Goal: Task Accomplishment & Management: Complete application form

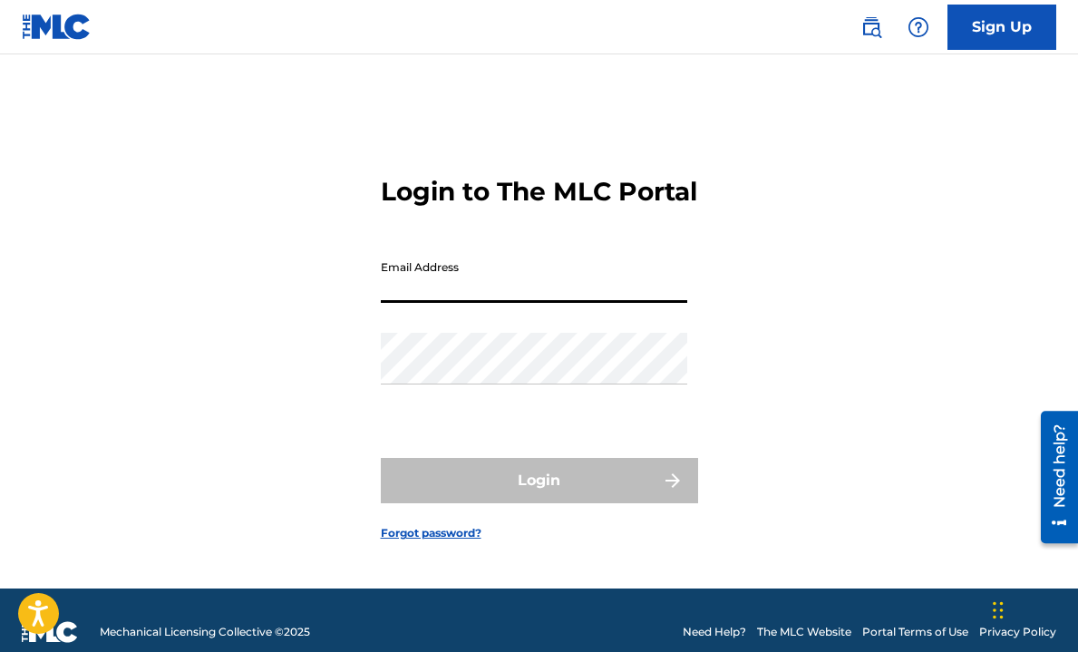
click at [537, 303] on input "Email Address" at bounding box center [534, 277] width 306 height 52
type input "[EMAIL_ADDRESS][DOMAIN_NAME]"
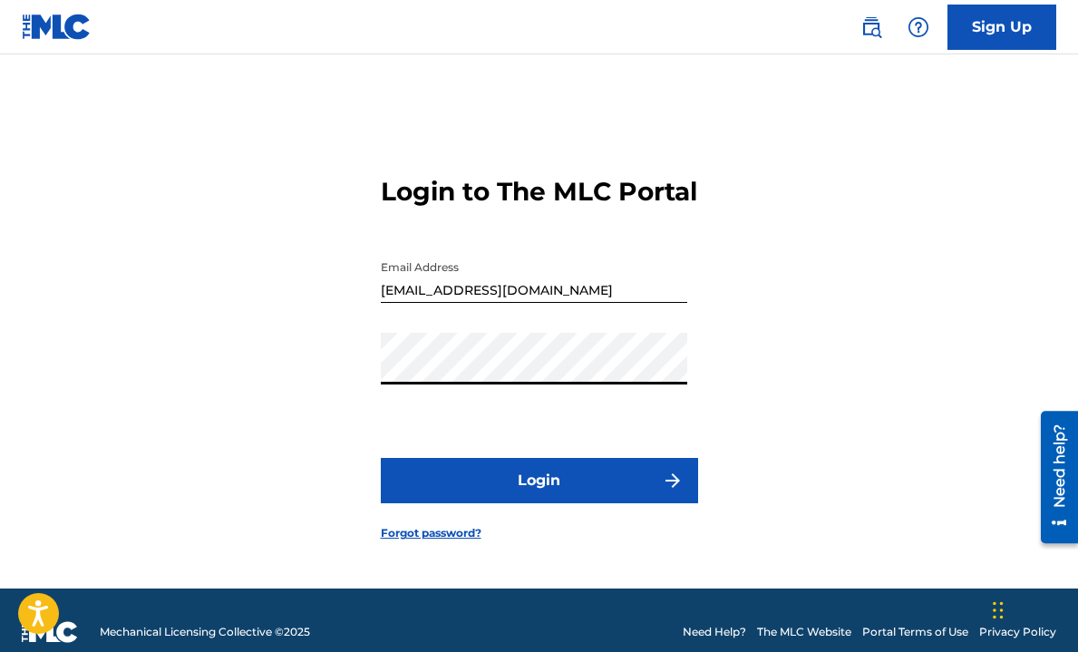
click at [381, 458] on button "Login" at bounding box center [539, 480] width 317 height 45
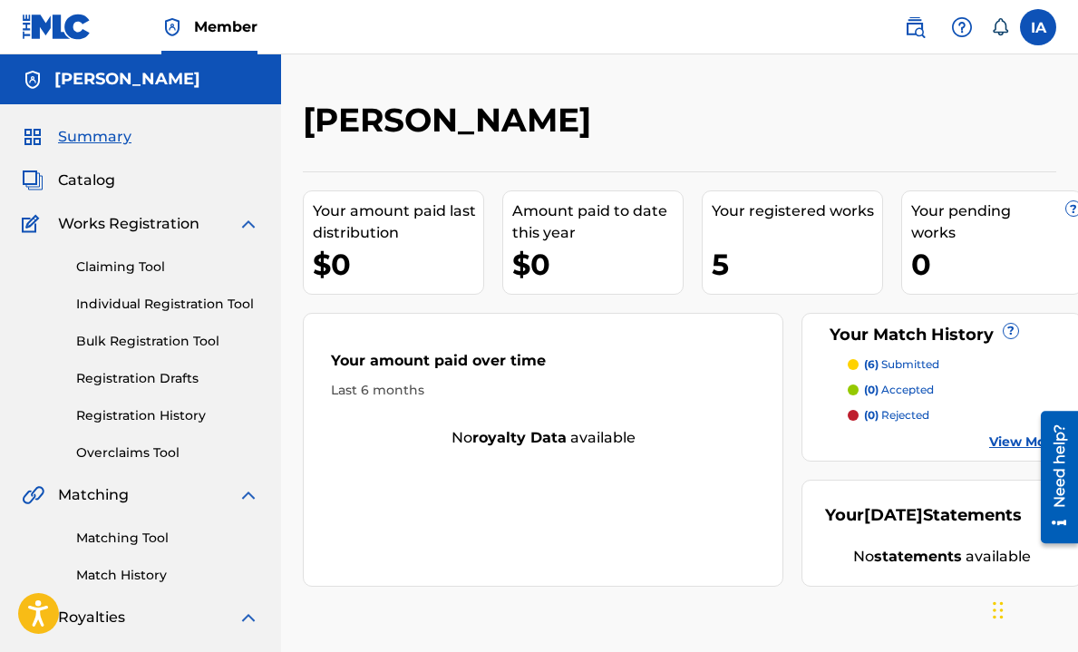
click at [989, 453] on div "Your Match History ? (6) submitted (0) accepted (0) rejected View More" at bounding box center [941, 387] width 281 height 149
click at [993, 451] on div "Your Match History ? (6) submitted (0) accepted (0) rejected View More" at bounding box center [941, 387] width 281 height 149
click at [995, 424] on div "(6) submitted (0) accepted (0) rejected View More" at bounding box center [942, 403] width 234 height 95
click at [995, 432] on link "View More" at bounding box center [1024, 441] width 70 height 19
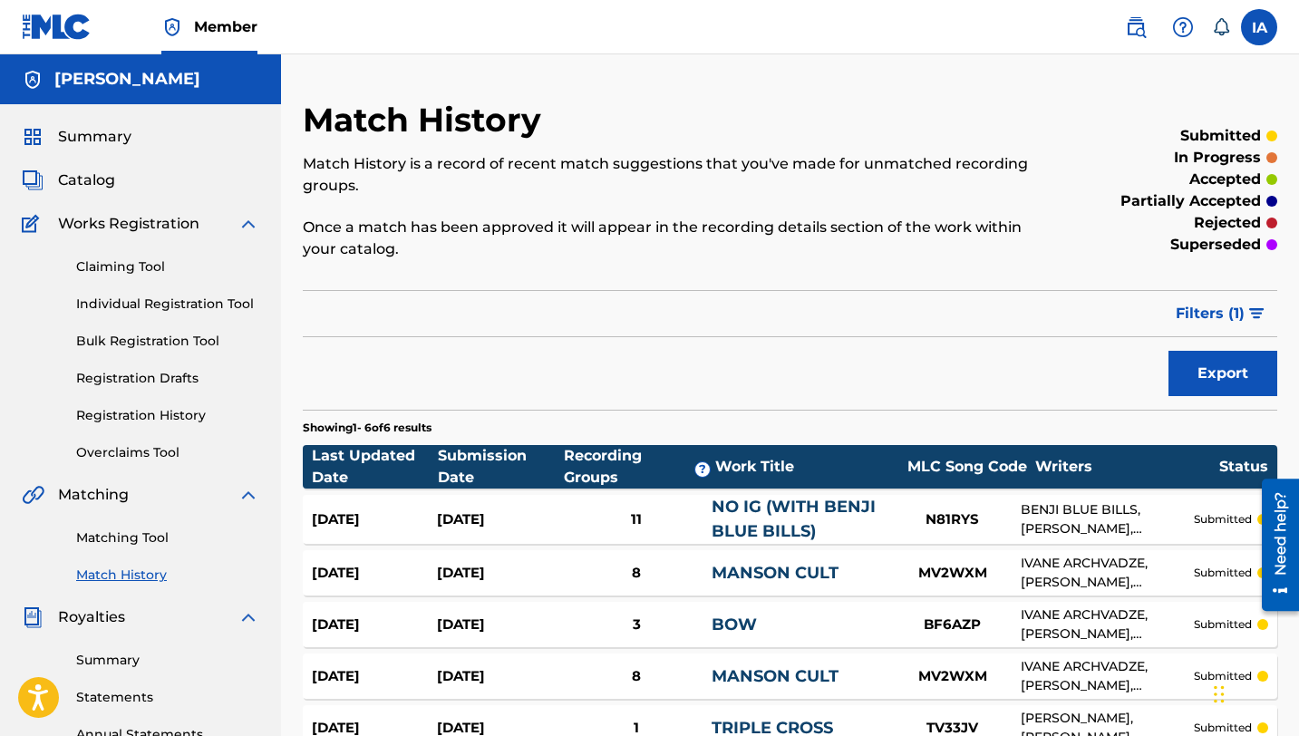
click at [151, 268] on link "Claiming Tool" at bounding box center [167, 266] width 183 height 19
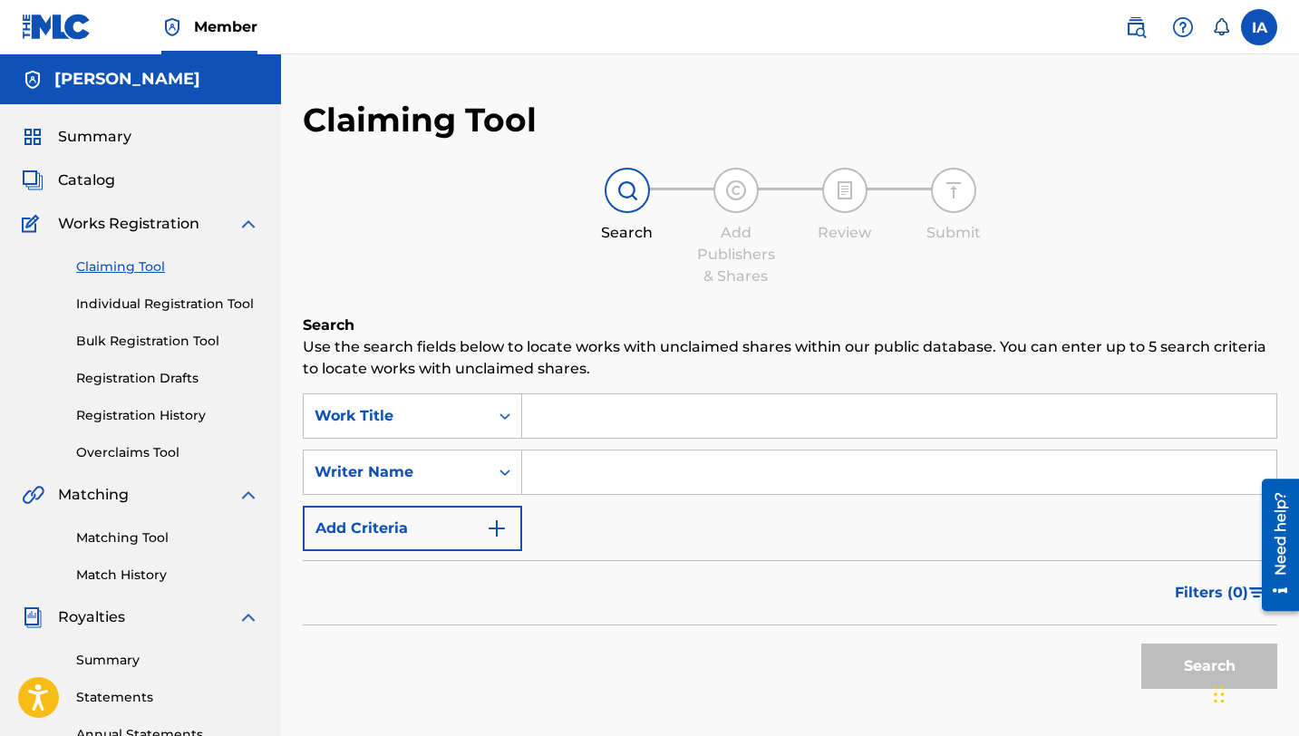
click at [102, 172] on span "Catalog" at bounding box center [86, 180] width 57 height 22
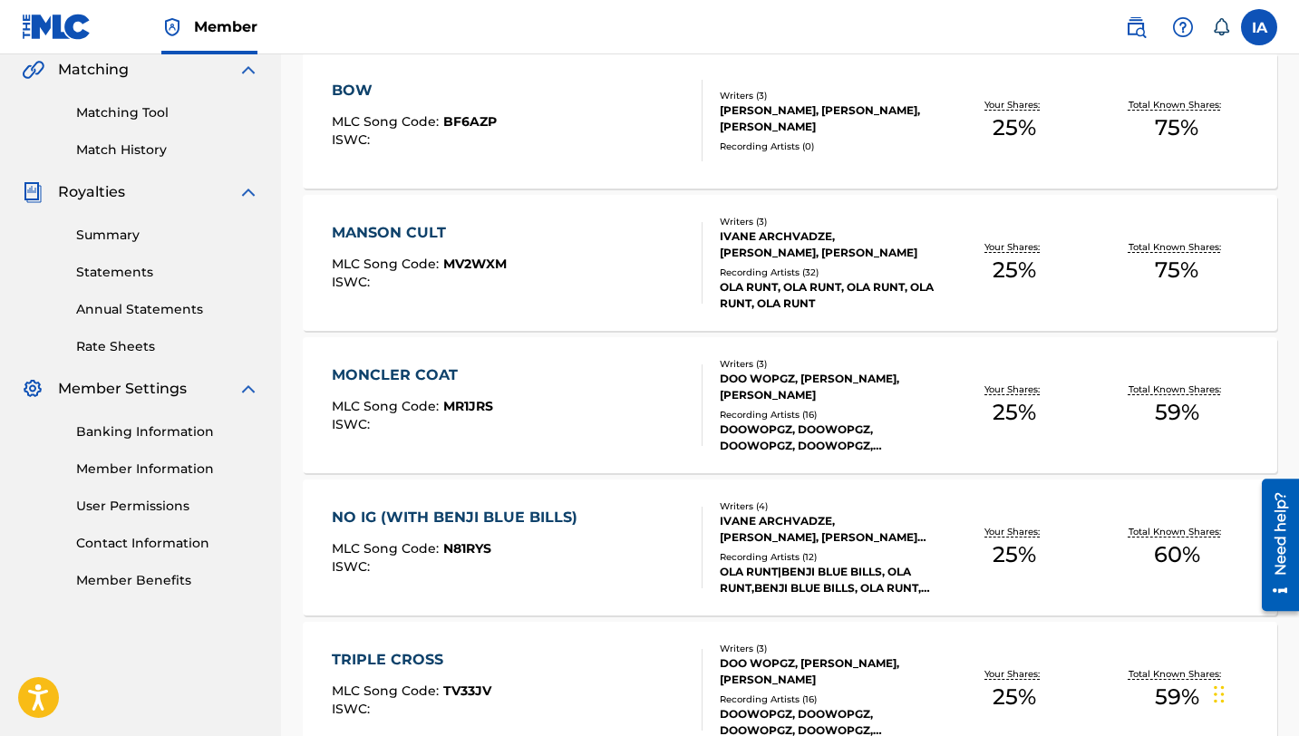
scroll to position [353, 0]
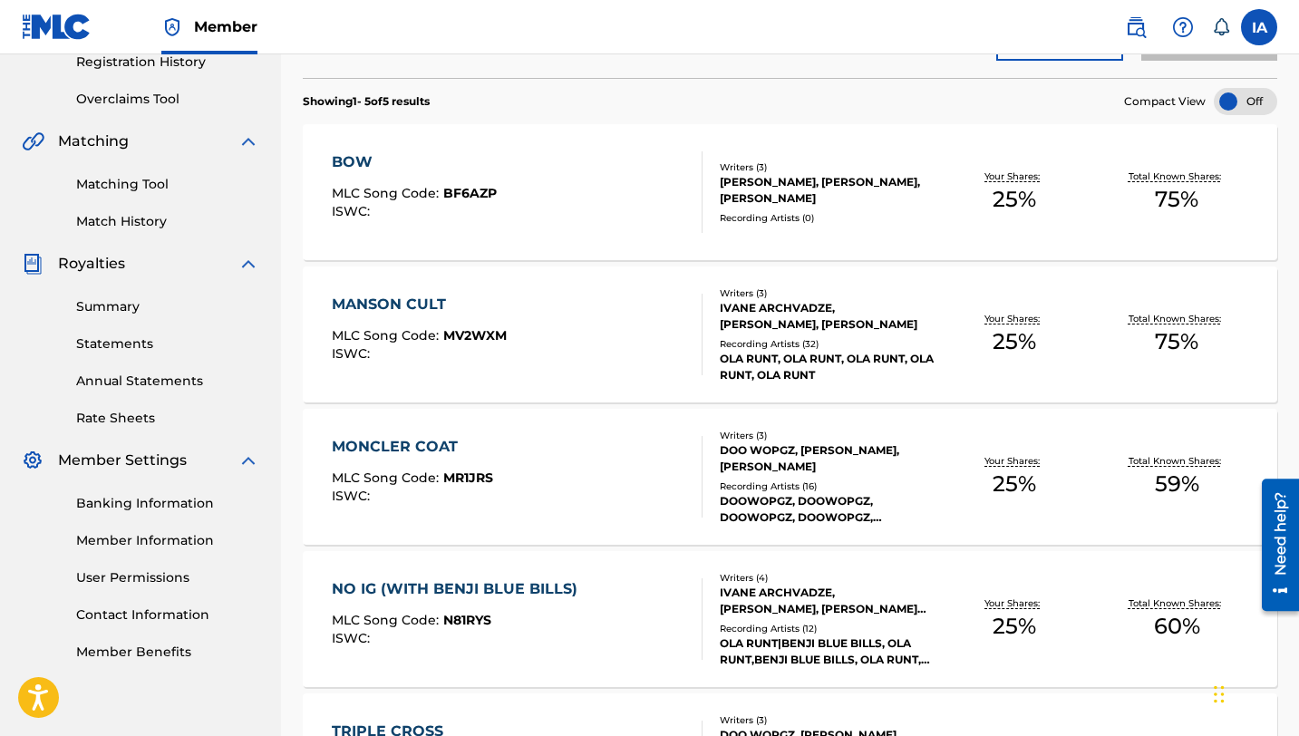
click at [521, 223] on div "BOW MLC Song Code : BF6AZP ISWC :" at bounding box center [517, 192] width 371 height 82
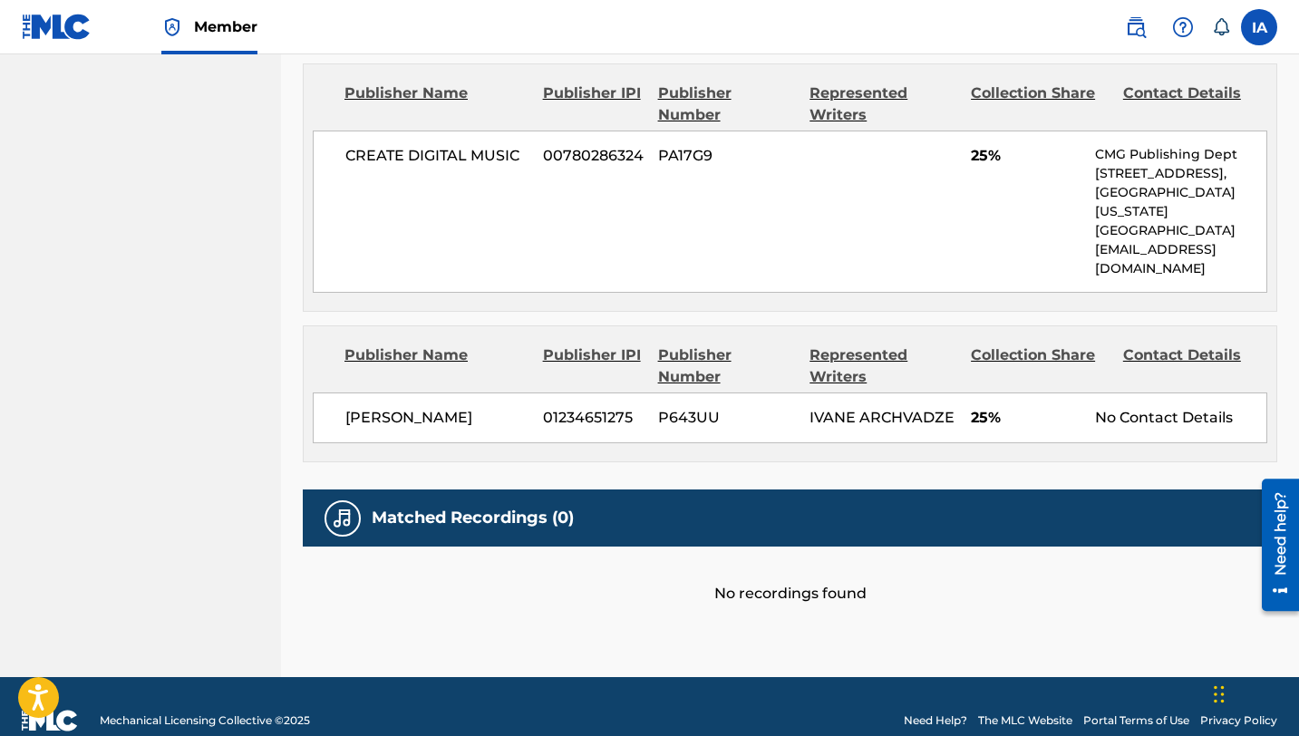
scroll to position [1299, 0]
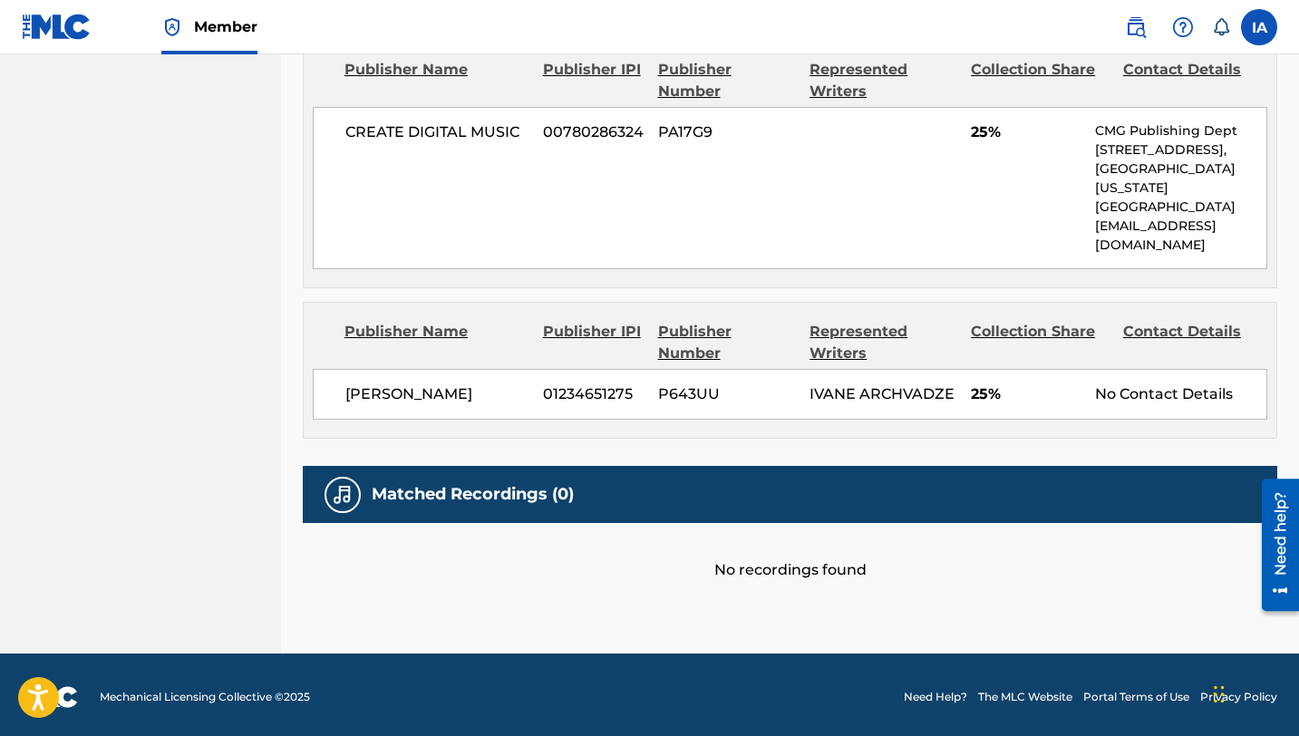
click at [848, 385] on span "IVANE ARCHVADZE" at bounding box center [881, 393] width 145 height 17
click at [848, 392] on span "IVANE ARCHVADZE" at bounding box center [881, 393] width 145 height 17
click at [1077, 401] on div "No Contact Details" at bounding box center [1180, 394] width 171 height 22
click at [1077, 341] on div "Contact Details" at bounding box center [1192, 343] width 139 height 44
click at [1077, 336] on div "Contact Details" at bounding box center [1192, 343] width 139 height 44
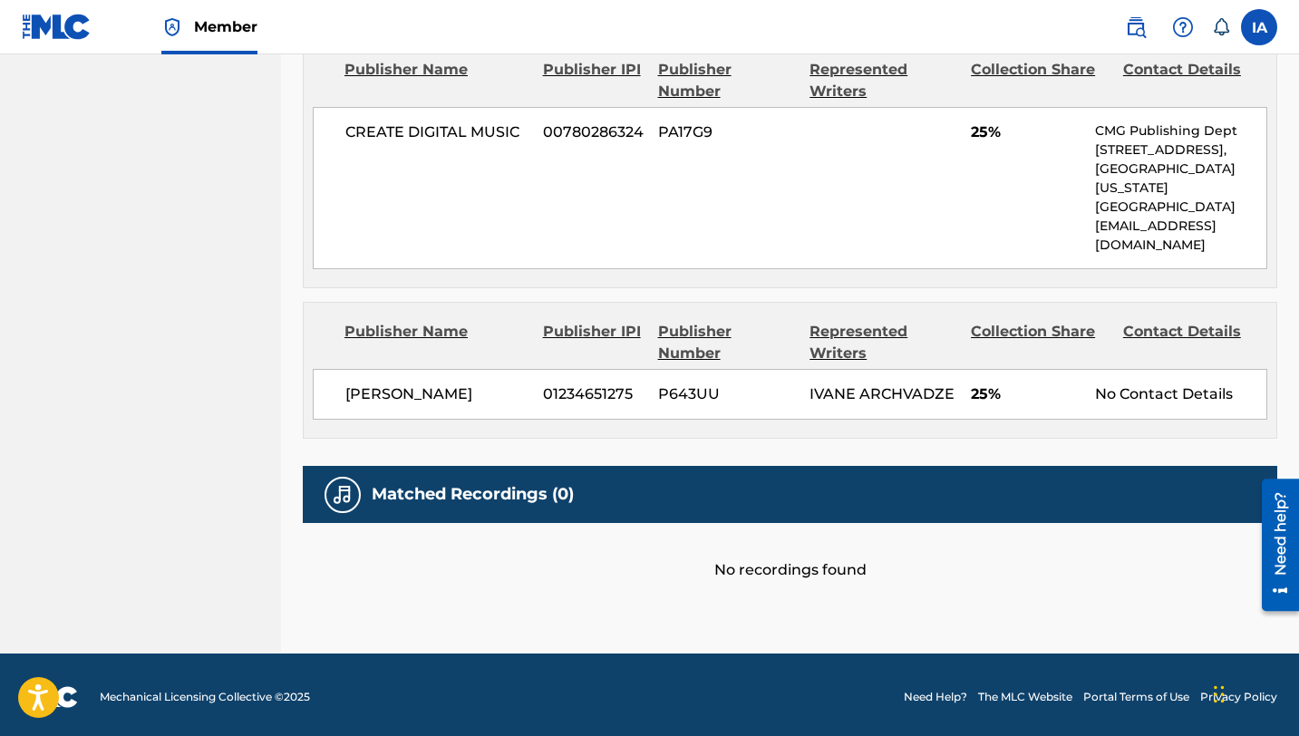
click at [1077, 324] on div "Contact Details" at bounding box center [1192, 343] width 139 height 44
click at [1077, 376] on div "Ivane Archvadze 01234651275 P643UU IVANE ARCHVADZE 25% No Contact Details" at bounding box center [790, 394] width 954 height 51
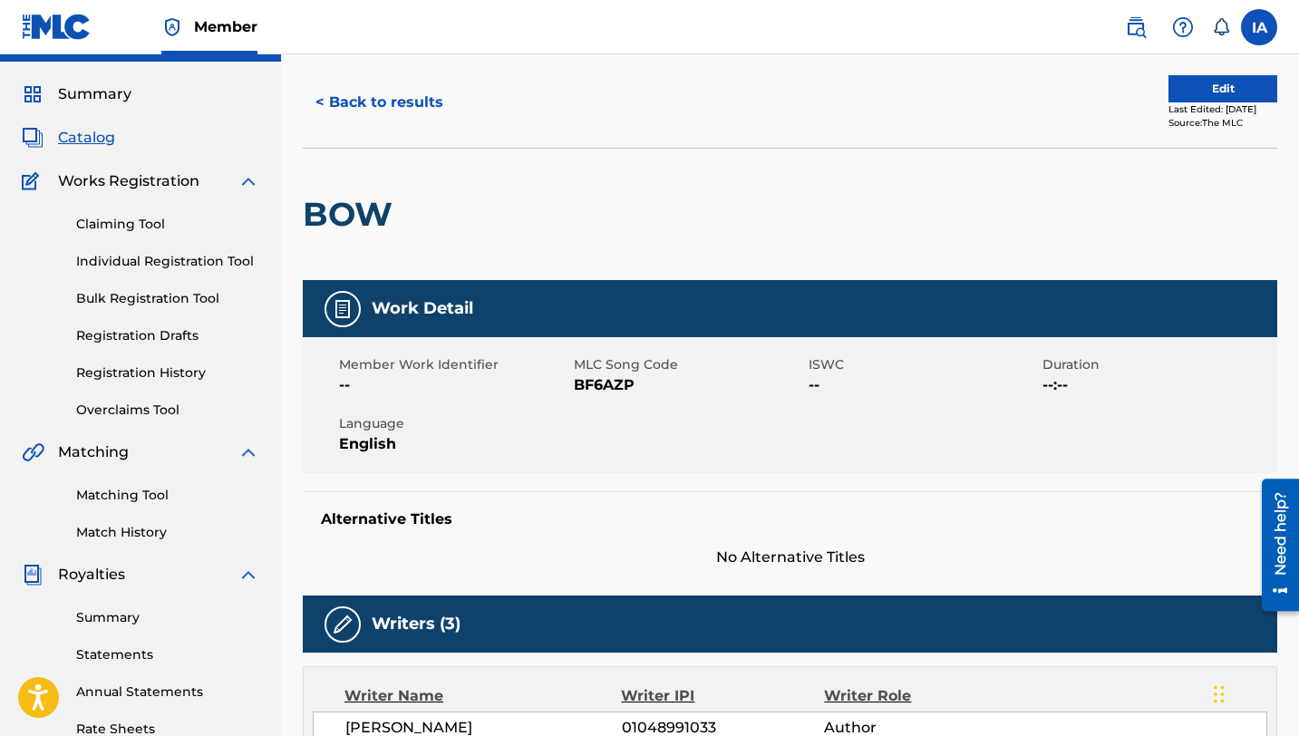
scroll to position [0, 0]
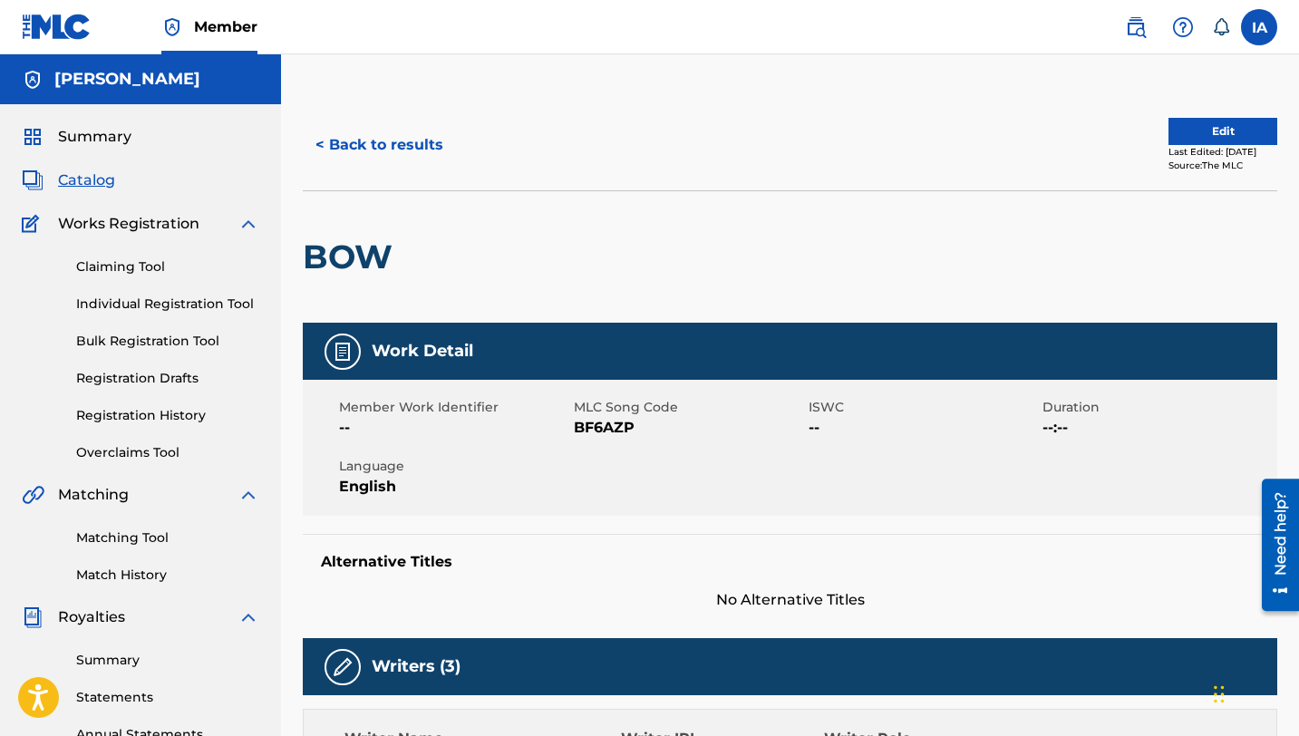
click at [102, 88] on h5 "[PERSON_NAME]" at bounding box center [127, 79] width 146 height 21
click at [71, 130] on span "Summary" at bounding box center [94, 137] width 73 height 22
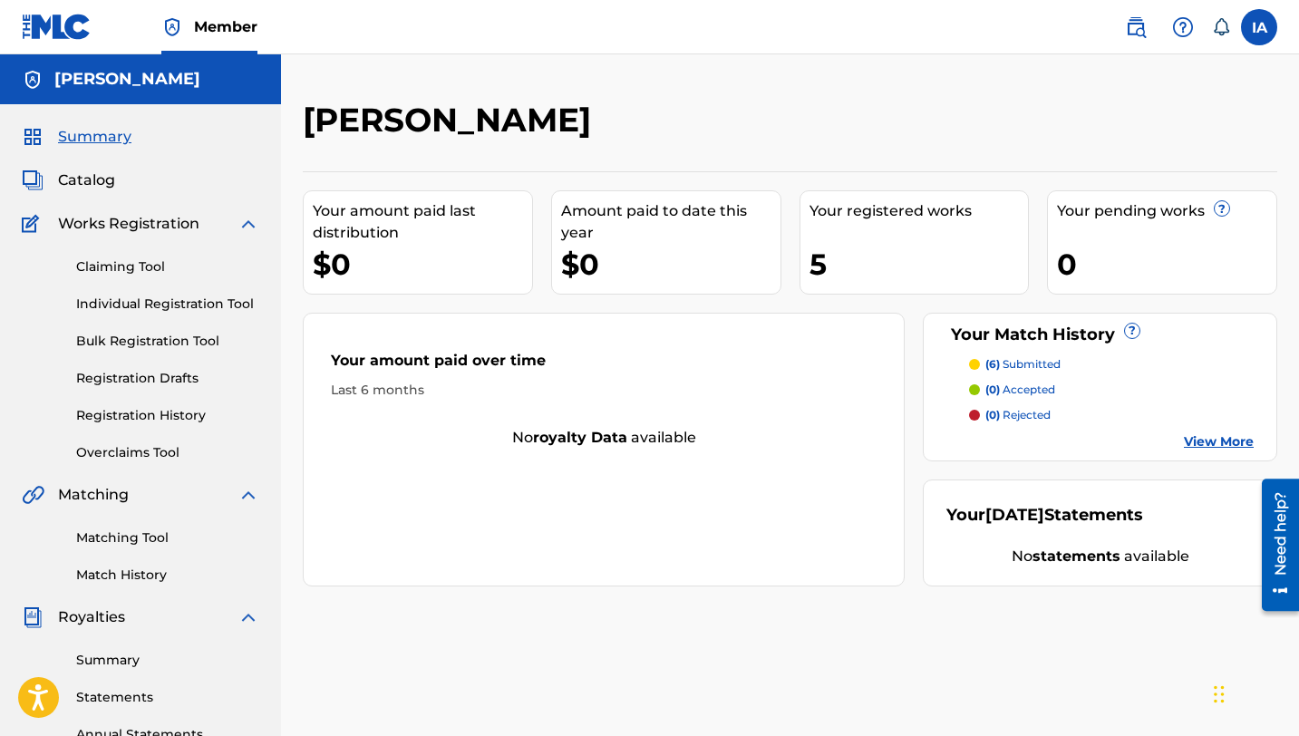
click at [1077, 32] on nav "Member IA IA [PERSON_NAME] [EMAIL_ADDRESS][DOMAIN_NAME] Notification Preference…" at bounding box center [649, 27] width 1299 height 54
click at [1077, 37] on label at bounding box center [1259, 27] width 36 height 36
click at [1077, 27] on input "IA [PERSON_NAME] [EMAIL_ADDRESS][DOMAIN_NAME] Notification Preferences Profile …" at bounding box center [1259, 27] width 0 height 0
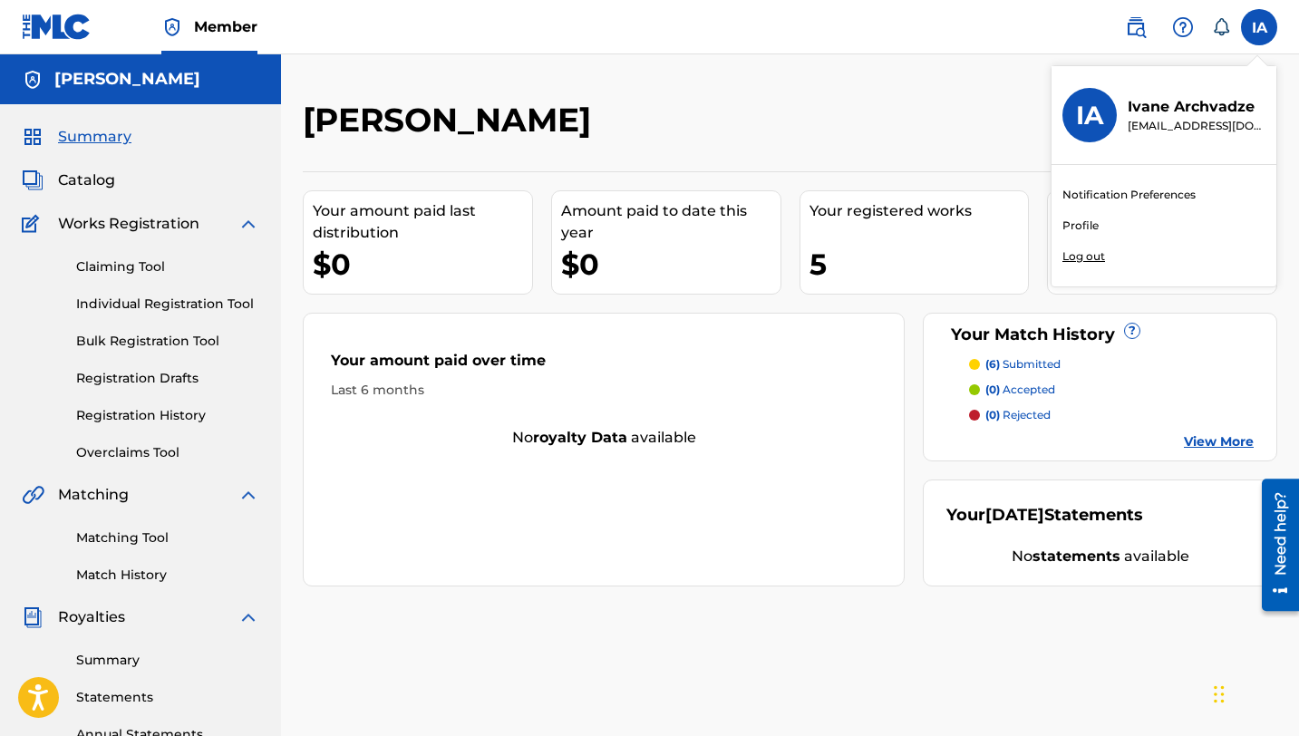
click at [1077, 230] on link "Profile" at bounding box center [1080, 226] width 36 height 16
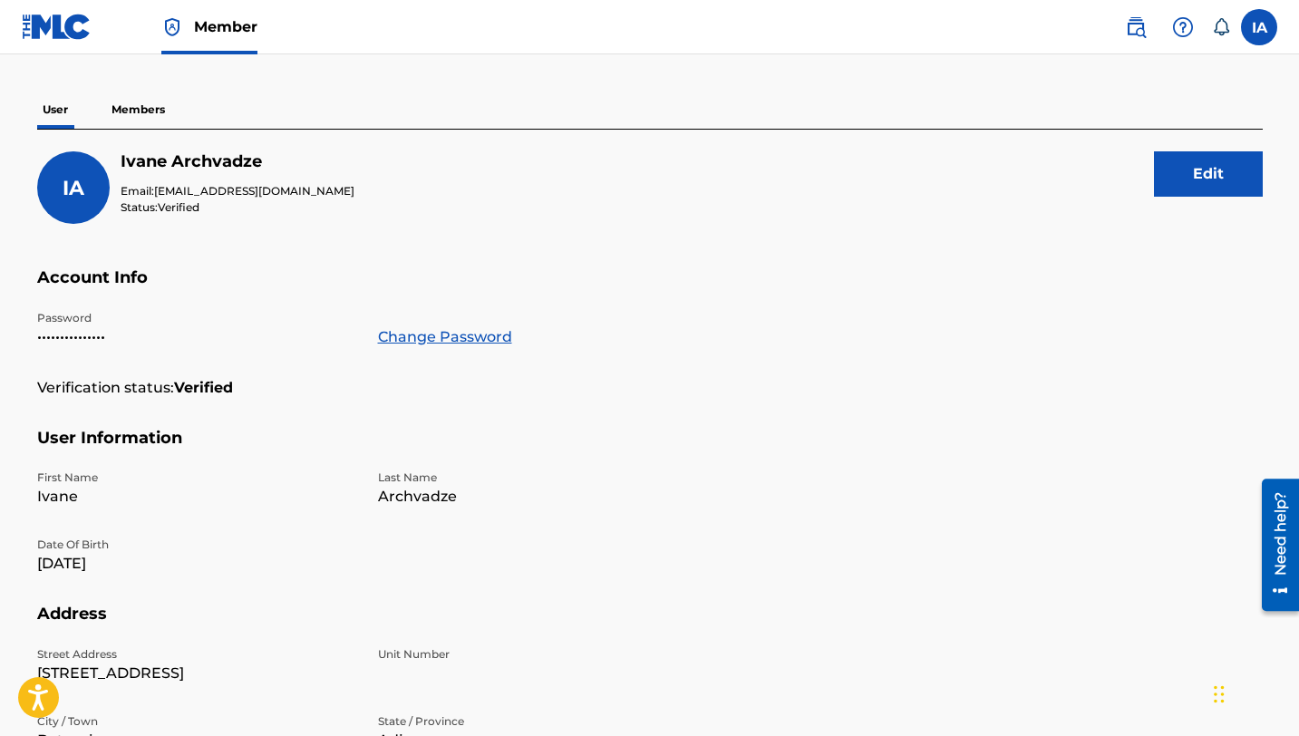
scroll to position [141, 0]
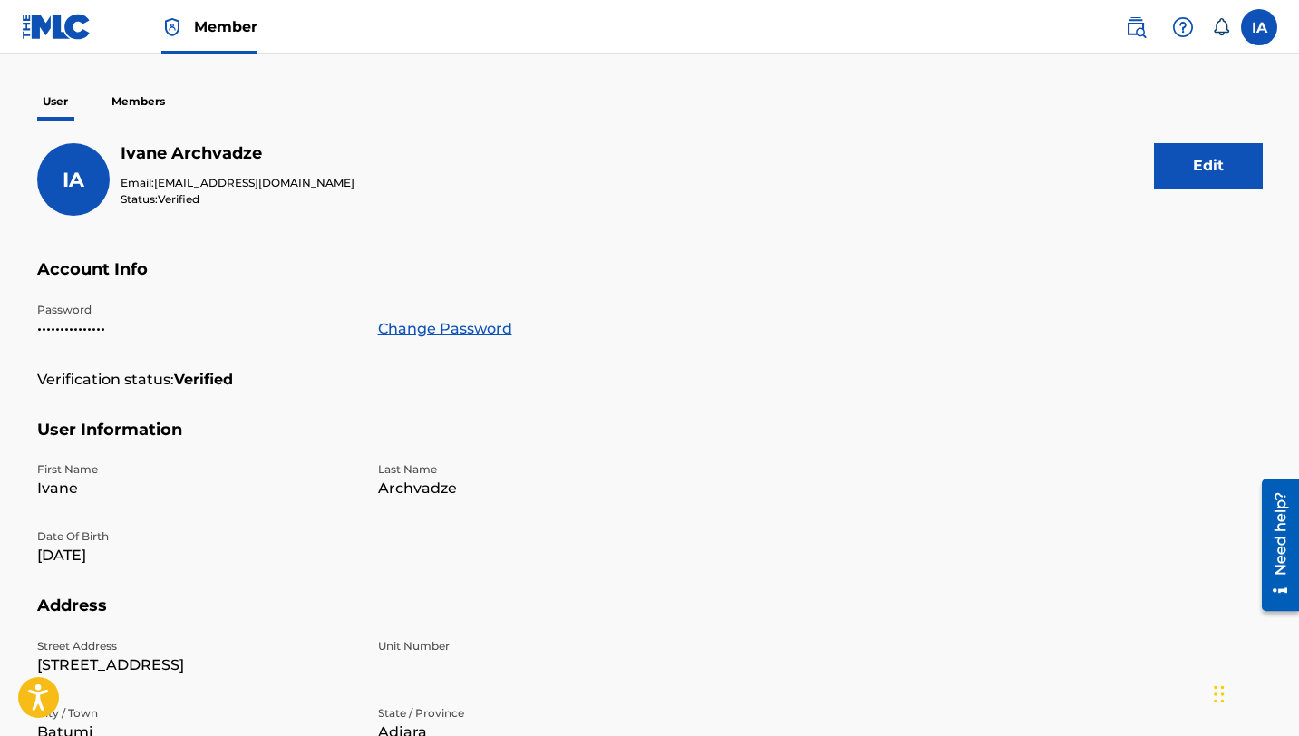
click at [129, 86] on p "Members" at bounding box center [138, 101] width 64 height 38
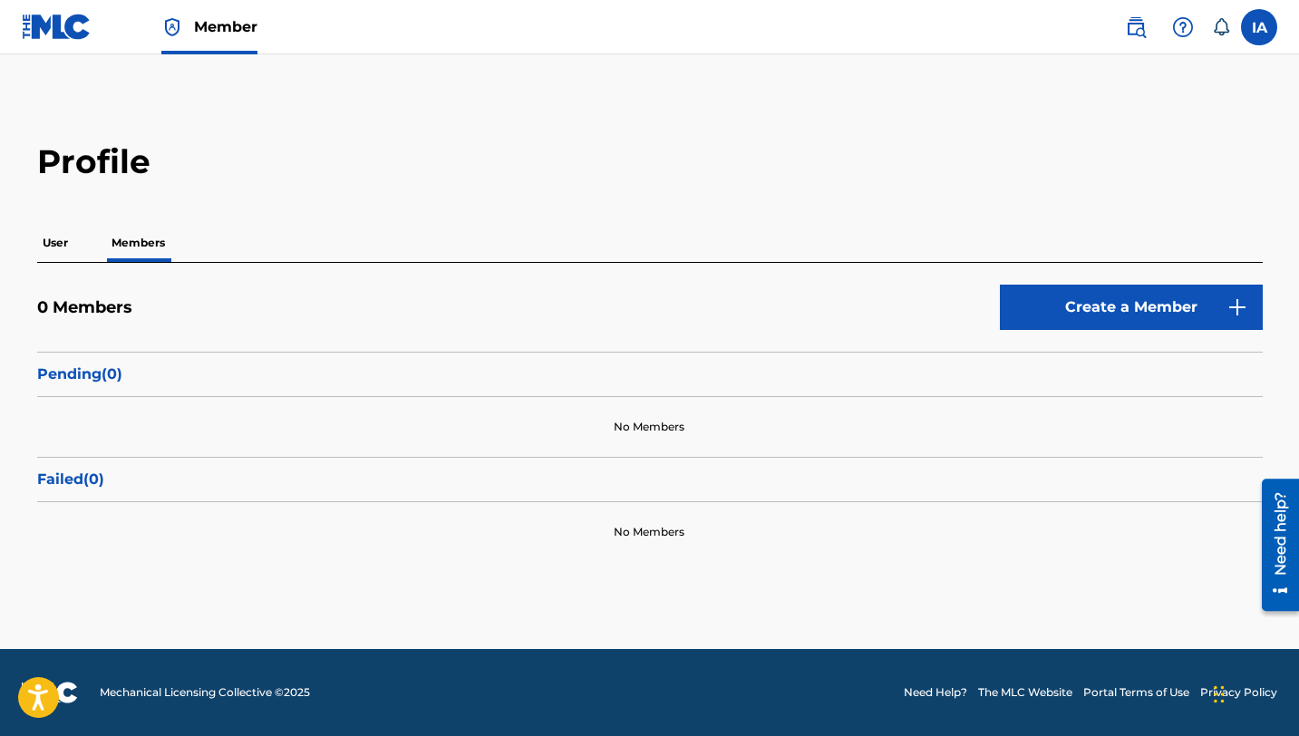
click at [1077, 294] on link "Create a Member" at bounding box center [1131, 307] width 263 height 45
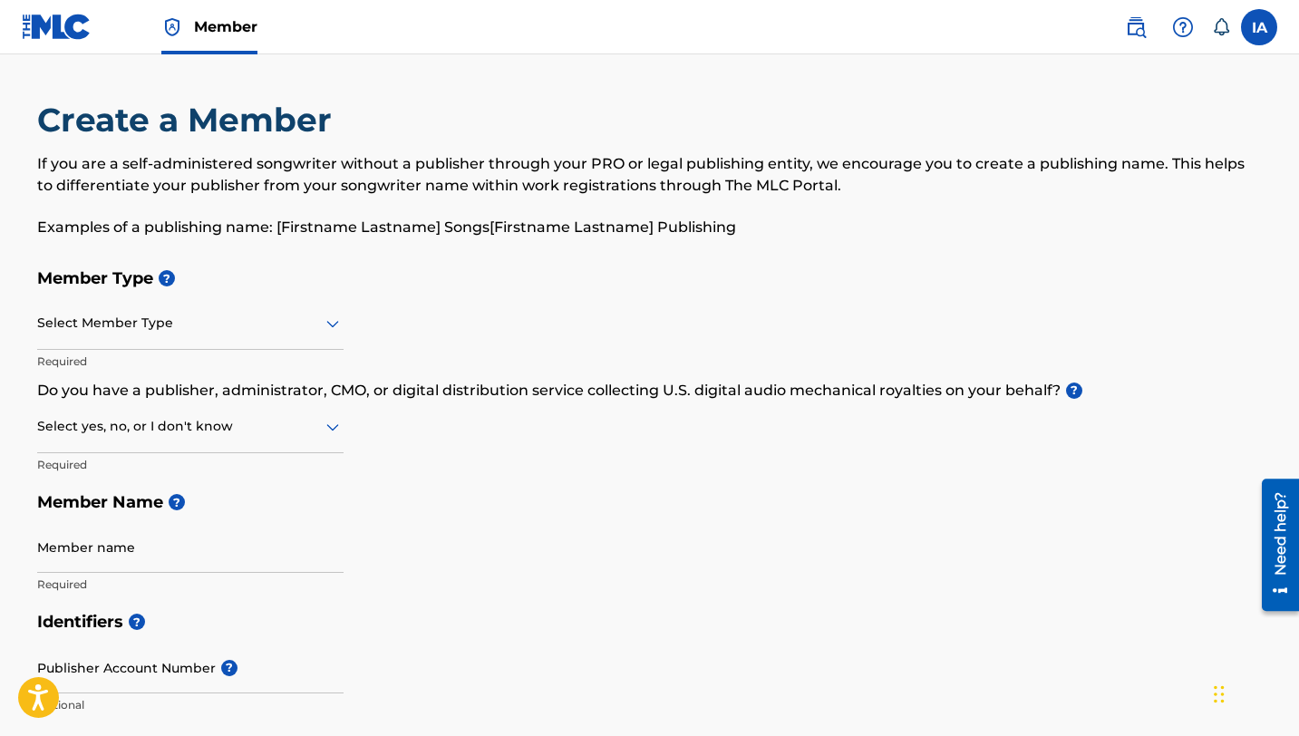
click at [190, 324] on div at bounding box center [190, 323] width 306 height 23
click at [224, 267] on h5 "Member Type ?" at bounding box center [649, 278] width 1225 height 39
click at [298, 332] on div at bounding box center [190, 323] width 306 height 23
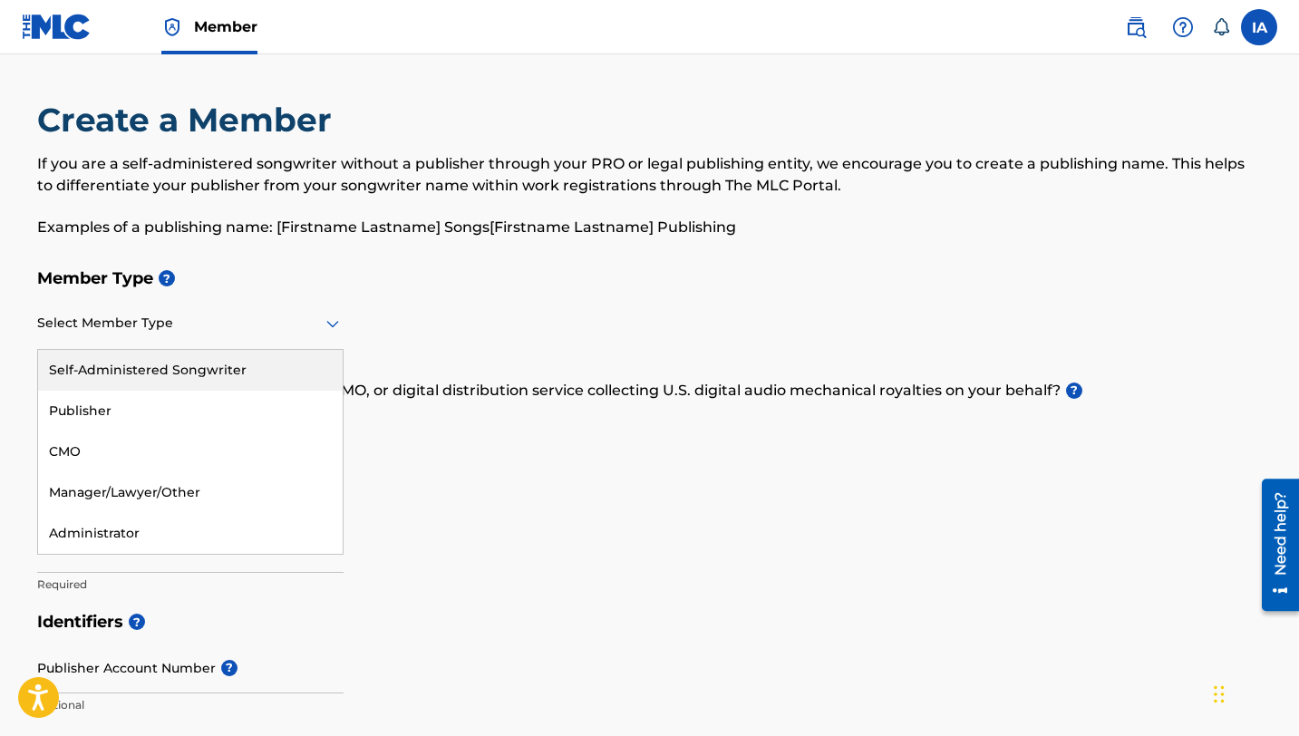
click at [233, 373] on div "Self-Administered Songwriter" at bounding box center [190, 370] width 305 height 41
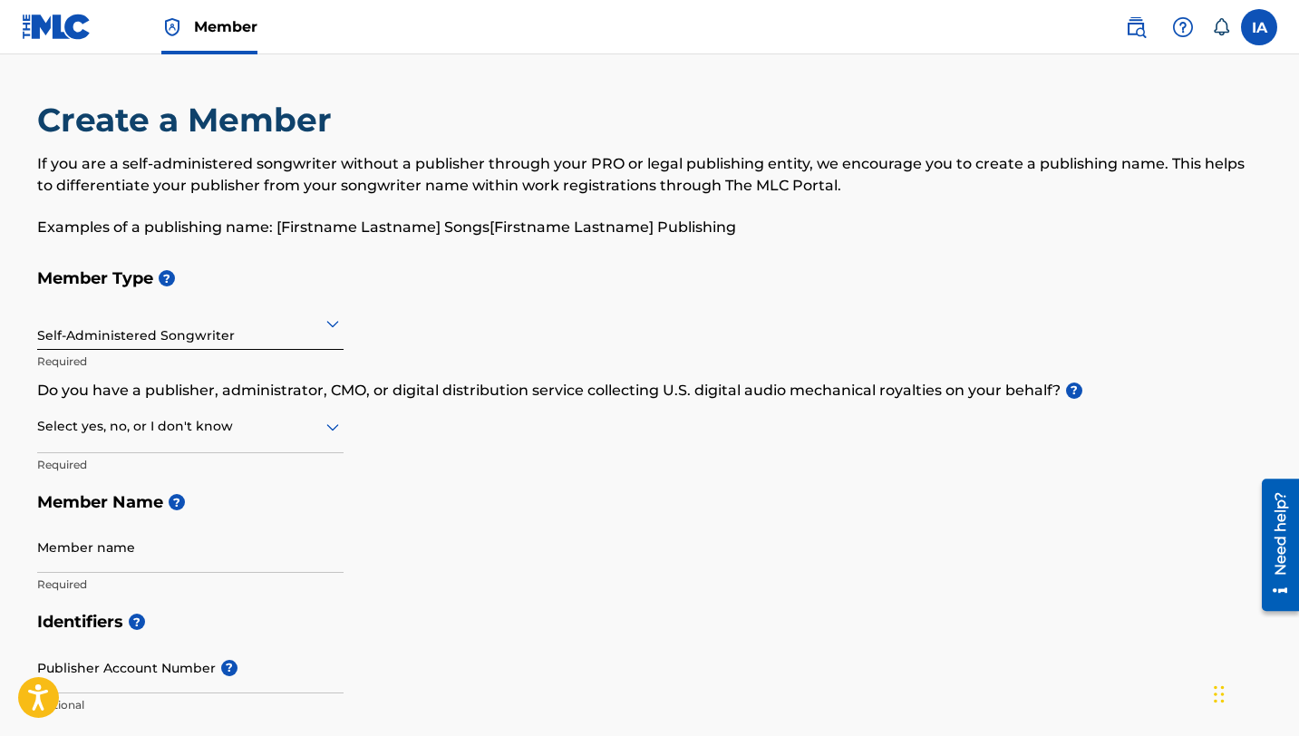
click at [231, 431] on div at bounding box center [190, 426] width 306 height 23
click at [192, 430] on div at bounding box center [190, 426] width 306 height 23
click at [605, 392] on p "Do you have a publisher, administrator, CMO, or digital distribution service co…" at bounding box center [649, 391] width 1225 height 22
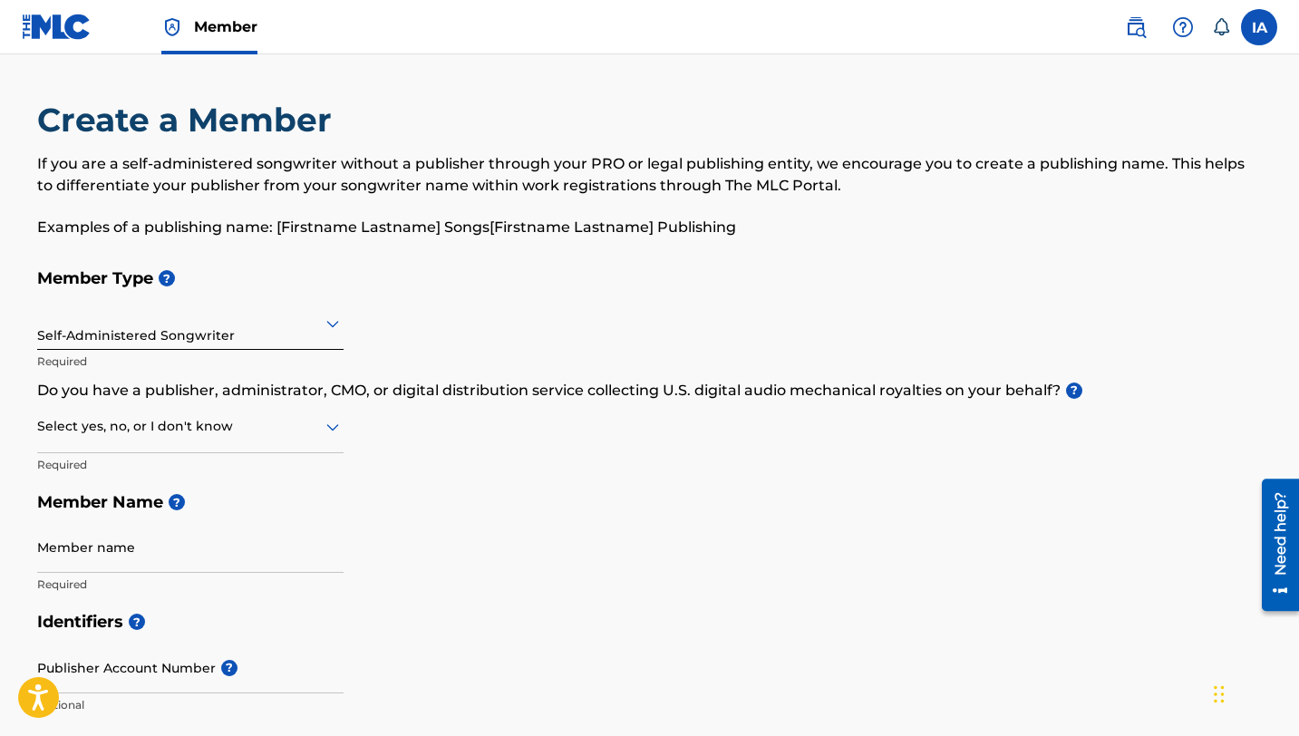
click at [313, 431] on div at bounding box center [190, 426] width 306 height 23
click at [140, 506] on div "No" at bounding box center [190, 514] width 305 height 41
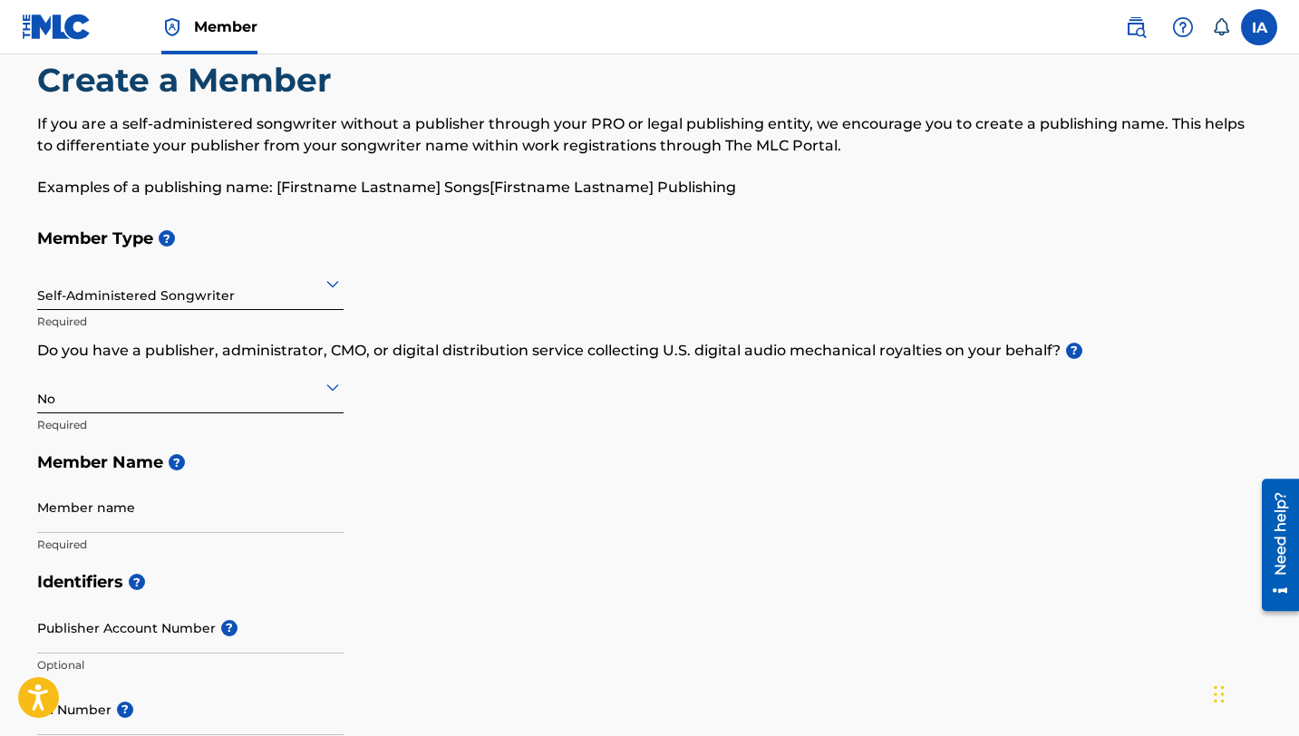
scroll to position [41, 0]
click at [202, 515] on input "Member name" at bounding box center [190, 506] width 306 height 52
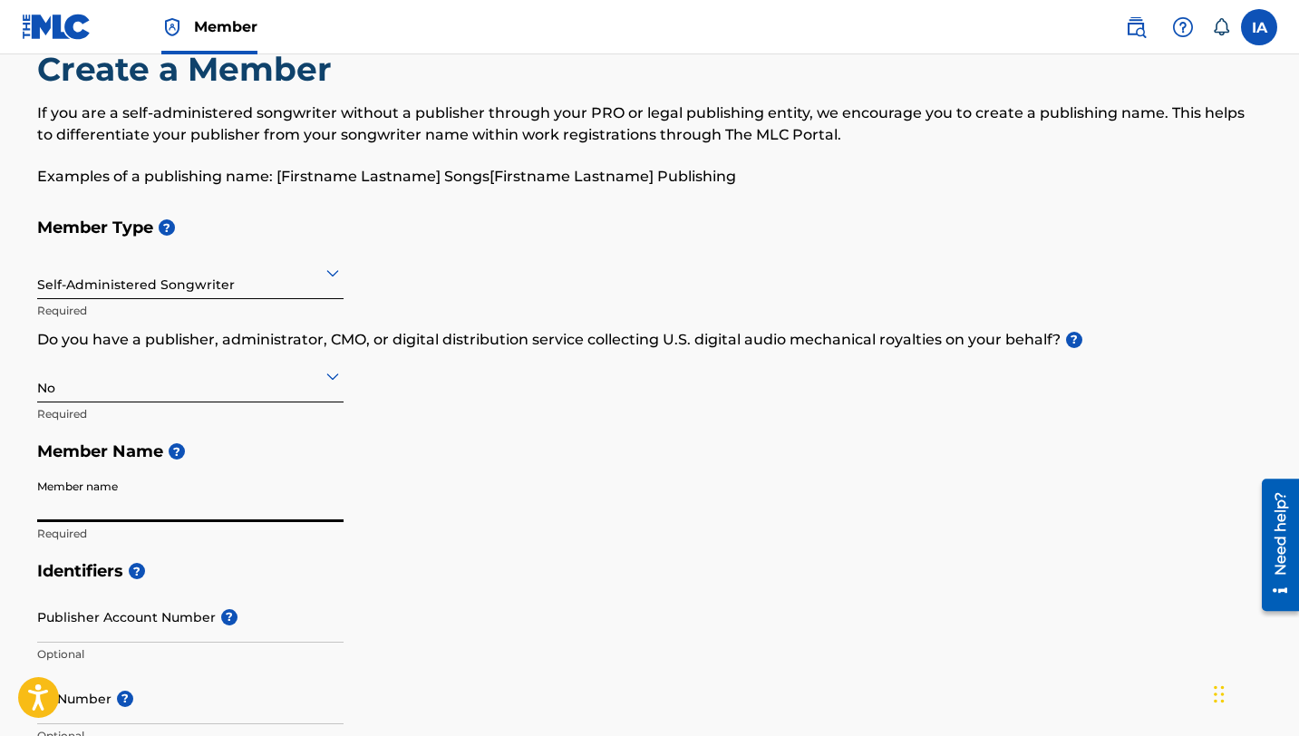
click at [208, 473] on input "Member name" at bounding box center [190, 496] width 306 height 52
type input "[PERSON_NAME]"
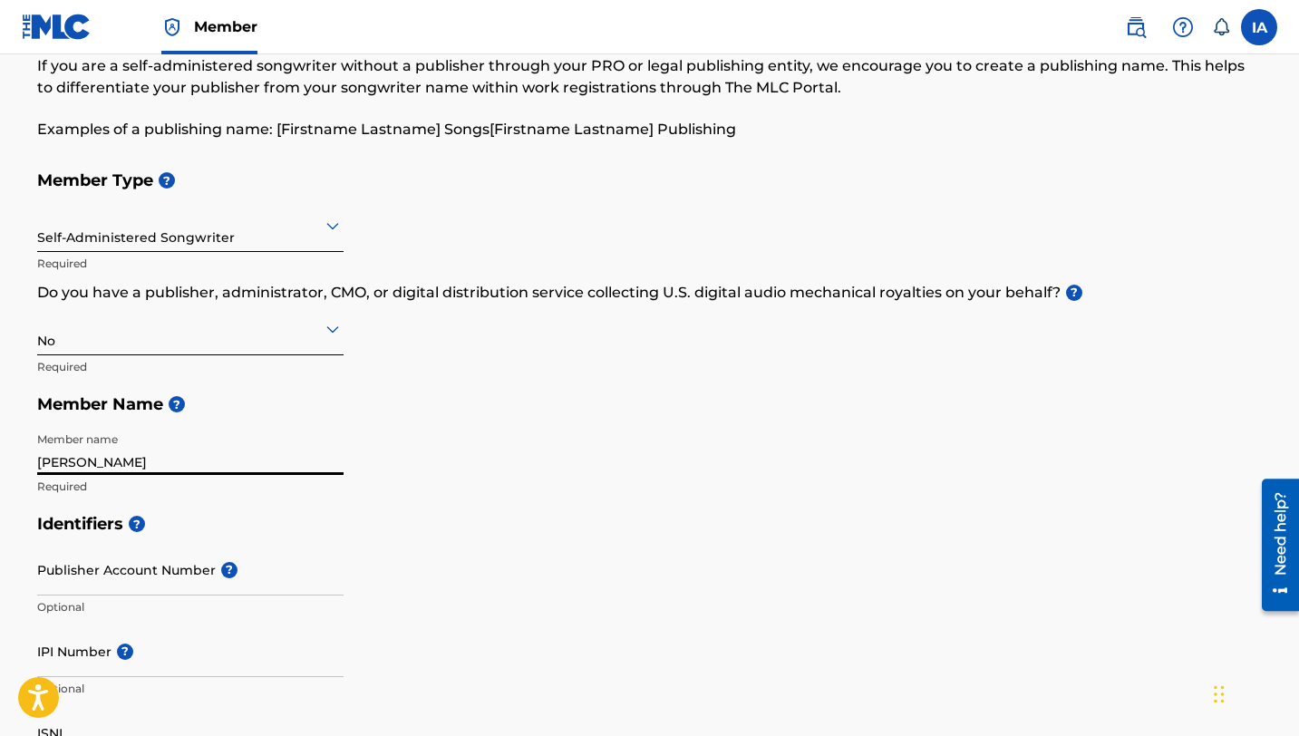
scroll to position [141, 0]
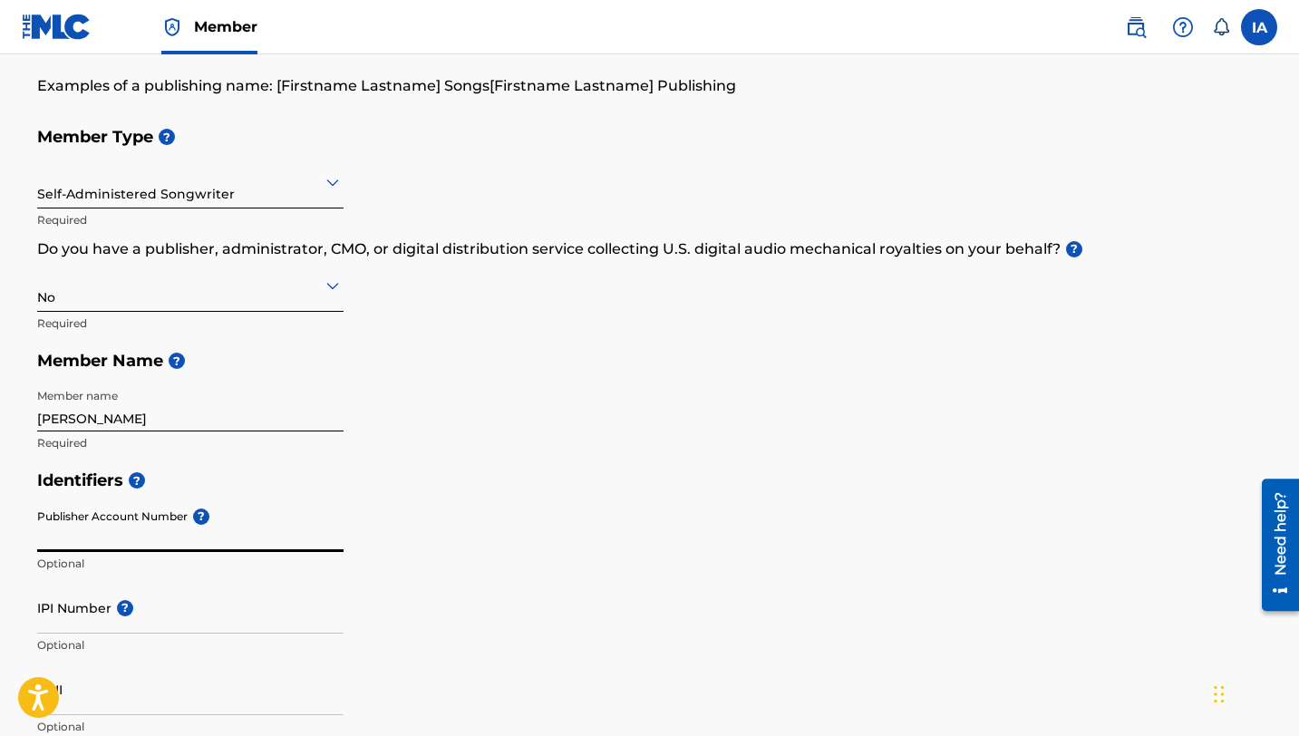
click at [172, 536] on input "Publisher Account Number ?" at bounding box center [190, 526] width 306 height 52
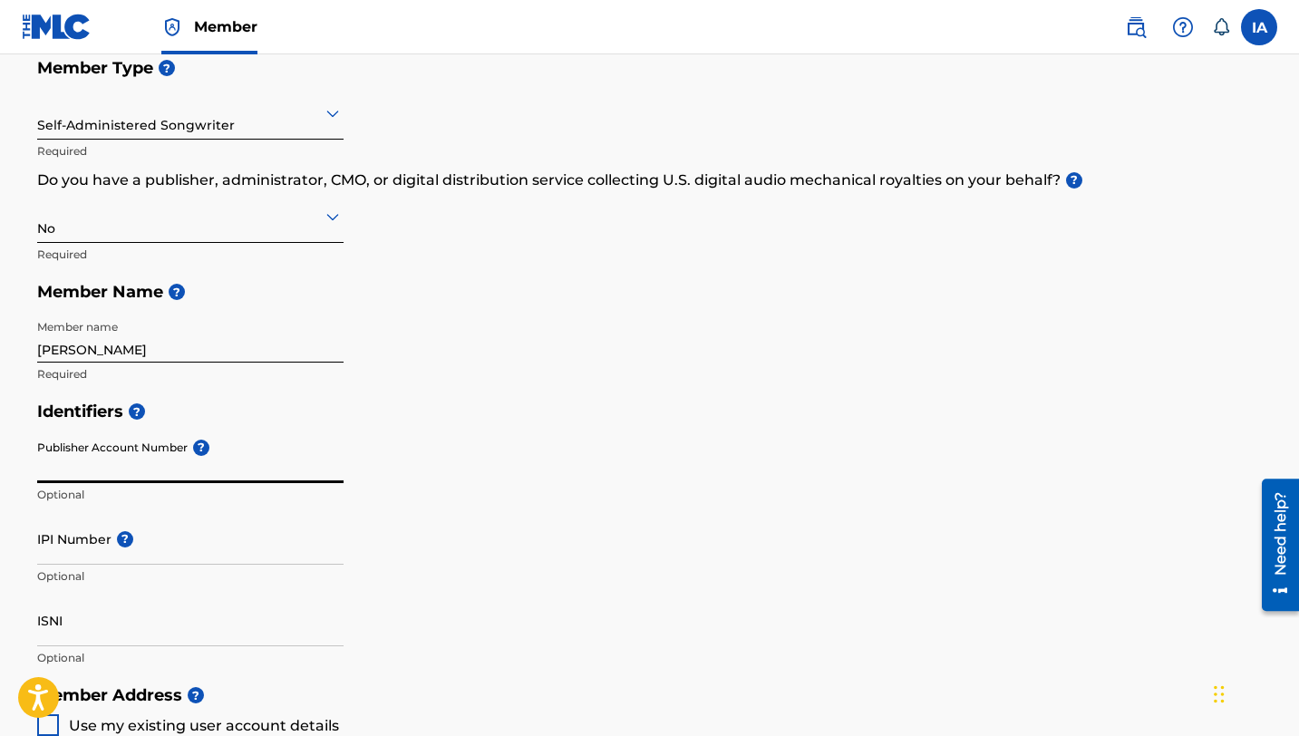
scroll to position [227, 0]
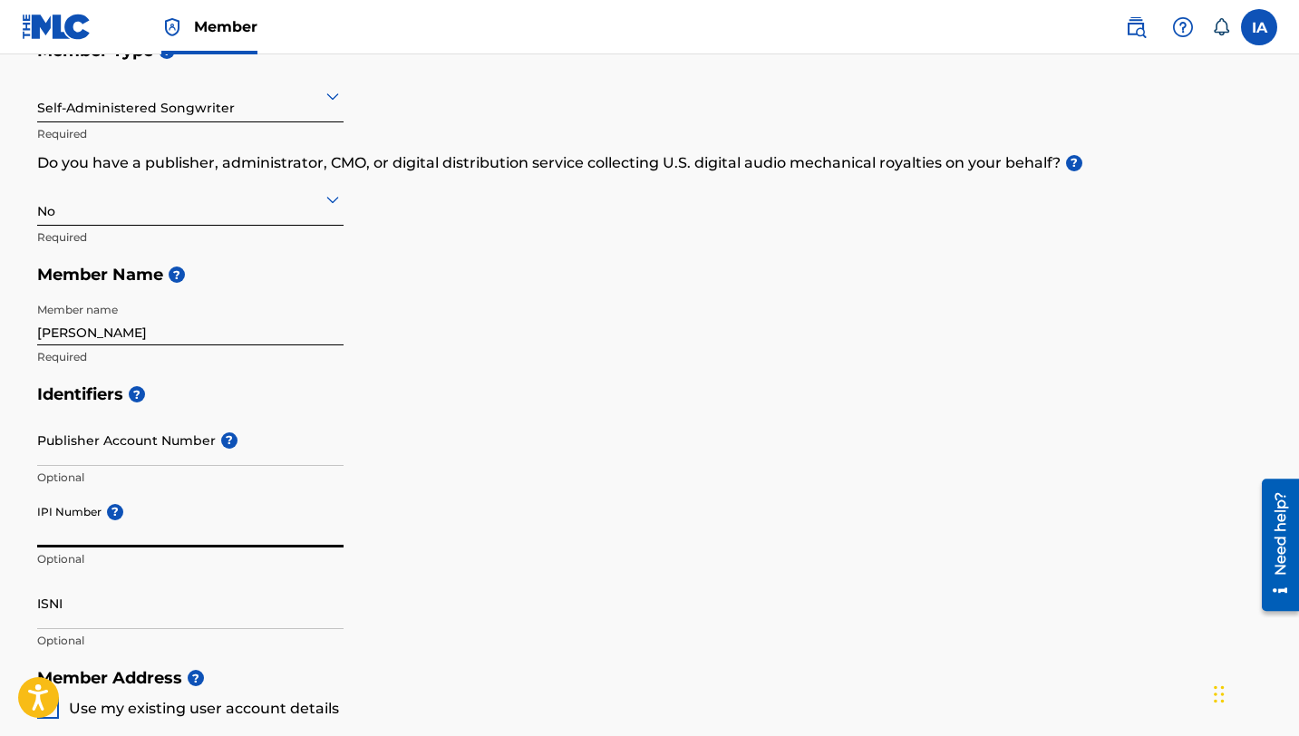
click at [198, 497] on input "IPI Number ?" at bounding box center [190, 522] width 306 height 52
drag, startPoint x: 227, startPoint y: 498, endPoint x: 105, endPoint y: 557, distance: 135.0
click at [108, 557] on div "IPI Number ? Optional" at bounding box center [190, 537] width 306 height 82
click at [104, 567] on div "IPI Number ? Optional" at bounding box center [190, 537] width 306 height 82
click at [80, 557] on p "Optional" at bounding box center [190, 559] width 306 height 16
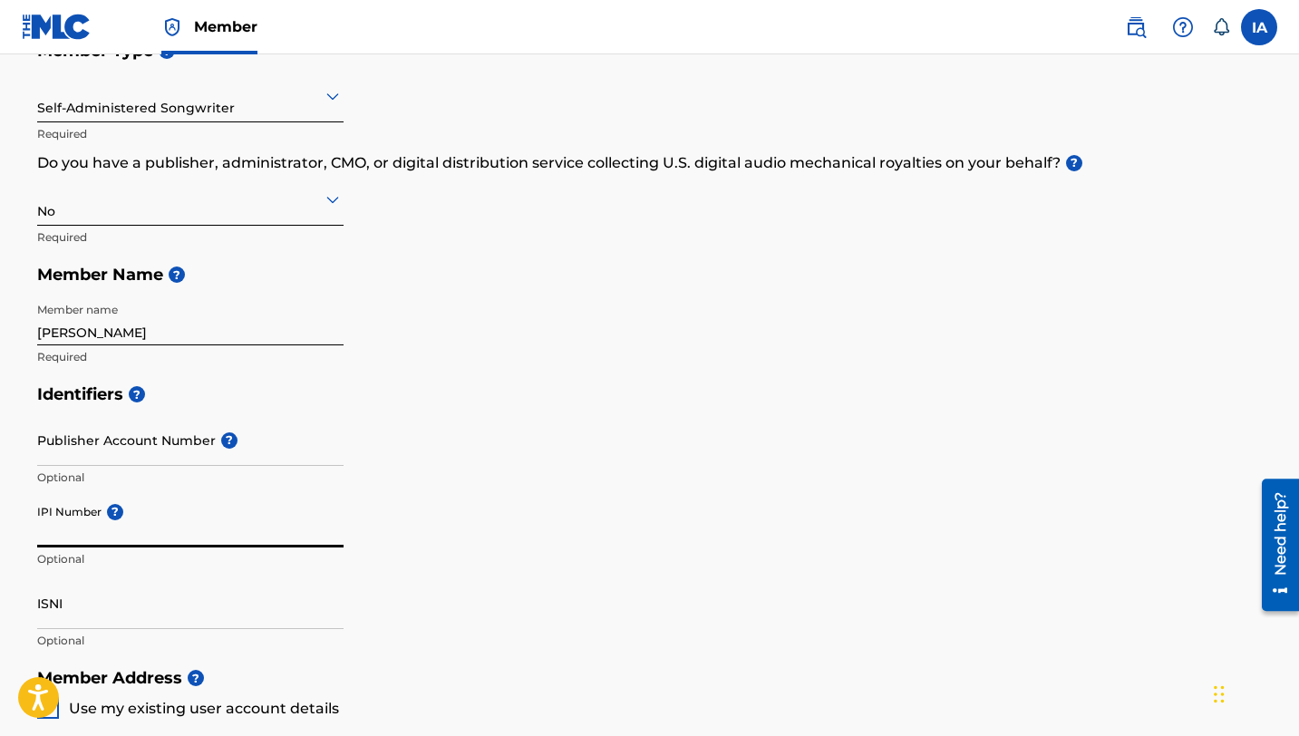
click at [84, 531] on input "IPI Number ?" at bounding box center [190, 522] width 306 height 52
click at [393, 465] on div "Identifiers ? Publisher Account Number ? Optional IPI Number ? Optional ISNI Op…" at bounding box center [649, 517] width 1225 height 284
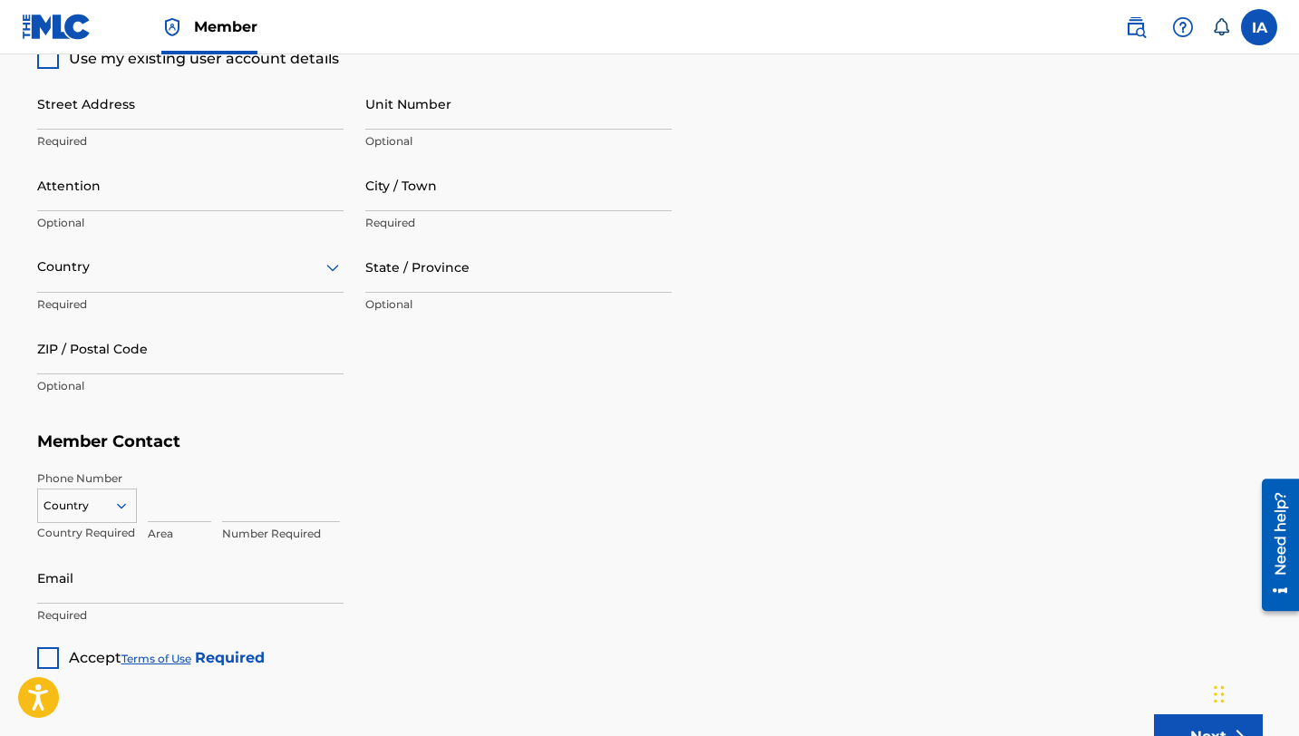
scroll to position [1032, 0]
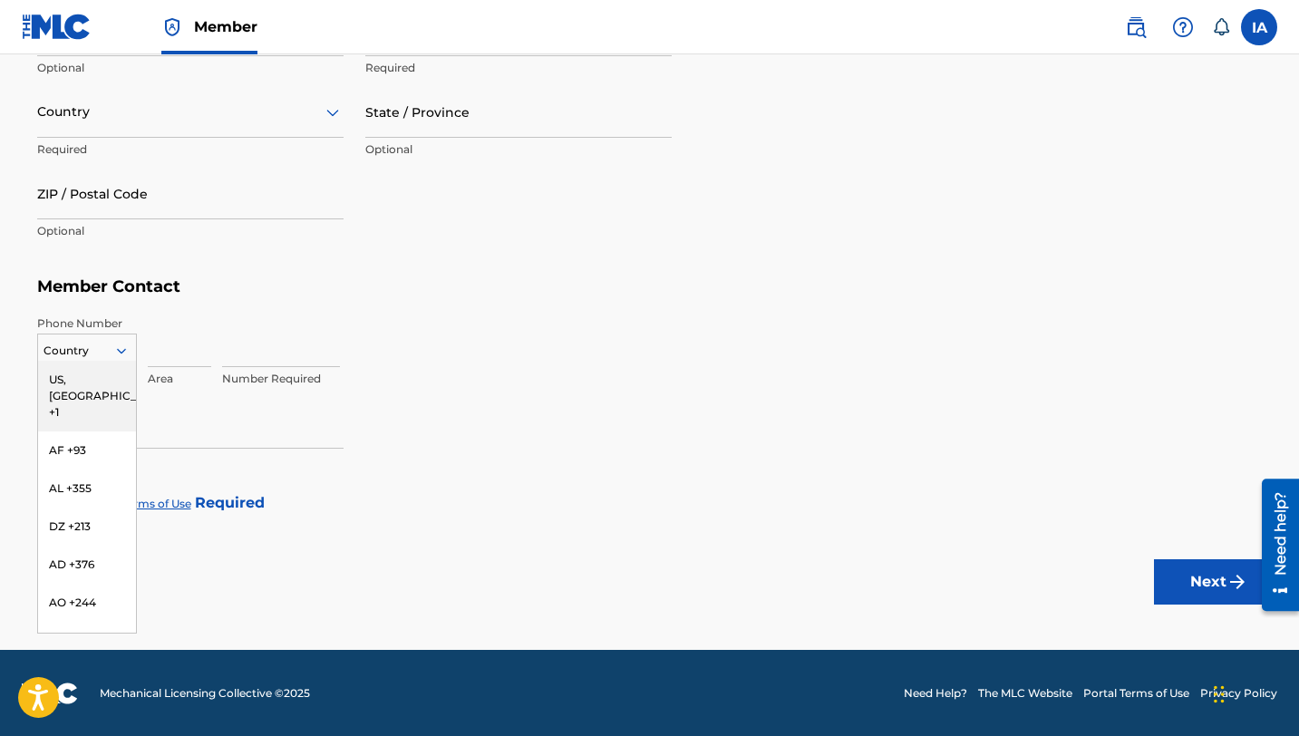
click at [118, 343] on icon at bounding box center [121, 351] width 16 height 16
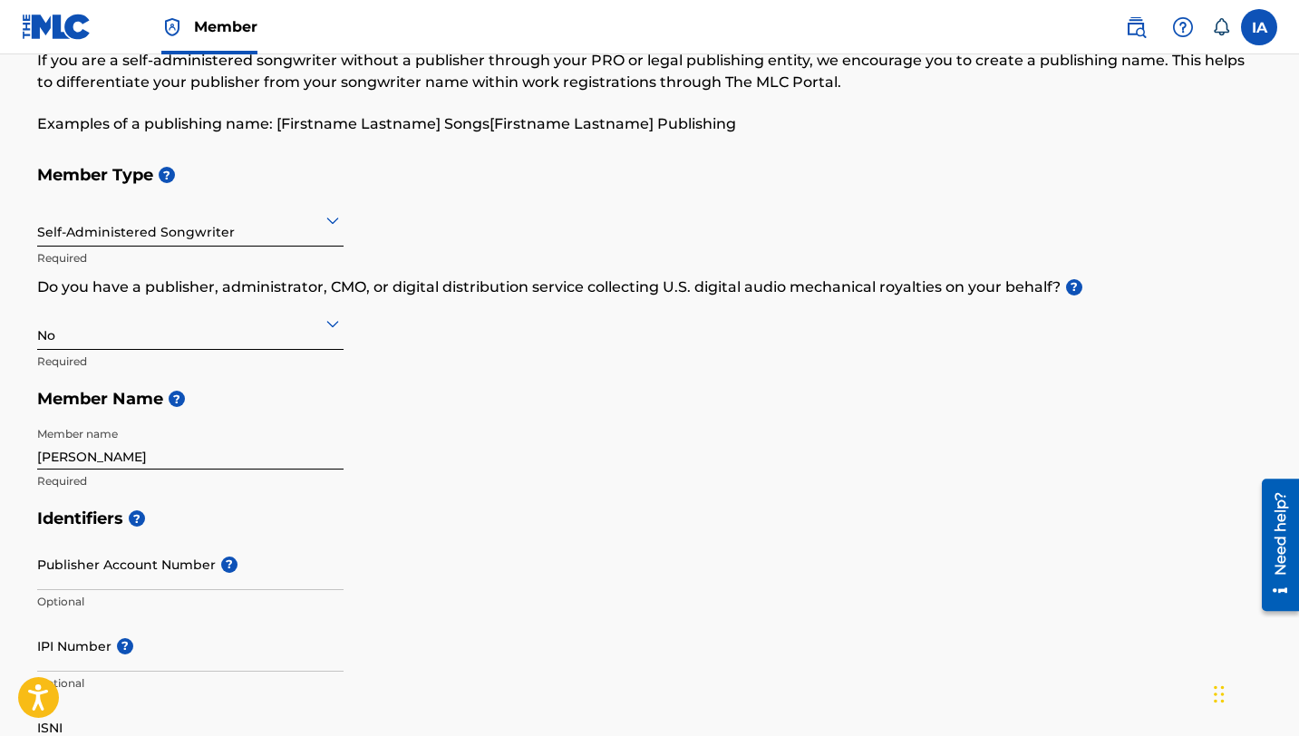
scroll to position [0, 0]
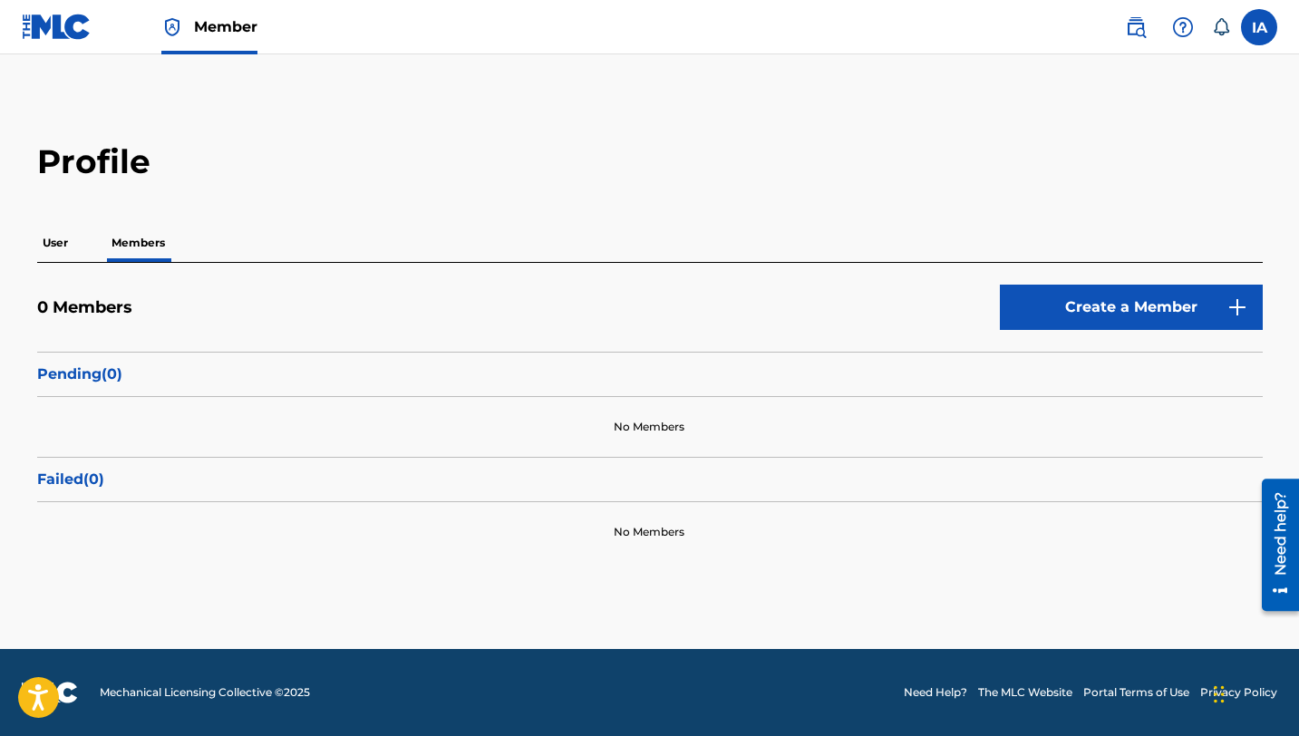
click at [75, 252] on div "User Members" at bounding box center [649, 243] width 1225 height 38
click at [65, 251] on p "User" at bounding box center [55, 243] width 36 height 38
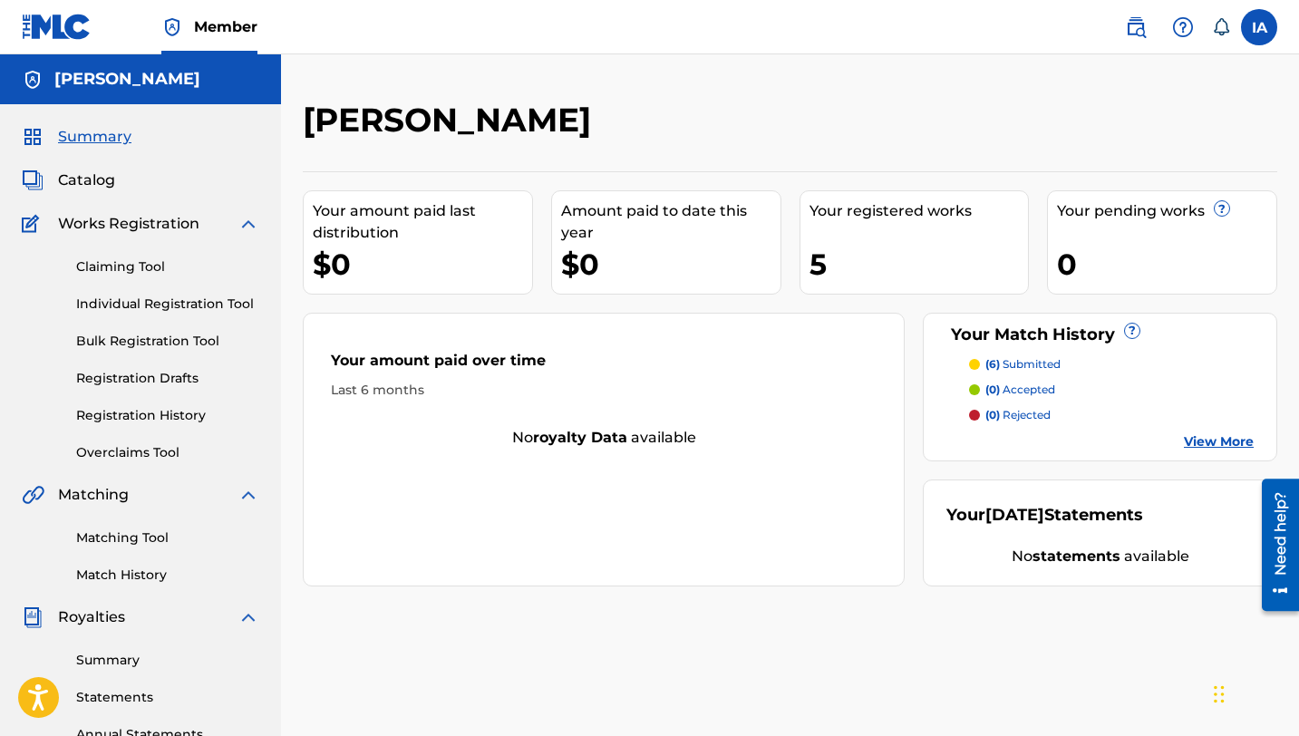
click at [103, 185] on span "Catalog" at bounding box center [86, 180] width 57 height 22
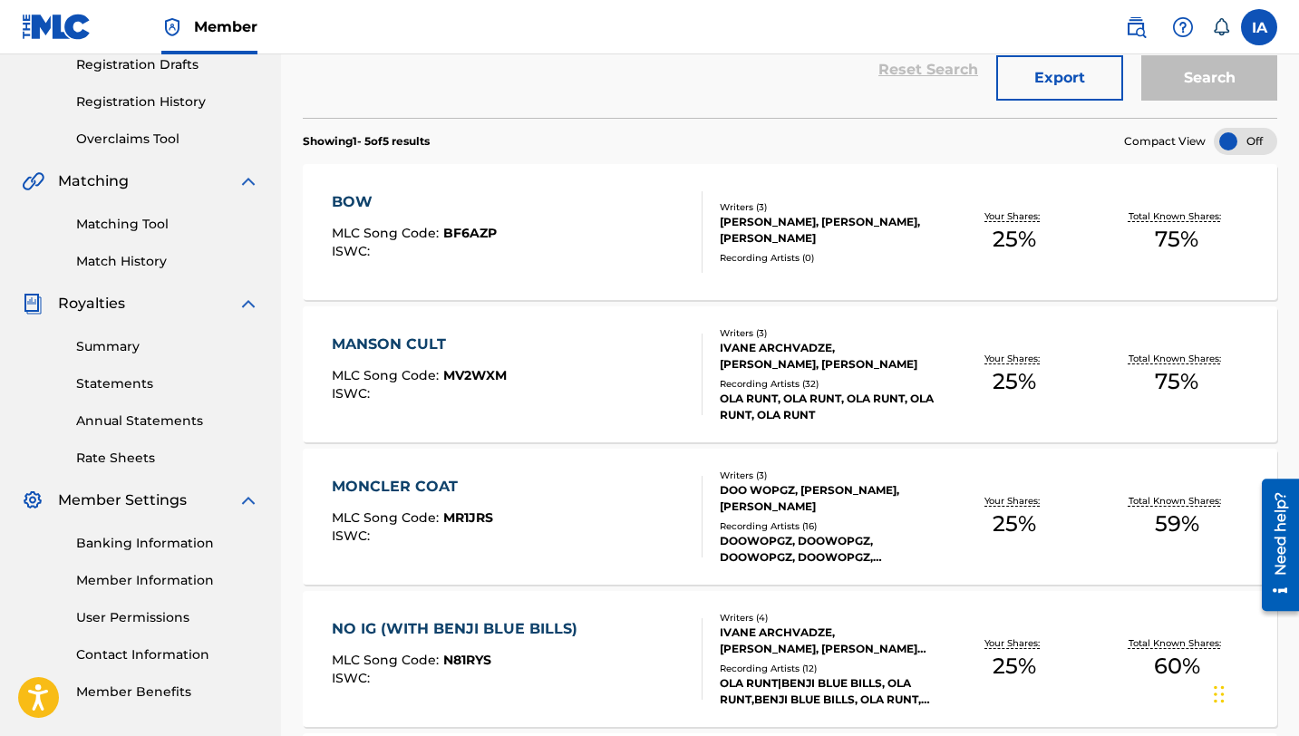
scroll to position [317, 0]
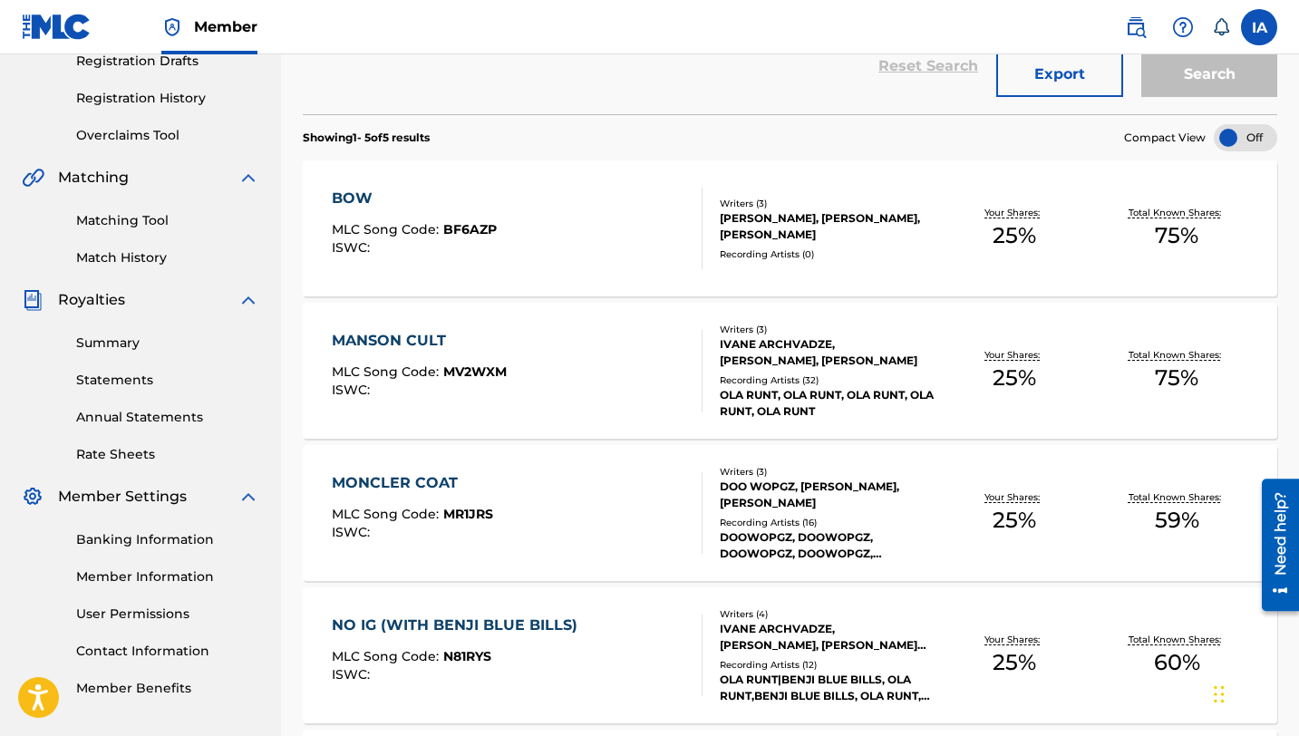
click at [447, 276] on div "BOW MLC Song Code : BF6AZP ISWC : Writers ( 3 ) [PERSON_NAME], [PERSON_NAME], […" at bounding box center [790, 228] width 974 height 136
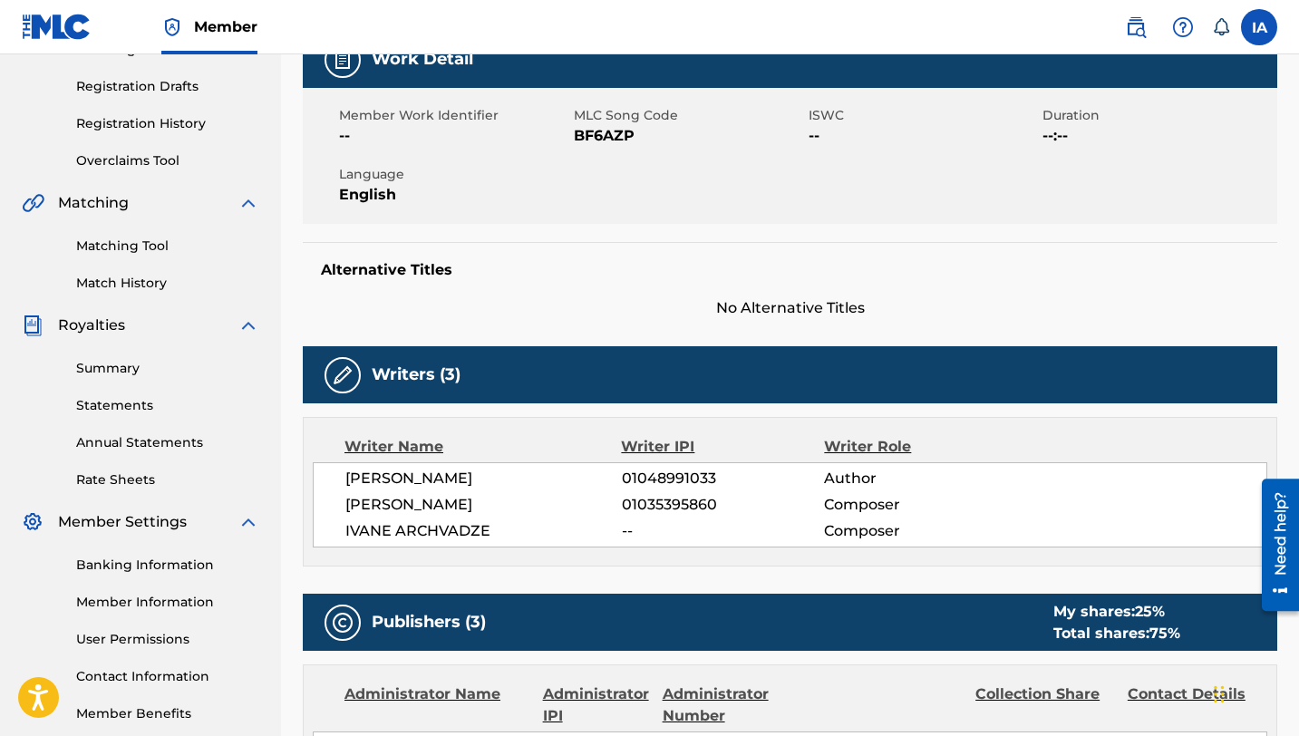
scroll to position [302, 0]
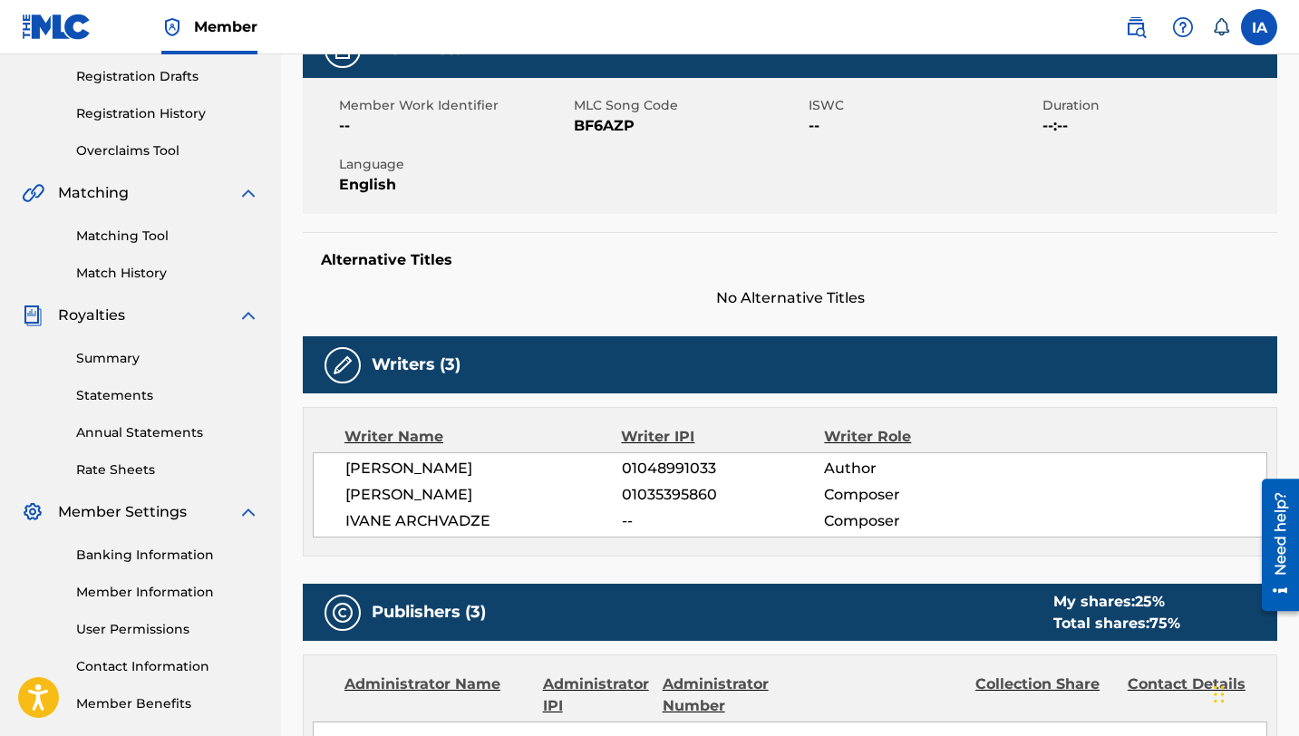
click at [638, 488] on span "01035395860" at bounding box center [723, 495] width 203 height 22
click at [636, 510] on span "--" at bounding box center [723, 521] width 203 height 22
click at [628, 519] on span "--" at bounding box center [723, 521] width 203 height 22
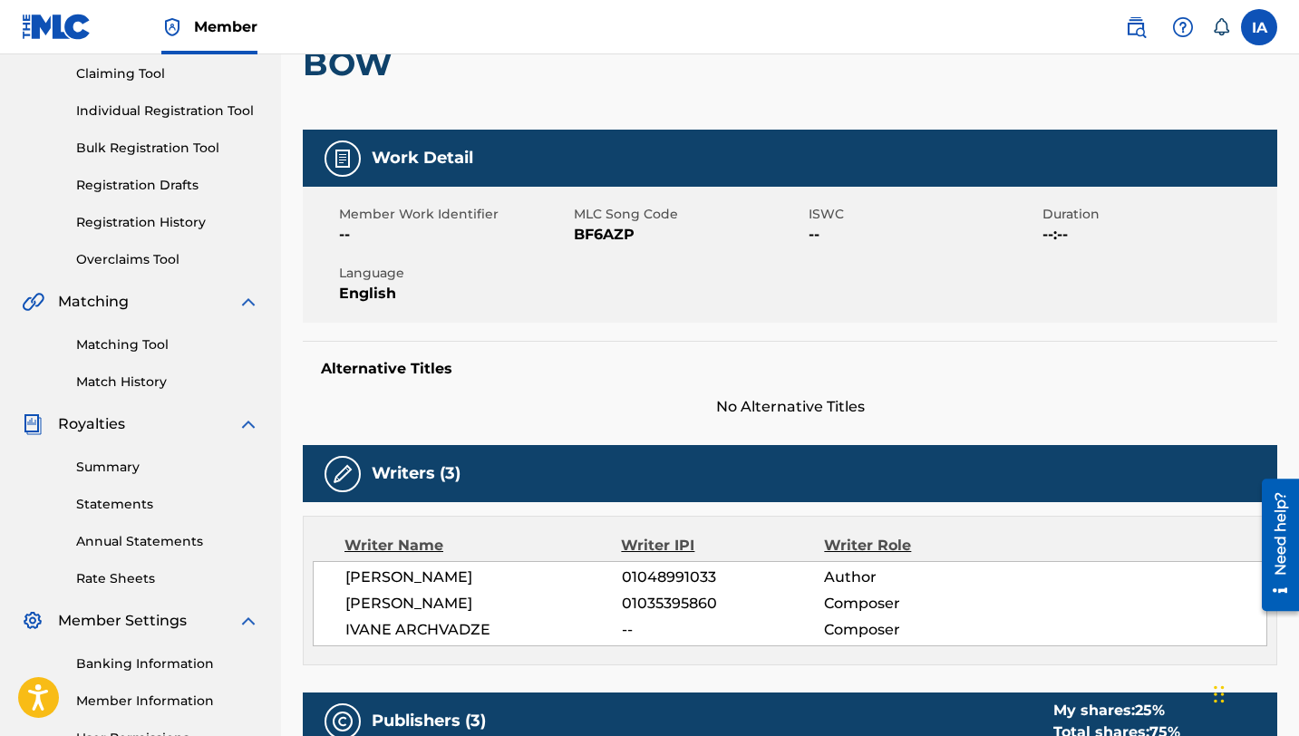
scroll to position [0, 0]
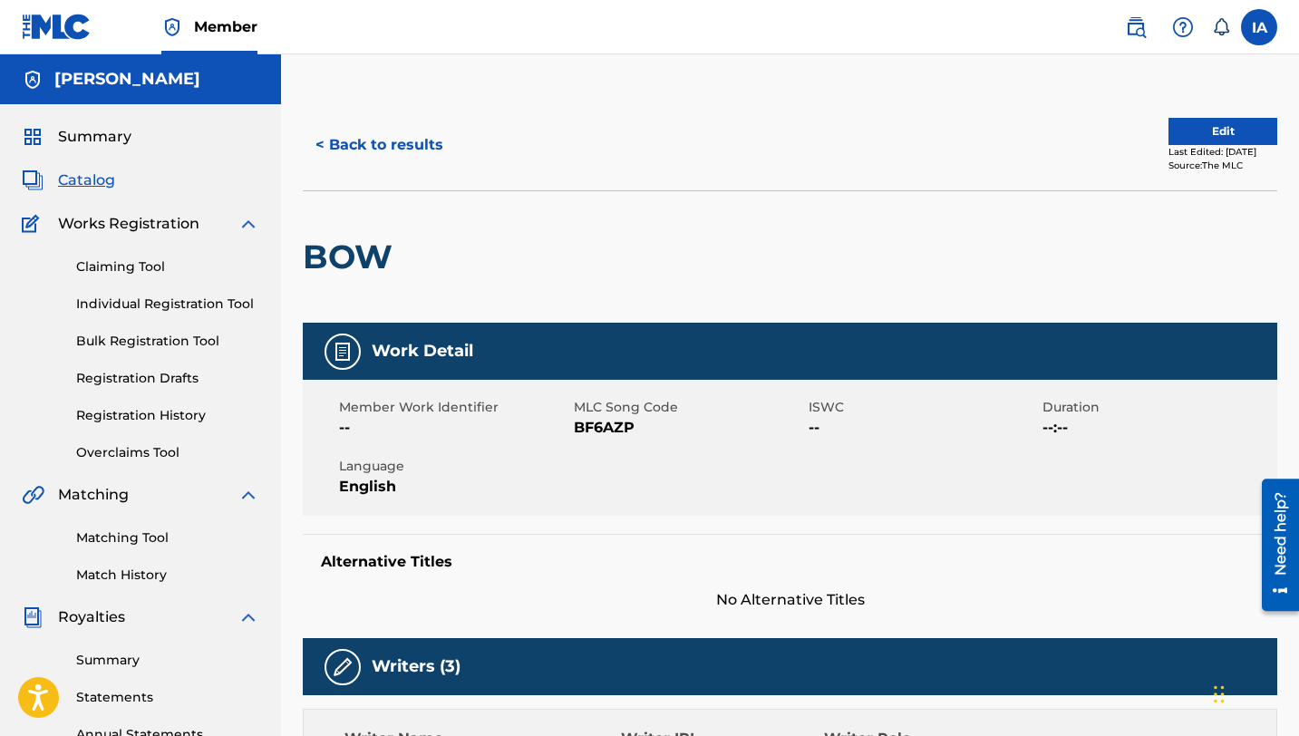
click at [1077, 24] on label at bounding box center [1259, 27] width 36 height 36
click at [1077, 27] on input "IA [PERSON_NAME] [EMAIL_ADDRESS][DOMAIN_NAME] Notification Preferences Profile …" at bounding box center [1259, 27] width 0 height 0
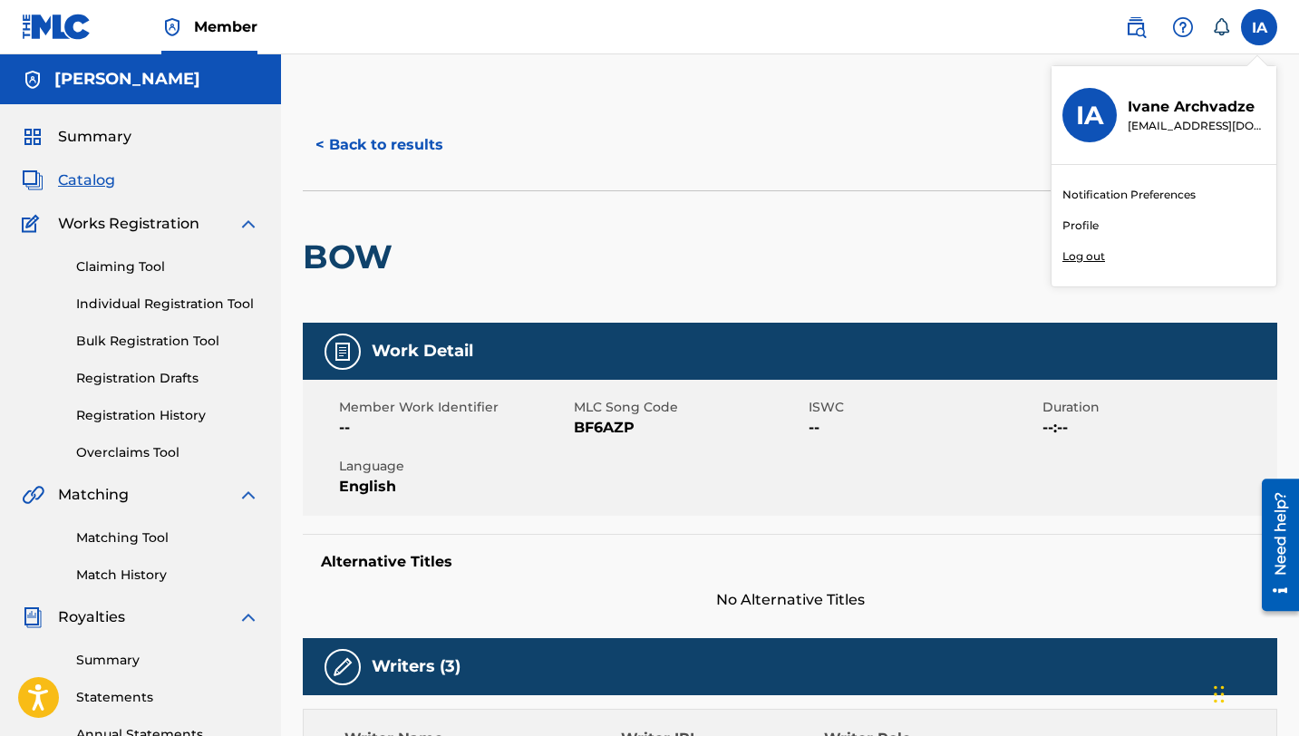
click at [1077, 227] on link "Profile" at bounding box center [1080, 226] width 36 height 16
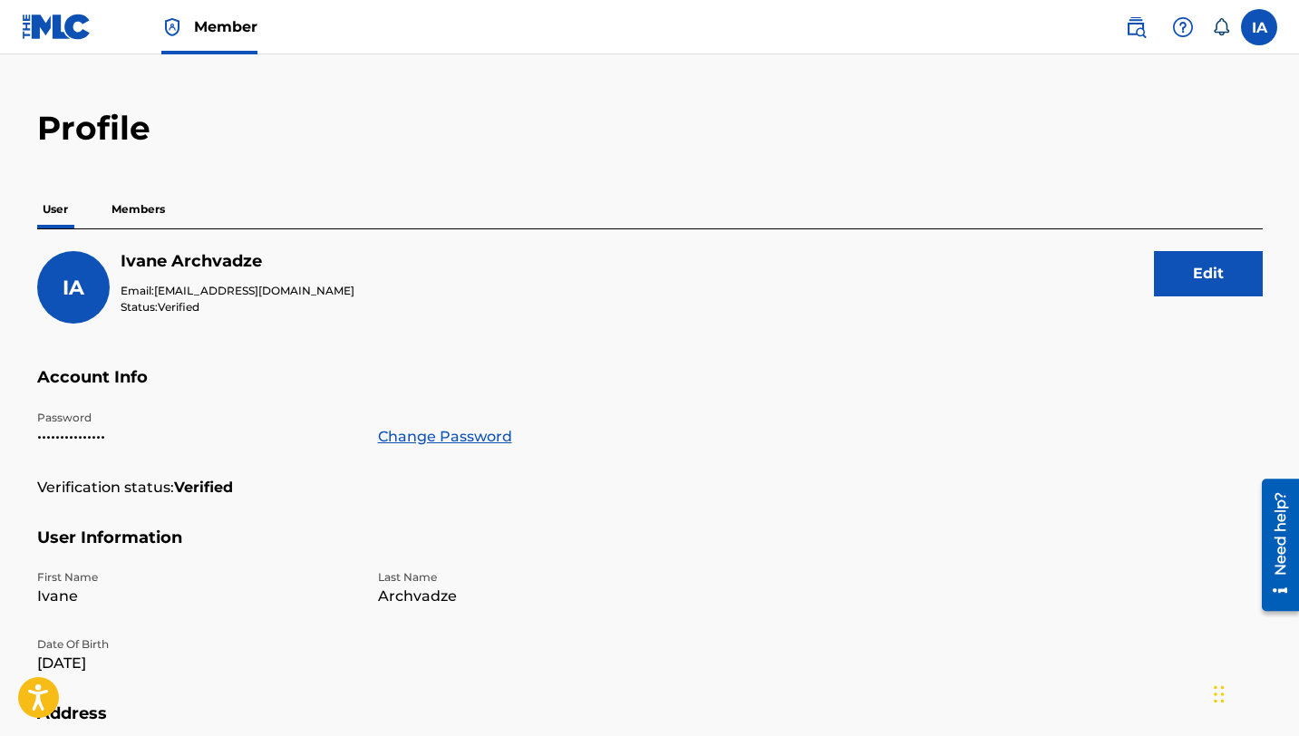
scroll to position [35, 0]
click at [136, 200] on p "Members" at bounding box center [138, 208] width 64 height 38
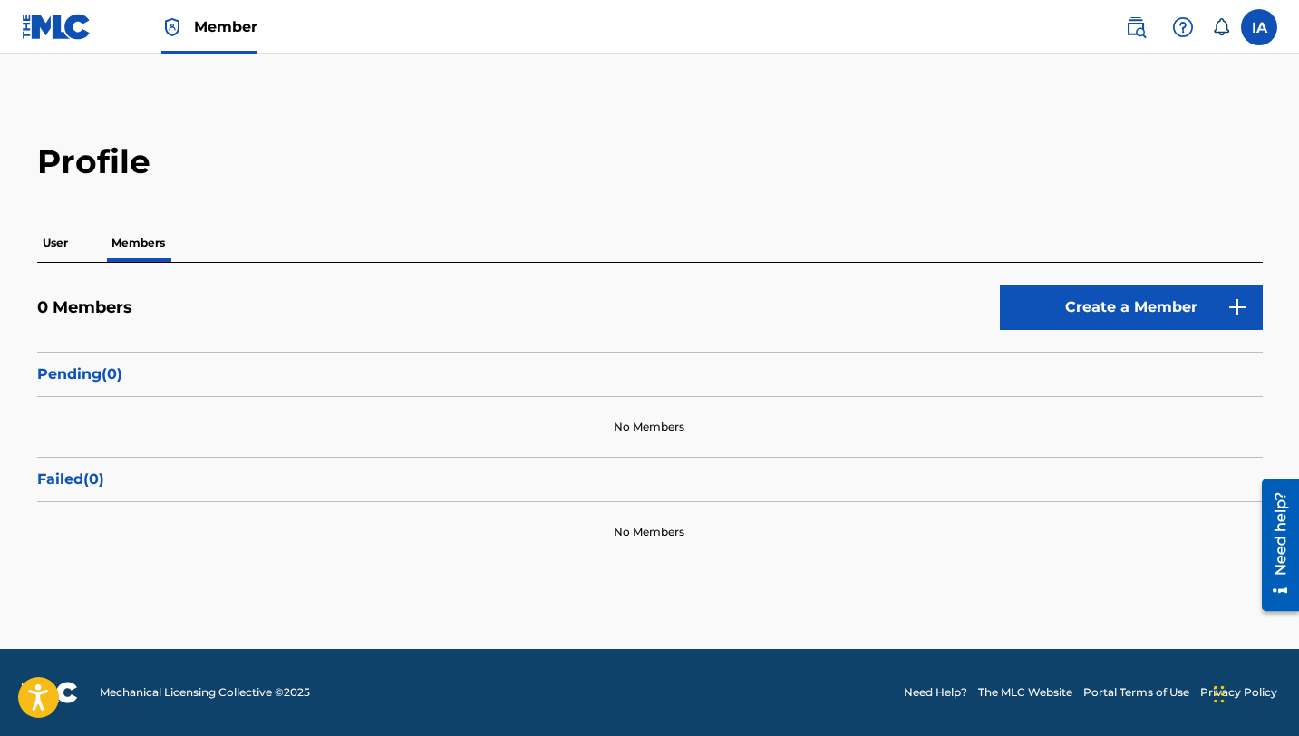
click at [1077, 299] on link "Create a Member" at bounding box center [1131, 307] width 263 height 45
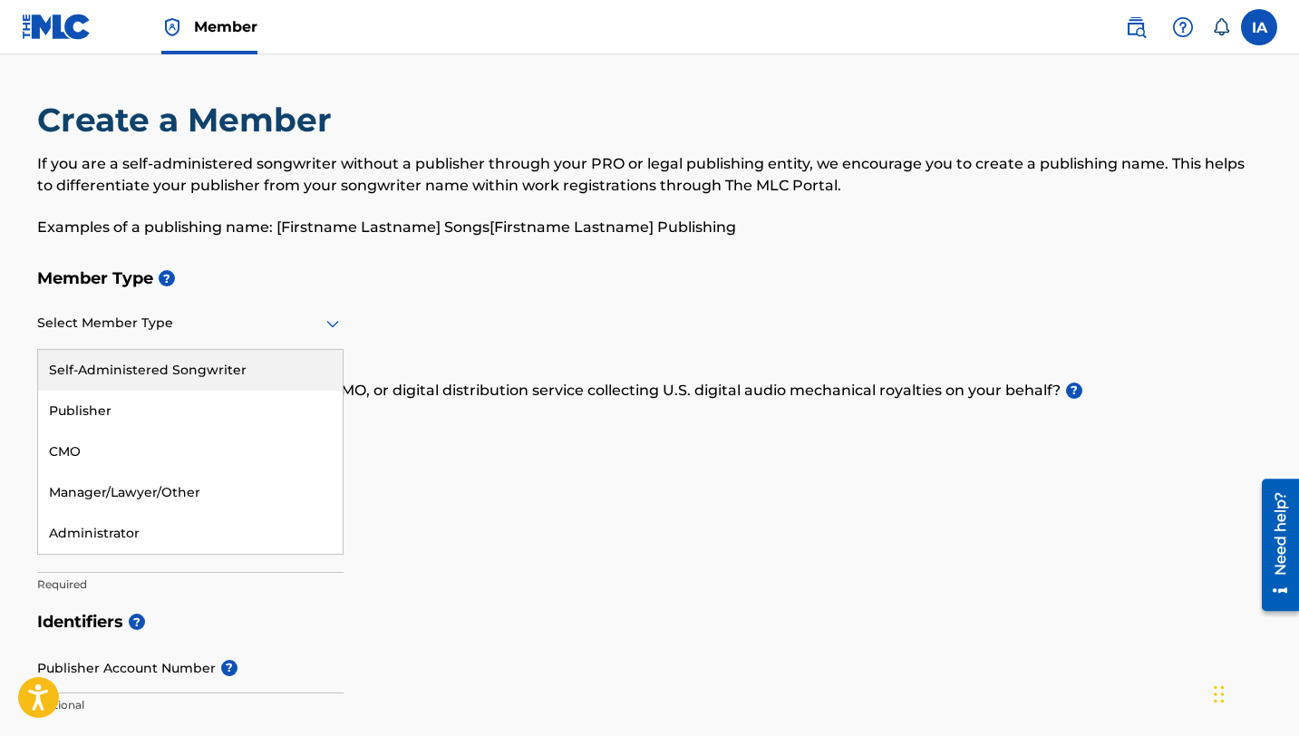
click at [146, 338] on div "Select Member Type" at bounding box center [190, 324] width 306 height 52
click at [183, 372] on div "Self-Administered Songwriter" at bounding box center [190, 370] width 305 height 41
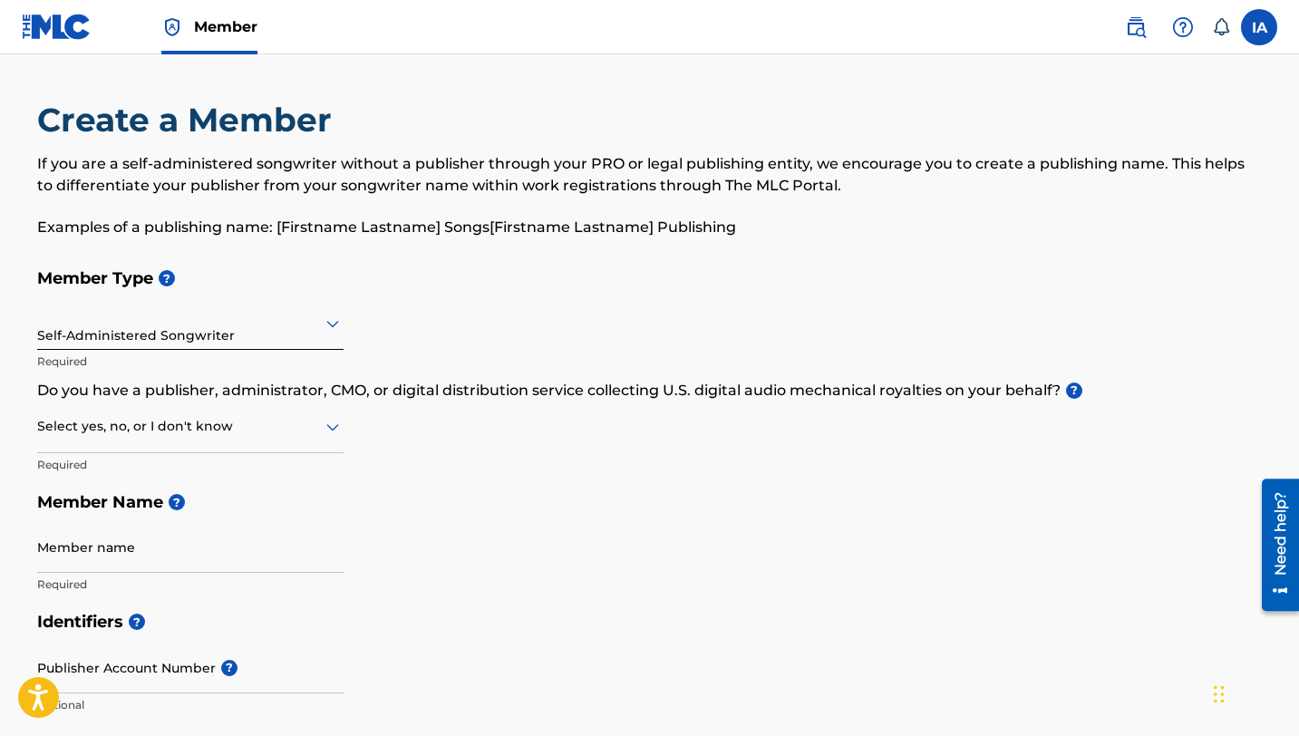
click at [179, 418] on div at bounding box center [190, 426] width 306 height 23
click at [168, 540] on div "I don't know" at bounding box center [190, 555] width 305 height 41
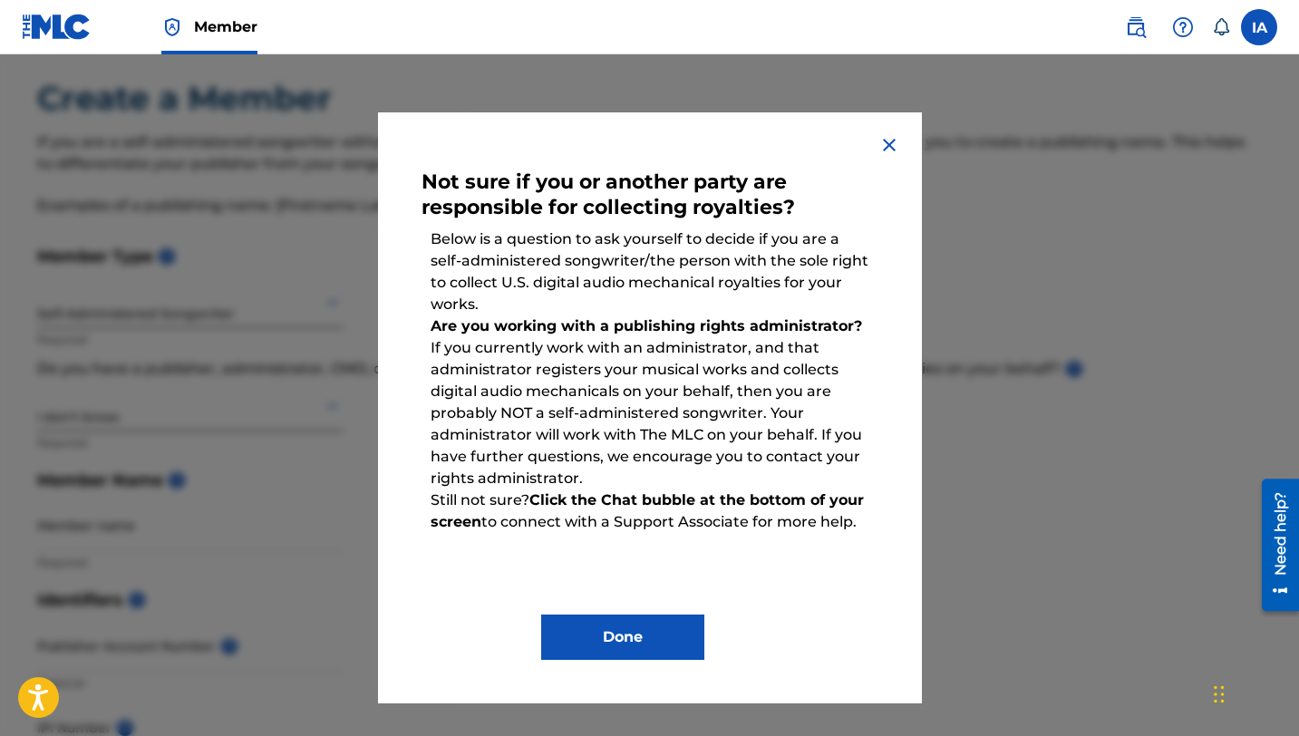
scroll to position [20, 0]
click at [886, 147] on img at bounding box center [889, 145] width 22 height 22
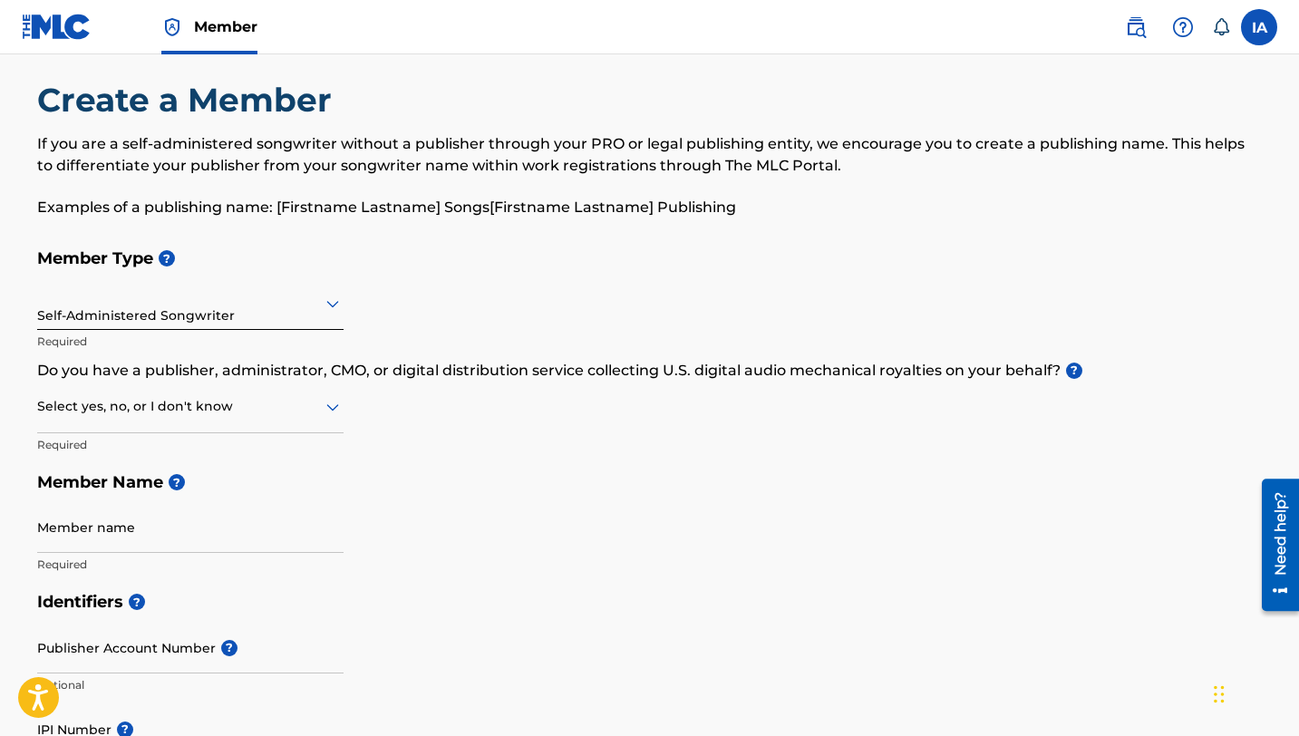
click at [272, 294] on div at bounding box center [190, 303] width 306 height 23
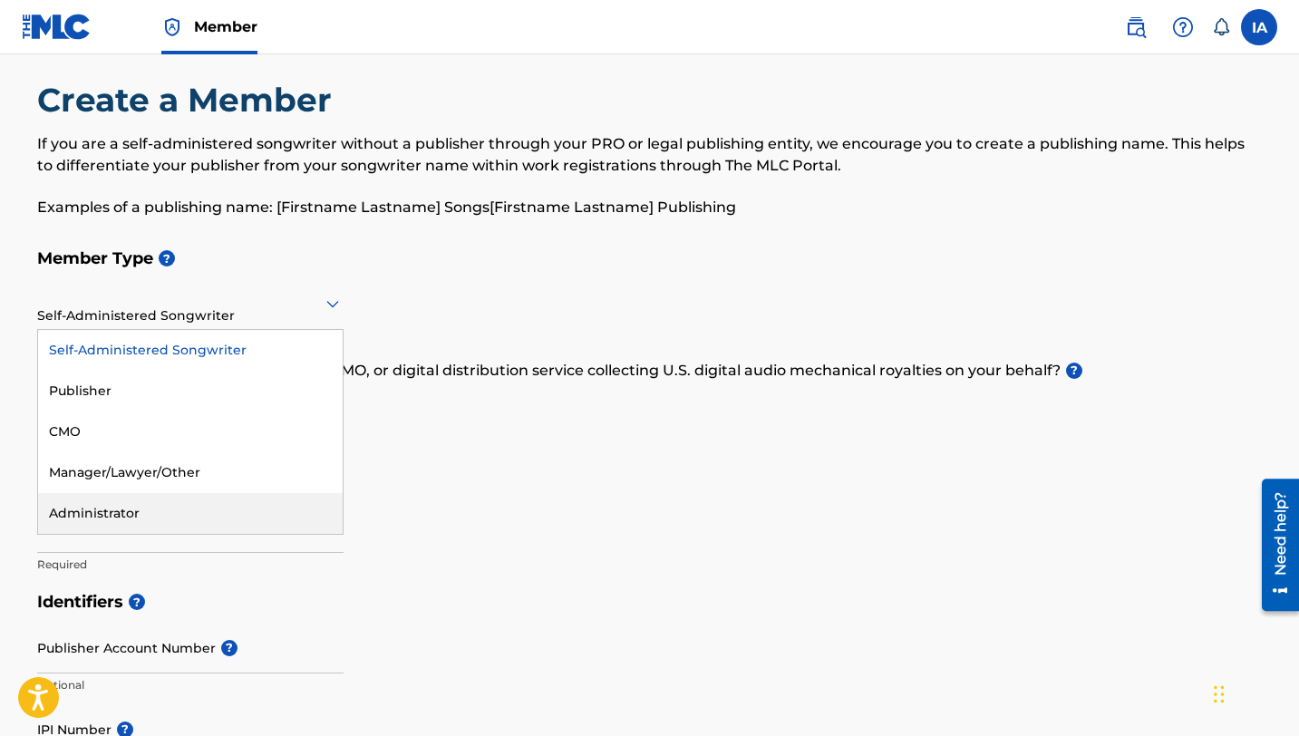
click at [210, 496] on div "Administrator" at bounding box center [190, 513] width 305 height 41
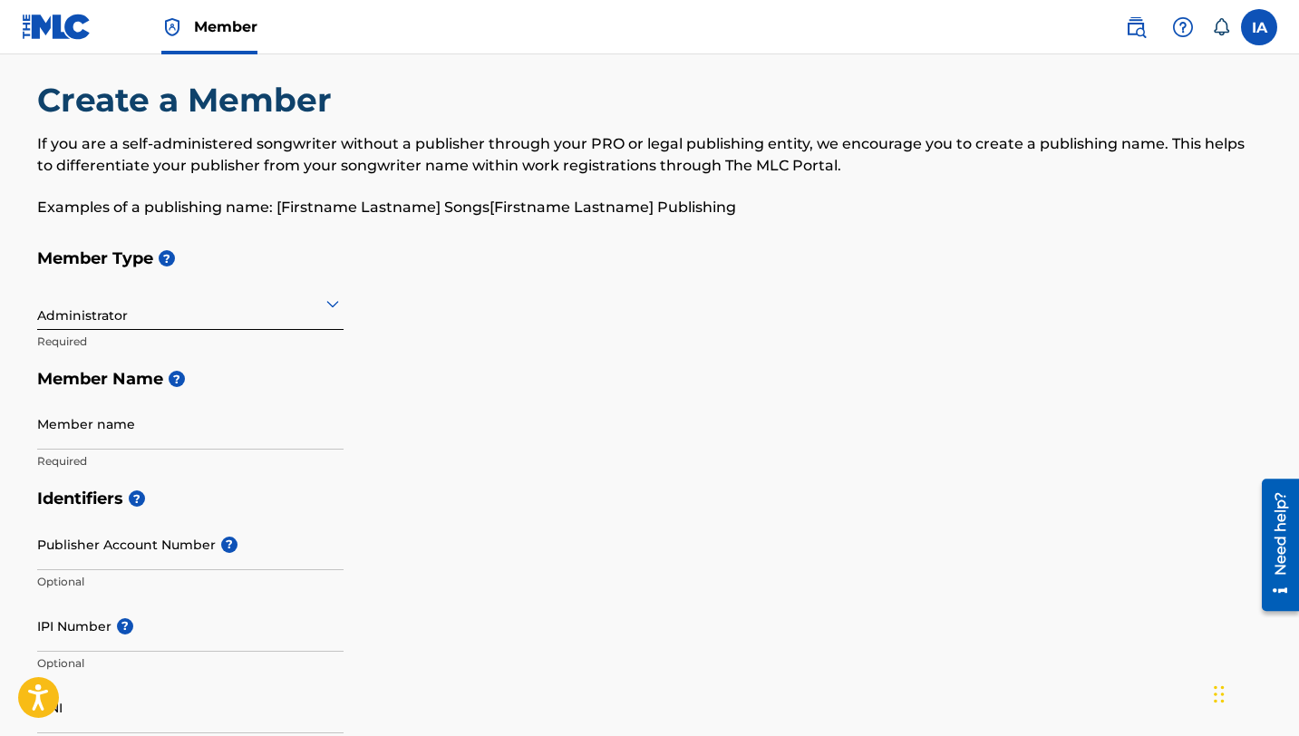
click at [204, 315] on div "Administrator" at bounding box center [190, 303] width 306 height 44
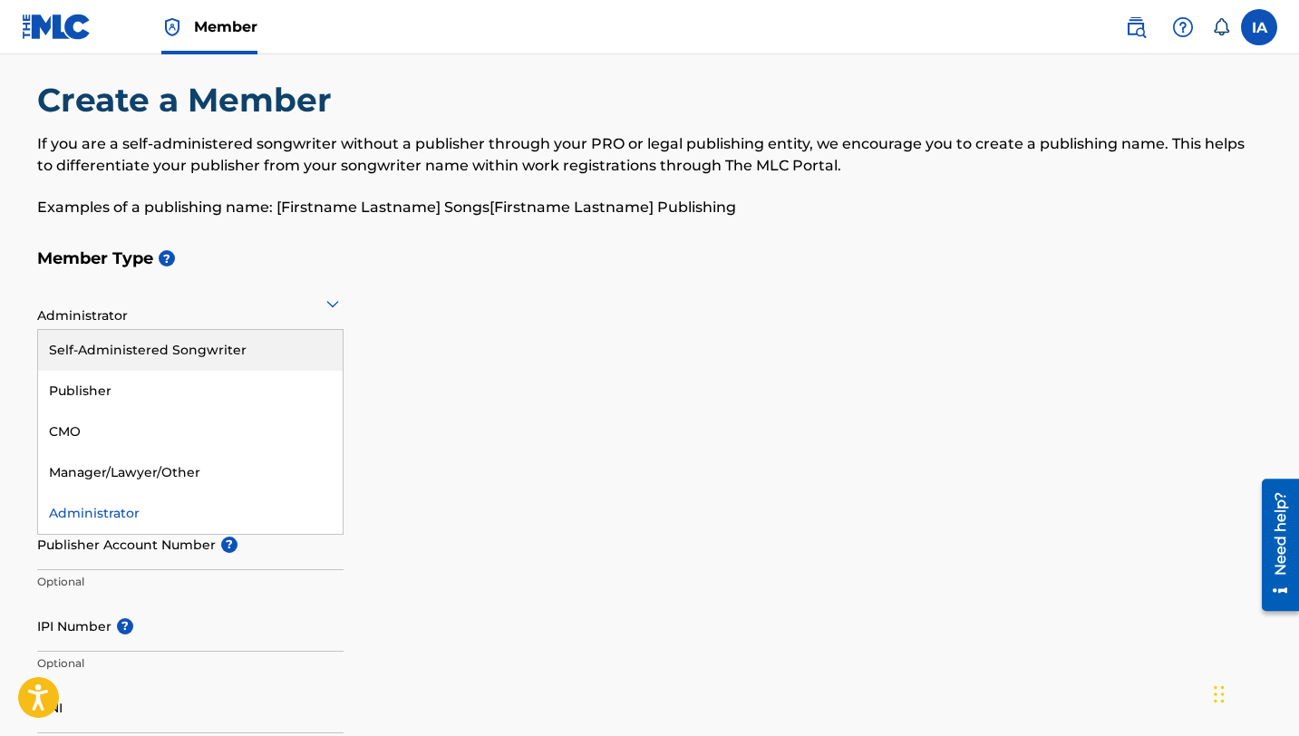
click at [188, 345] on div "Self-Administered Songwriter" at bounding box center [190, 350] width 305 height 41
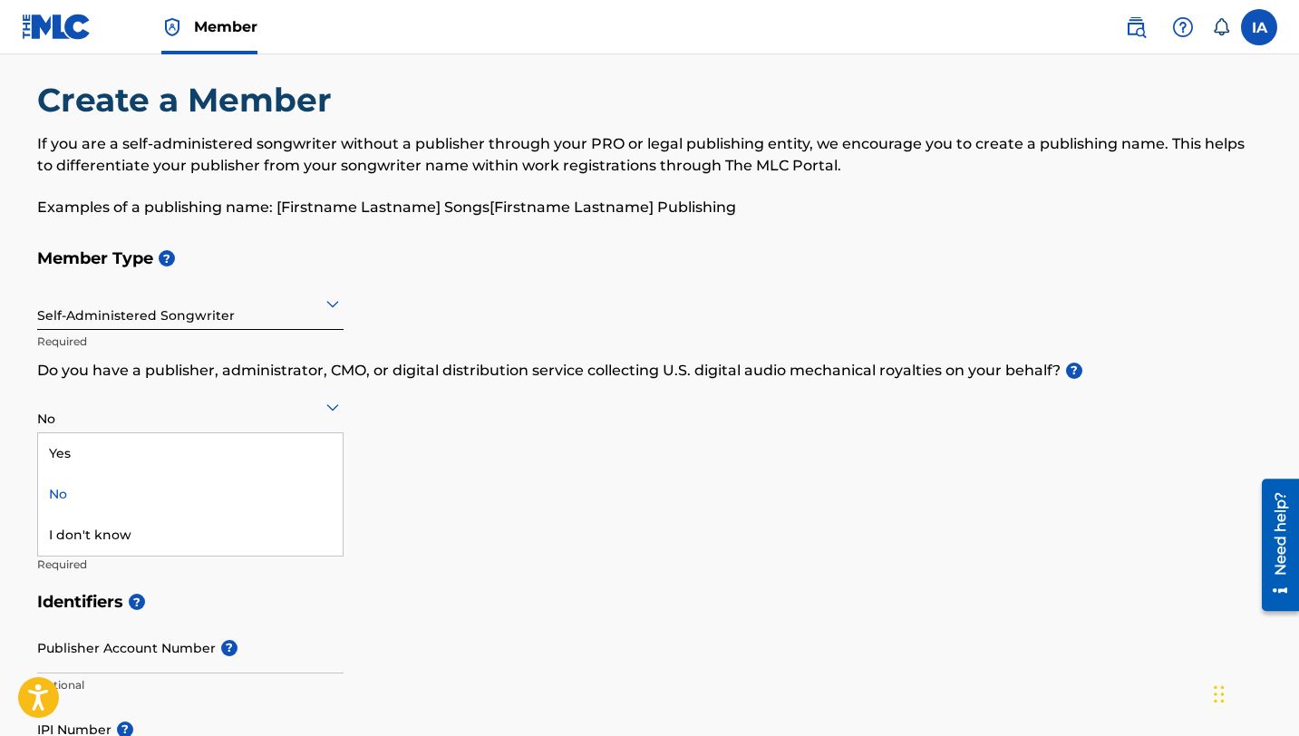
click at [191, 421] on div "No" at bounding box center [190, 406] width 306 height 44
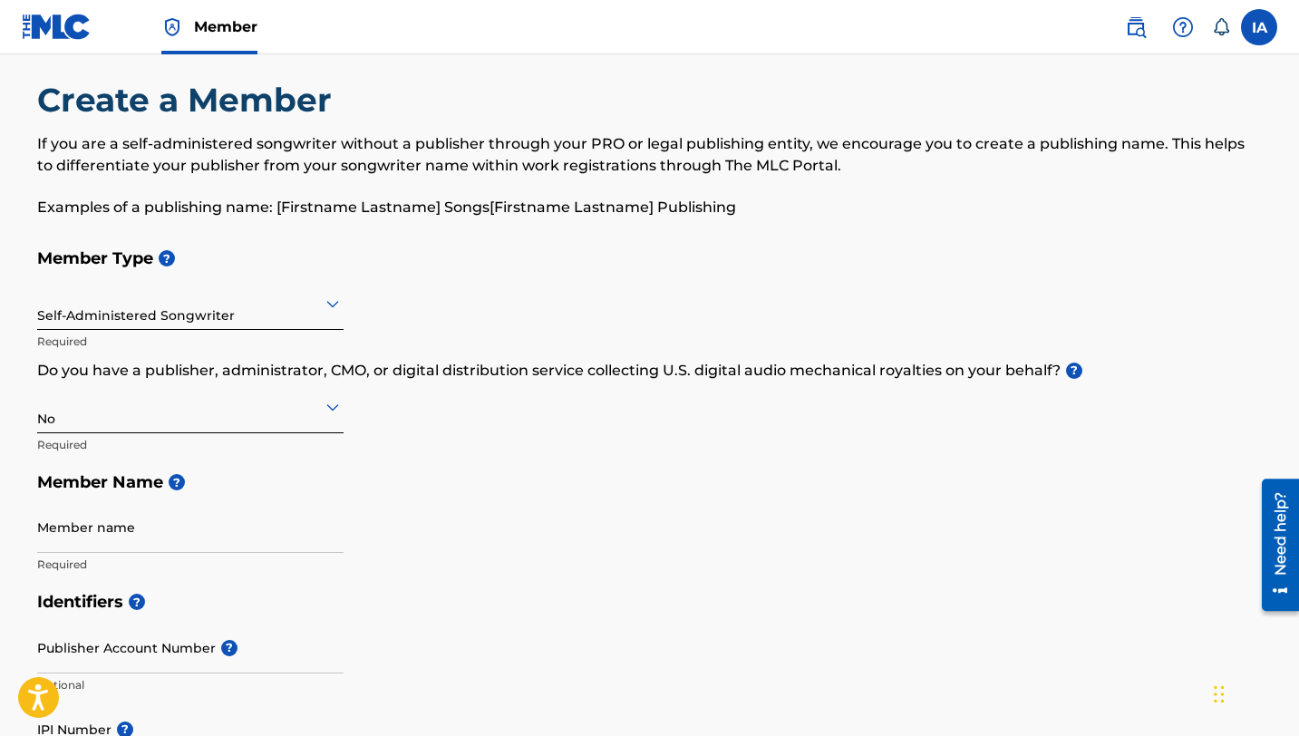
click at [191, 421] on div "No" at bounding box center [190, 406] width 306 height 44
click at [288, 304] on div at bounding box center [190, 303] width 306 height 23
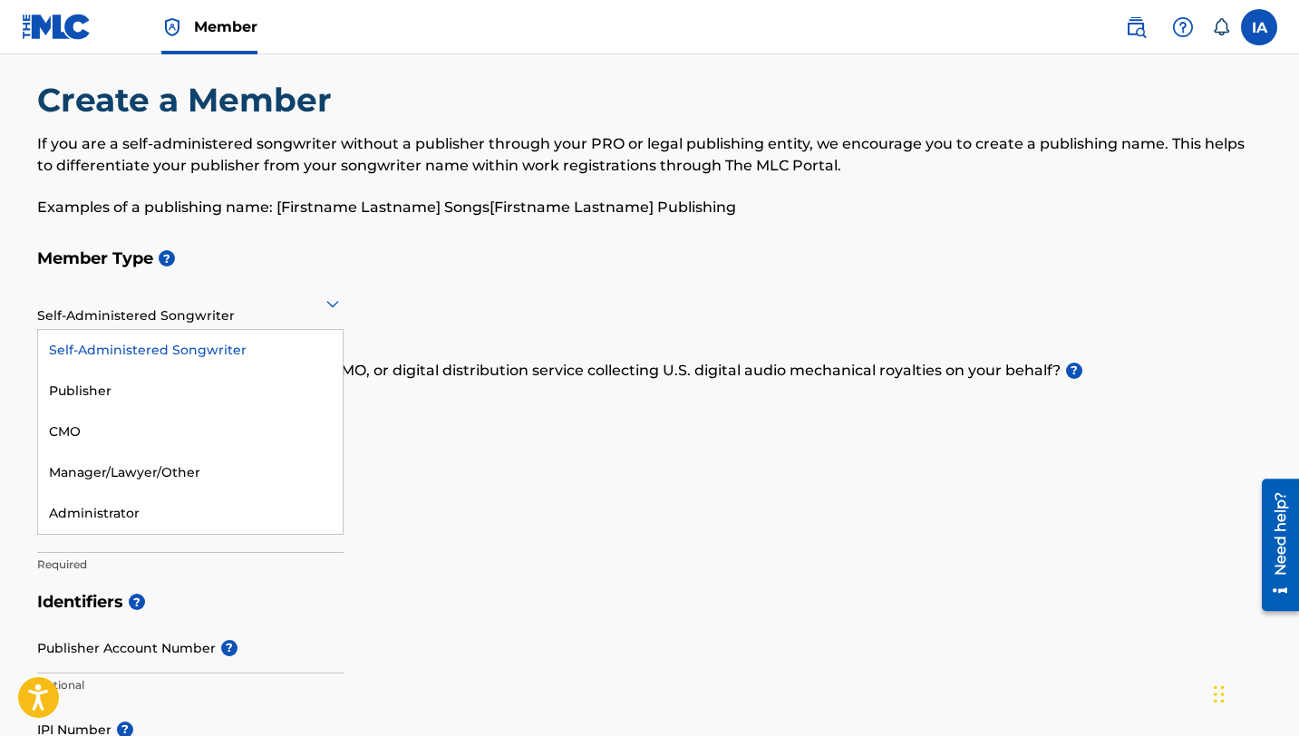
click at [288, 304] on div at bounding box center [190, 303] width 306 height 23
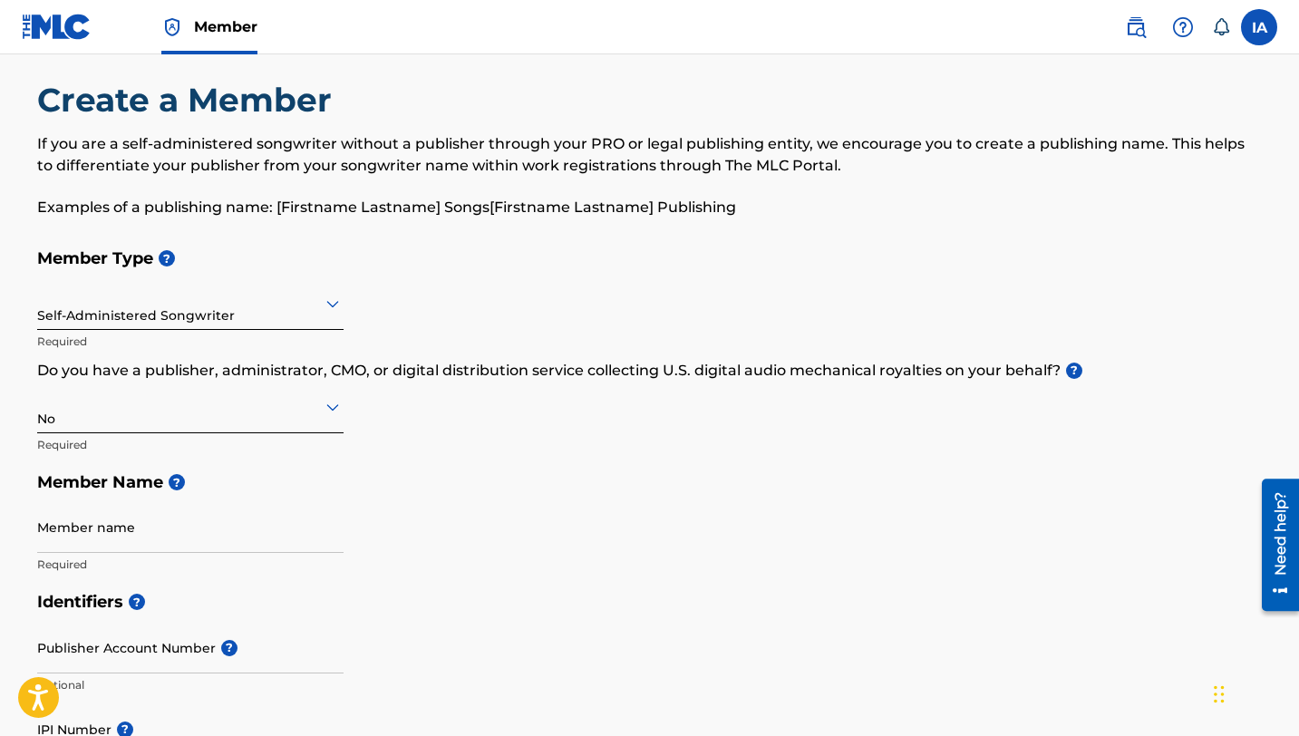
click at [198, 408] on div at bounding box center [190, 406] width 306 height 23
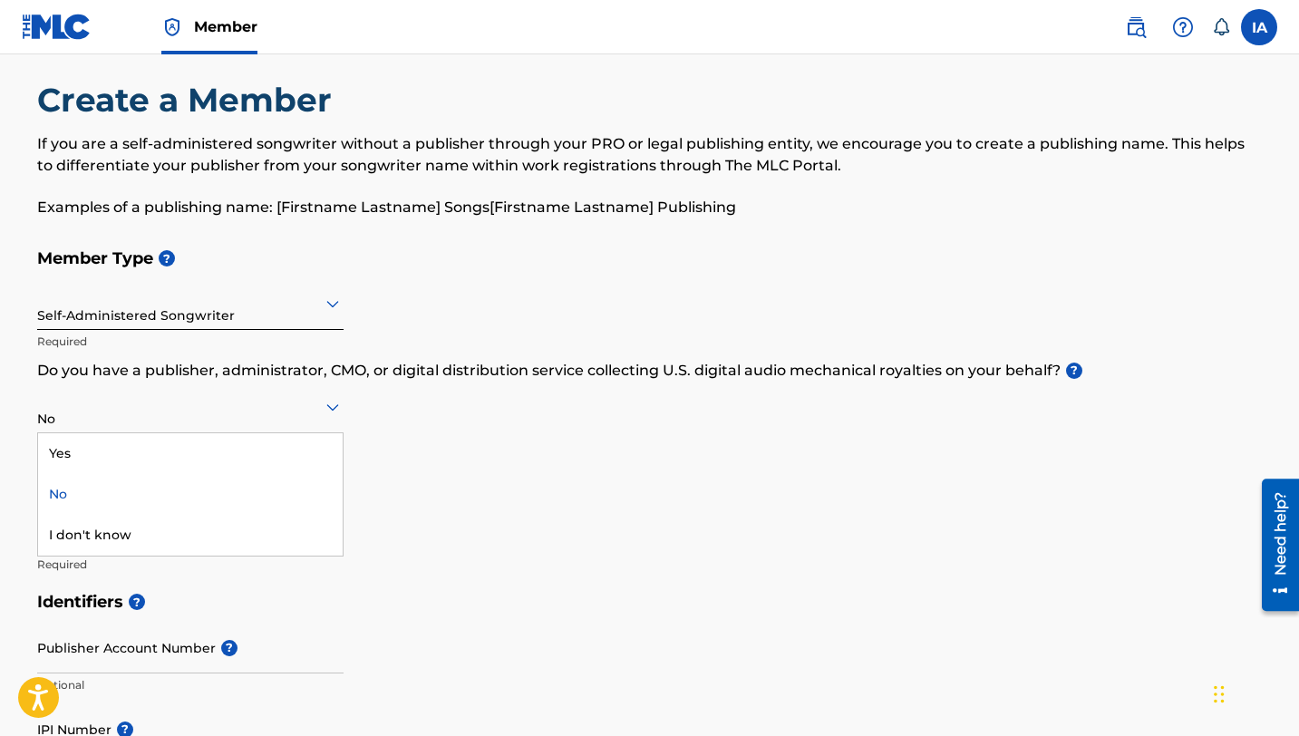
click at [172, 493] on div "No" at bounding box center [190, 494] width 305 height 41
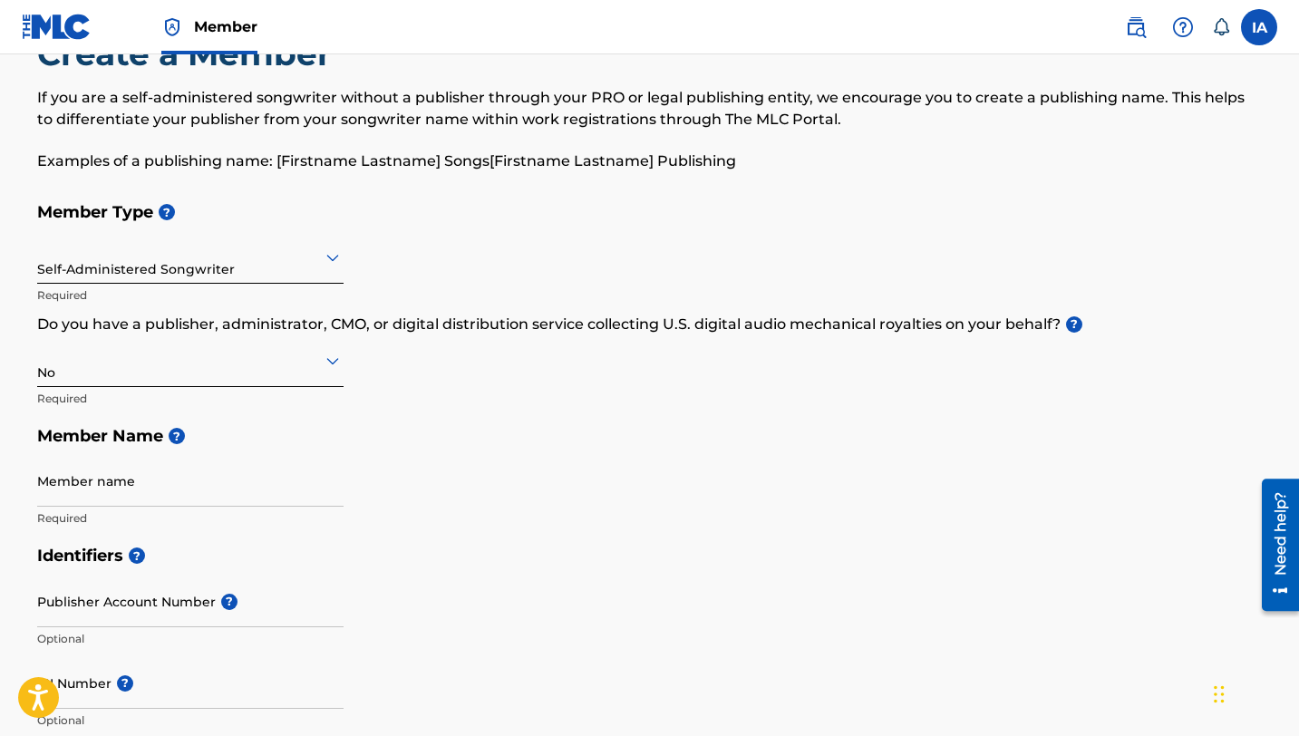
scroll to position [74, 0]
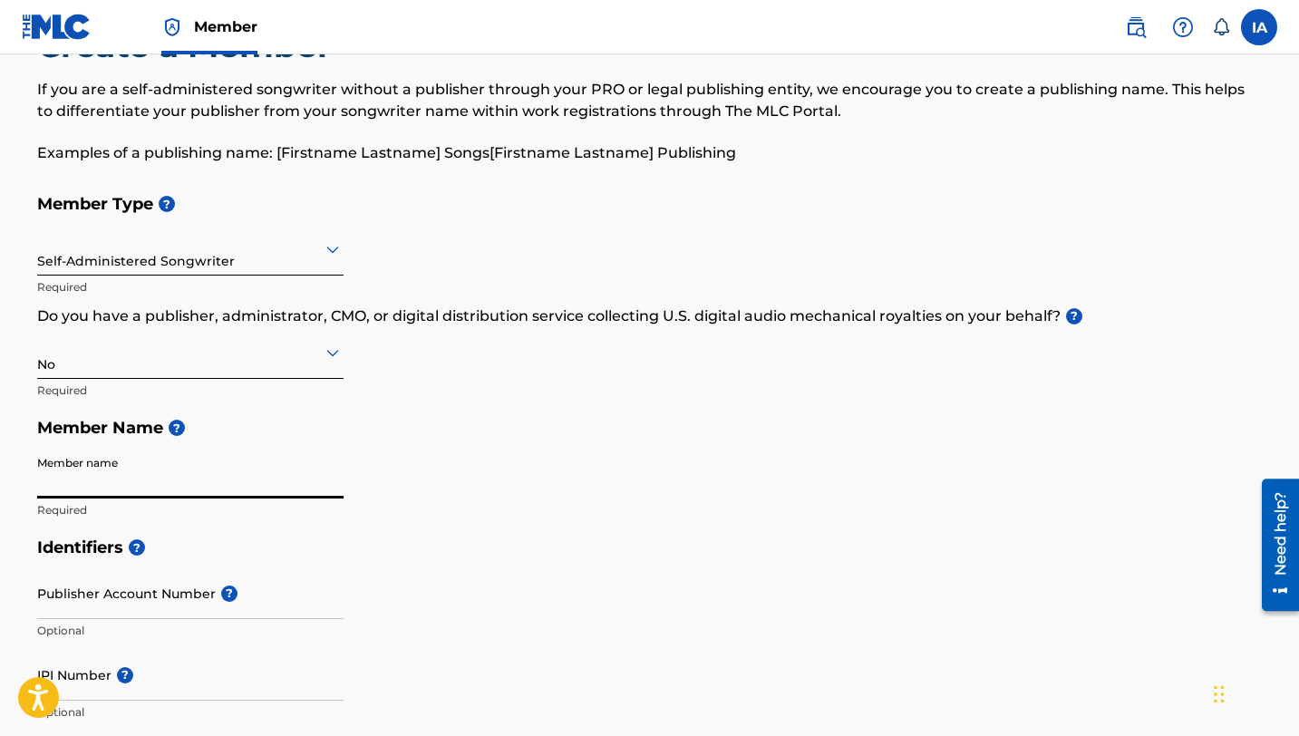
click at [155, 460] on input "Member name" at bounding box center [190, 473] width 306 height 52
type input "[PERSON_NAME]"
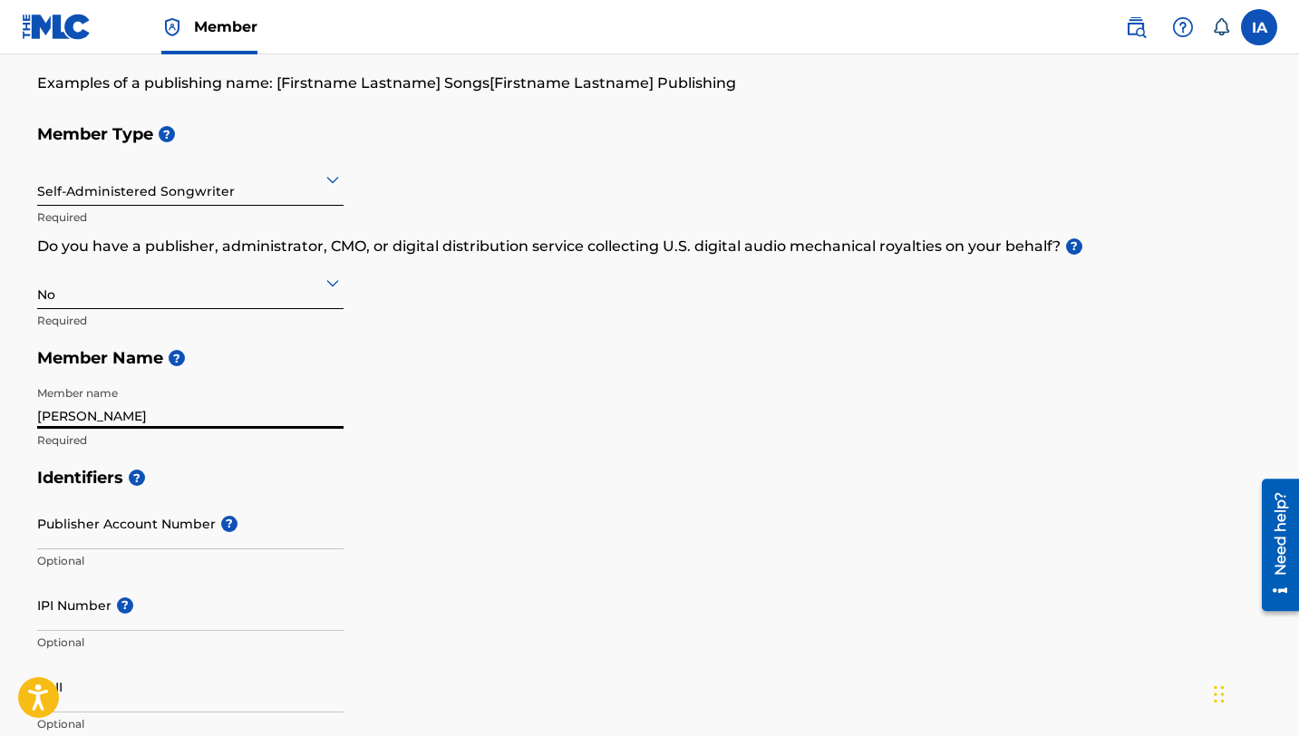
scroll to position [215, 0]
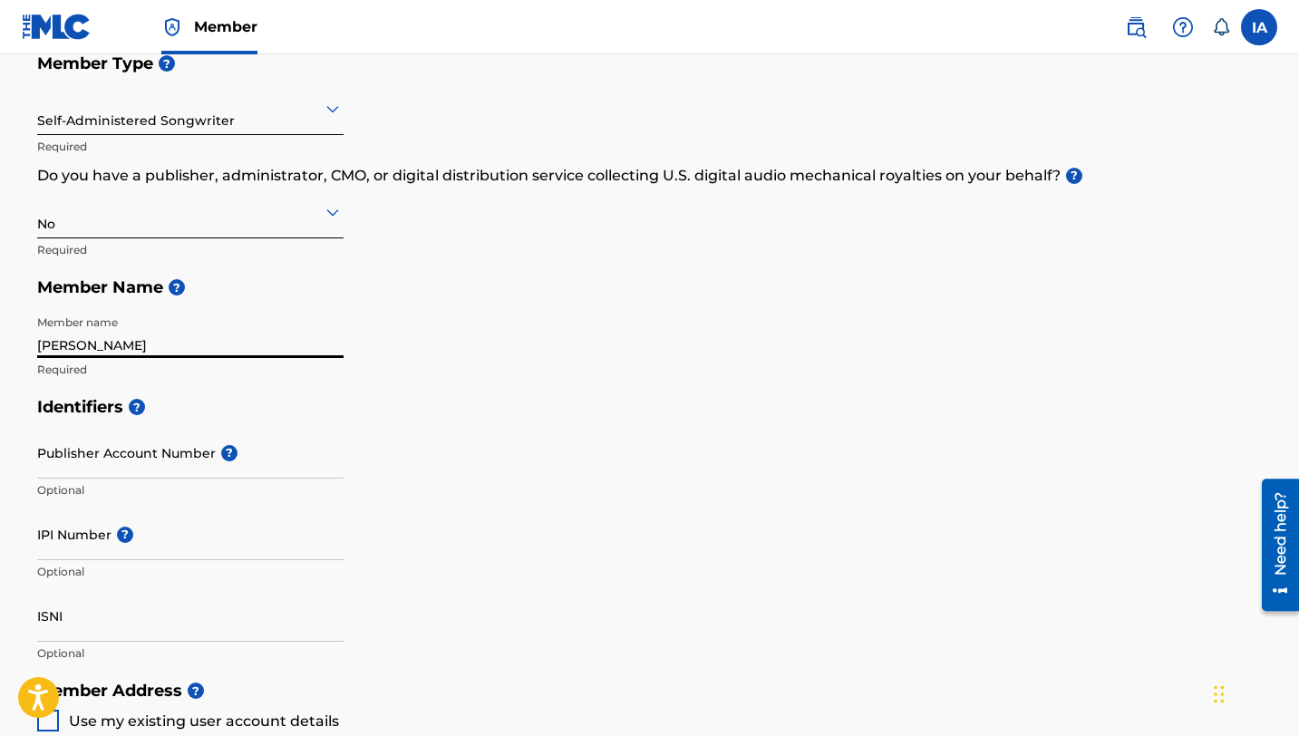
click at [171, 460] on input "Publisher Account Number ?" at bounding box center [190, 453] width 306 height 52
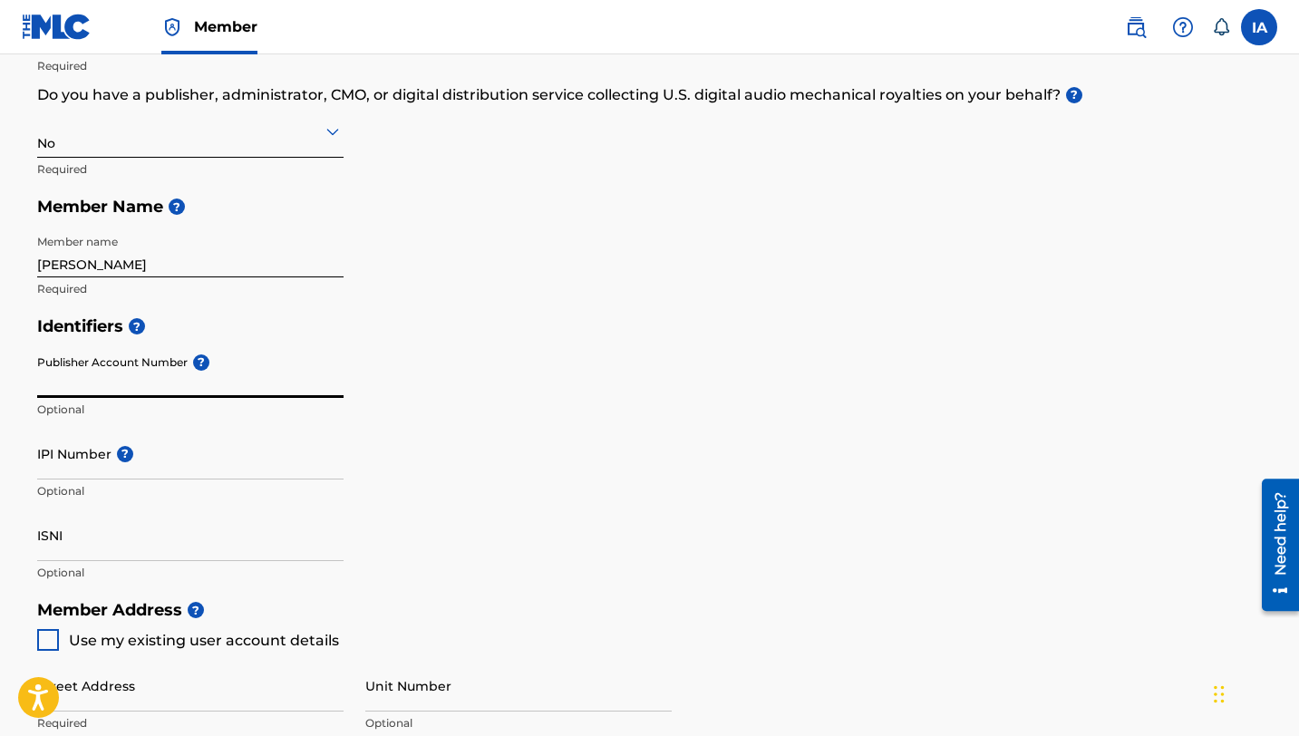
scroll to position [318, 0]
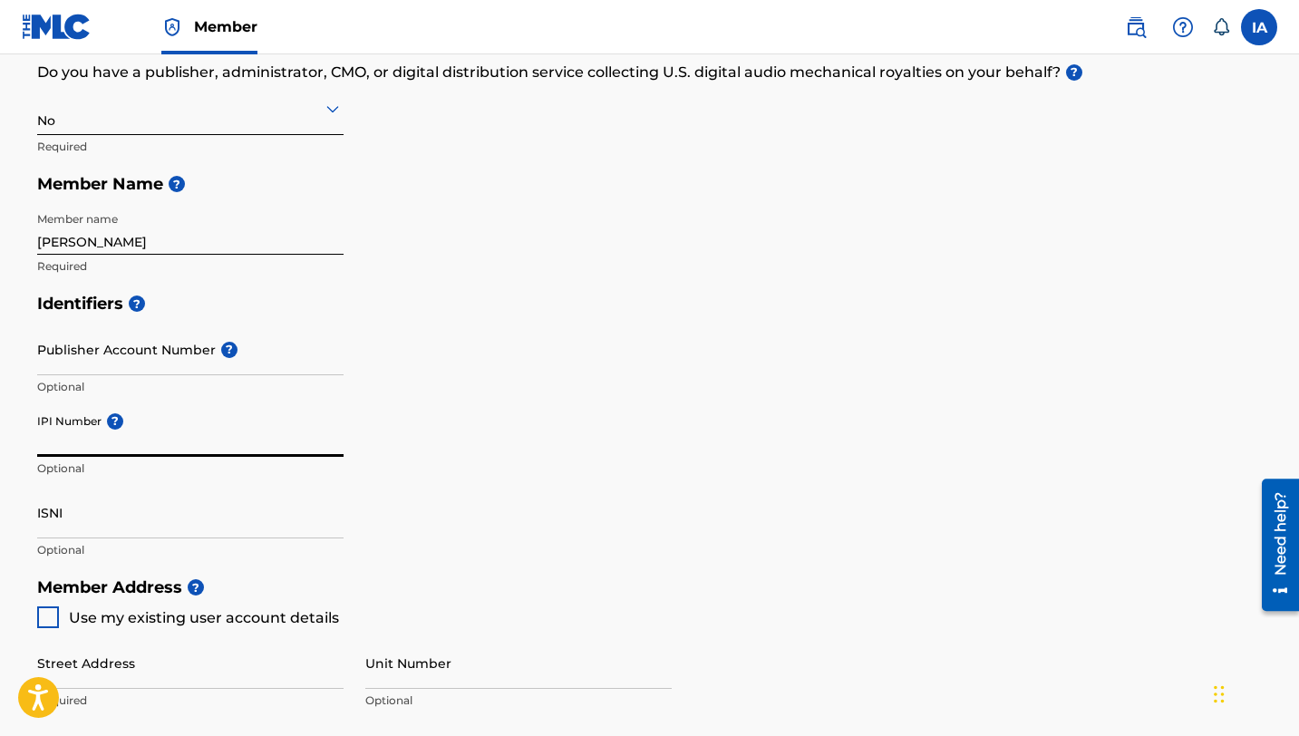
click at [164, 427] on input "IPI Number ?" at bounding box center [190, 431] width 306 height 52
click at [538, 320] on h5 "Identifiers ?" at bounding box center [649, 304] width 1225 height 39
click at [202, 517] on input "ISNI" at bounding box center [190, 513] width 306 height 52
click at [411, 465] on div "Identifiers ? Publisher Account Number ? Optional IPI Number ? Optional ISNI Op…" at bounding box center [649, 427] width 1225 height 284
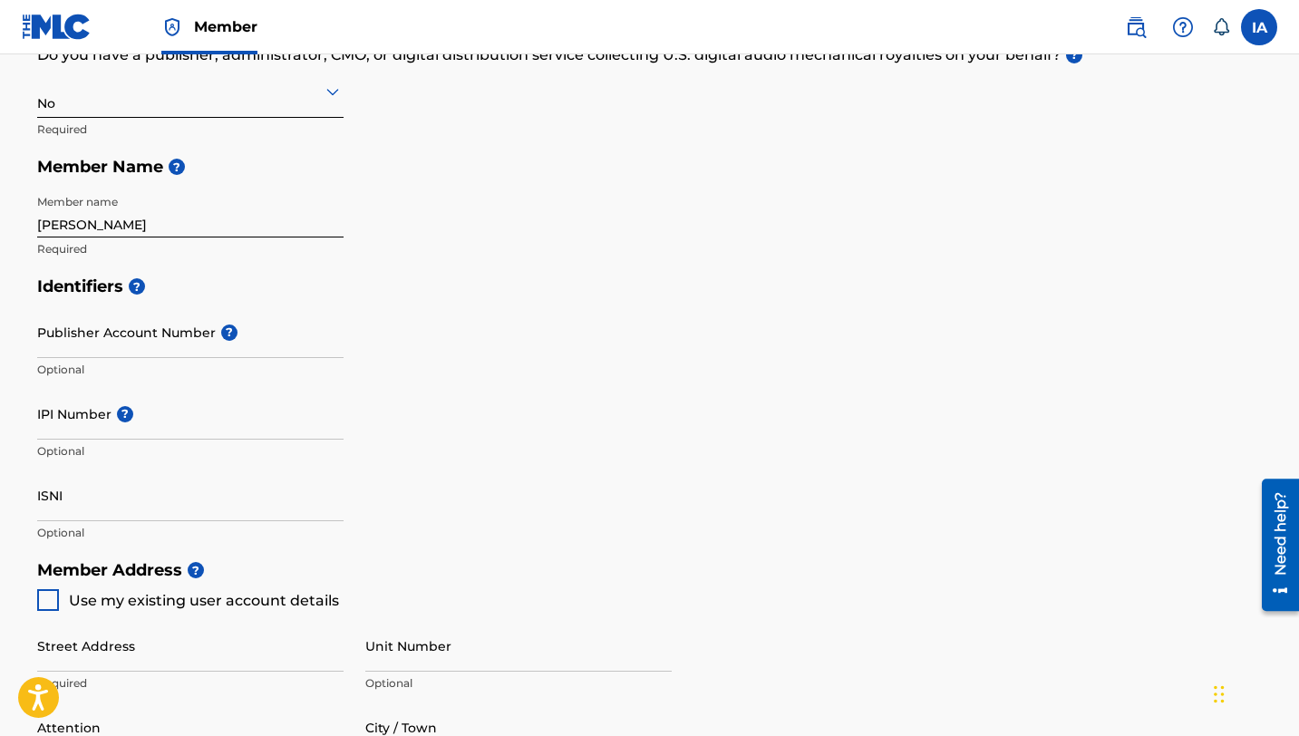
click at [251, 595] on span "Use my existing user account details" at bounding box center [204, 600] width 270 height 17
type input "[STREET_ADDRESS]"
type input "Batumi"
type input "Adjara"
type input "6000"
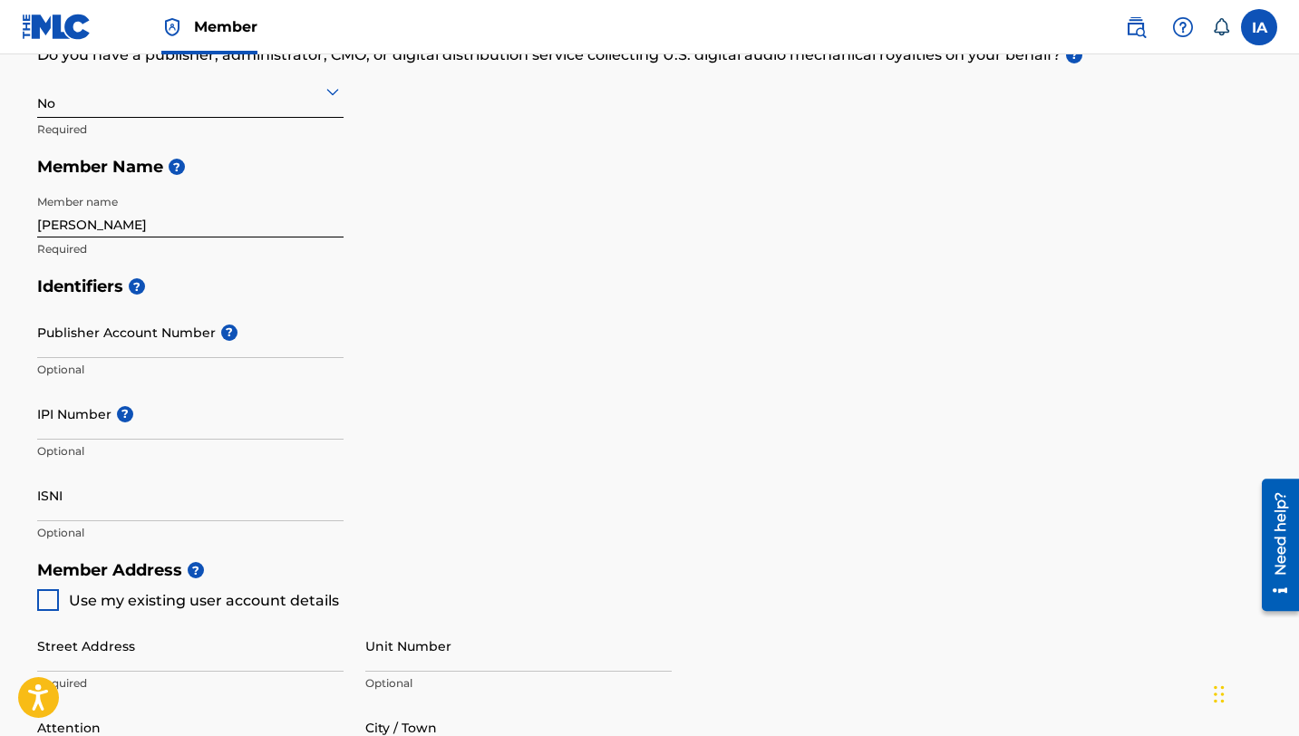
type input "995"
type input "569156644"
type input "[EMAIL_ADDRESS][DOMAIN_NAME]"
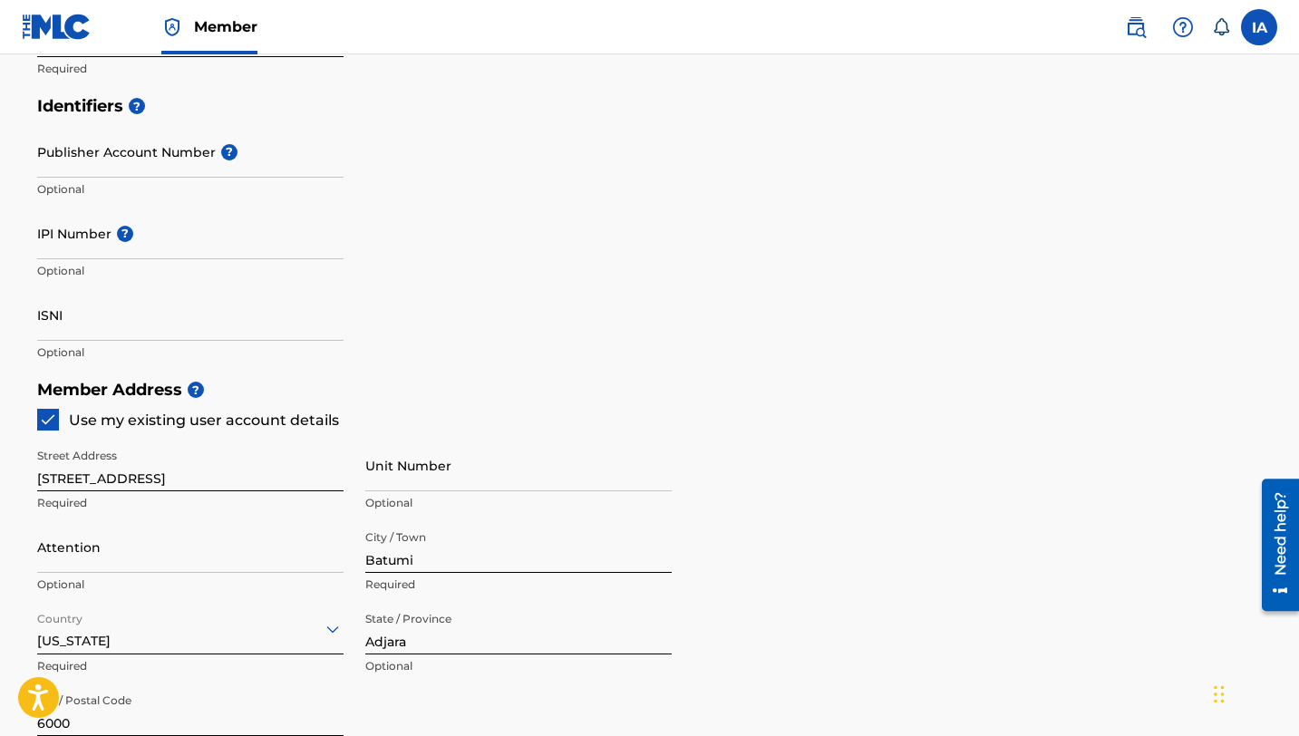
scroll to position [540, 0]
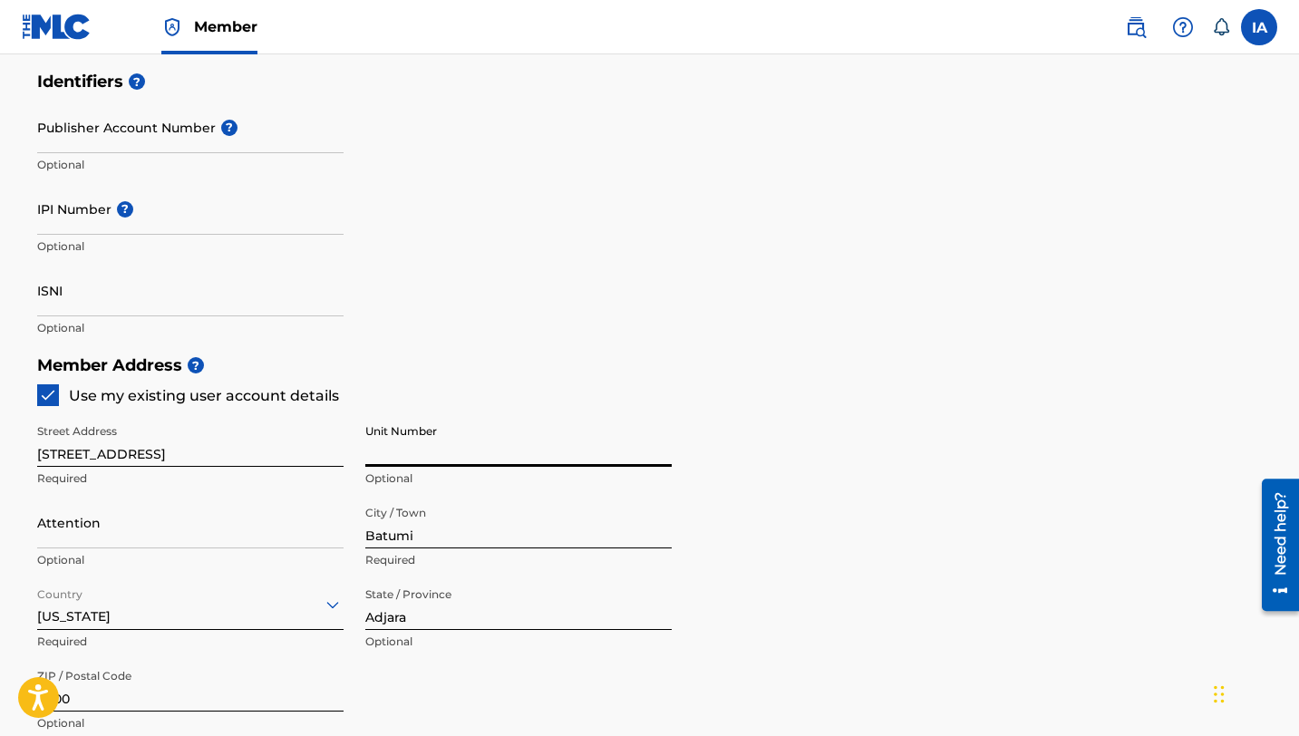
click at [416, 433] on input "Unit Number" at bounding box center [518, 441] width 306 height 52
click at [432, 372] on h5 "Member Address ?" at bounding box center [649, 365] width 1225 height 39
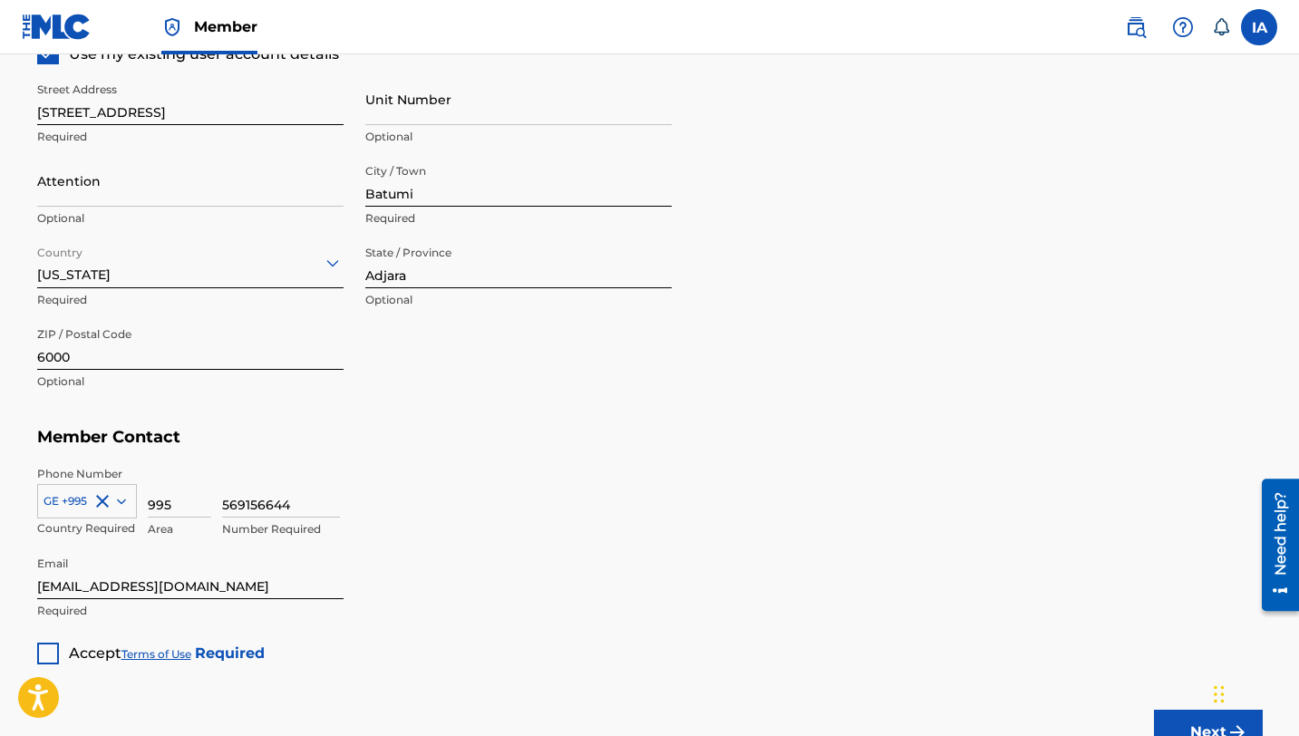
scroll to position [889, 0]
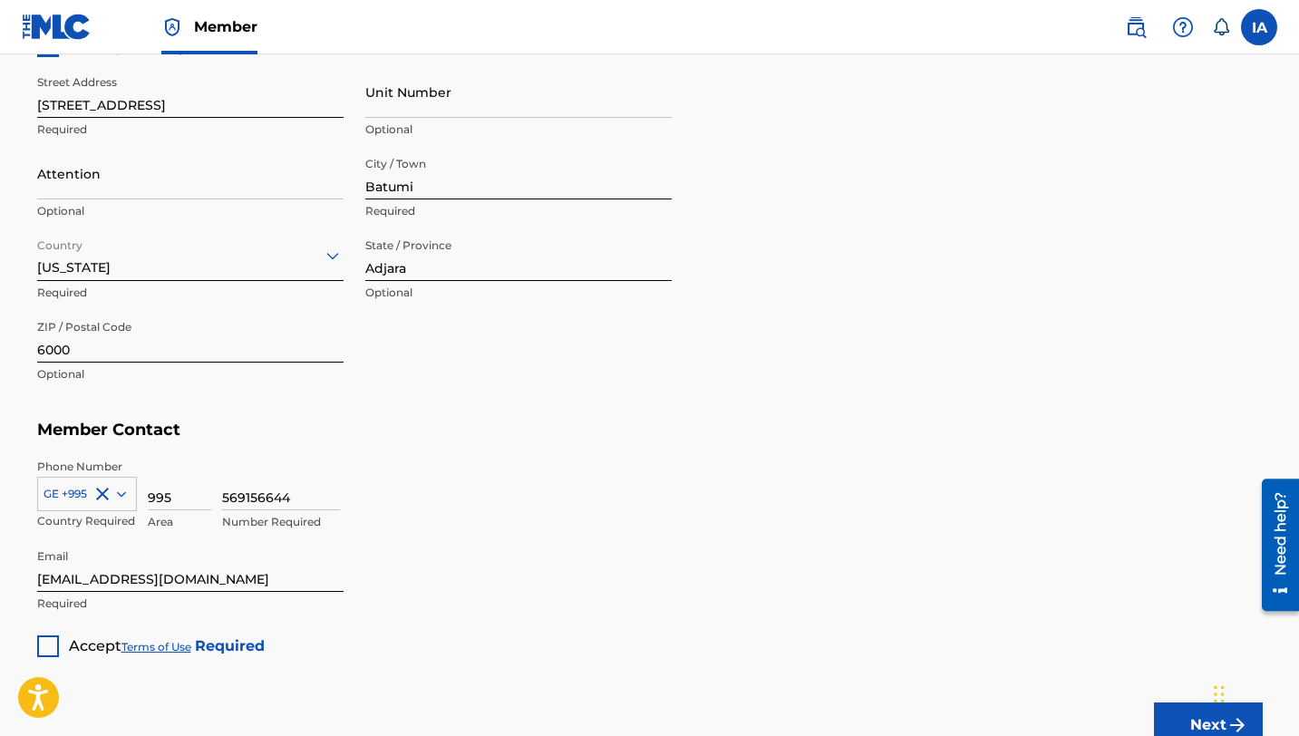
drag, startPoint x: 310, startPoint y: 501, endPoint x: 222, endPoint y: 493, distance: 88.3
click at [222, 493] on input "569156644" at bounding box center [281, 485] width 118 height 52
type input "579156644"
click at [413, 484] on div "579156644 Number Required" at bounding box center [742, 500] width 1041 height 82
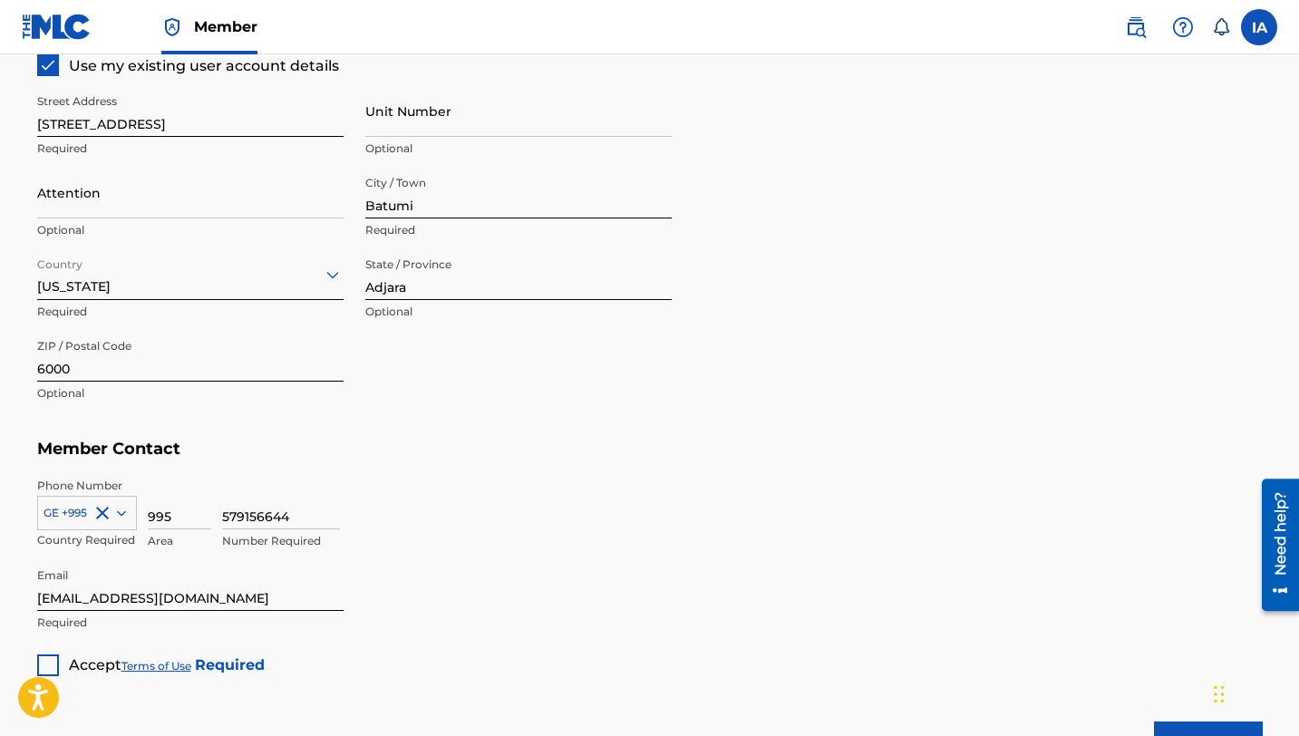
scroll to position [868, 0]
click at [55, 651] on div "Accept Terms of Use Required" at bounding box center [150, 660] width 227 height 35
click at [51, 651] on div at bounding box center [48, 667] width 22 height 22
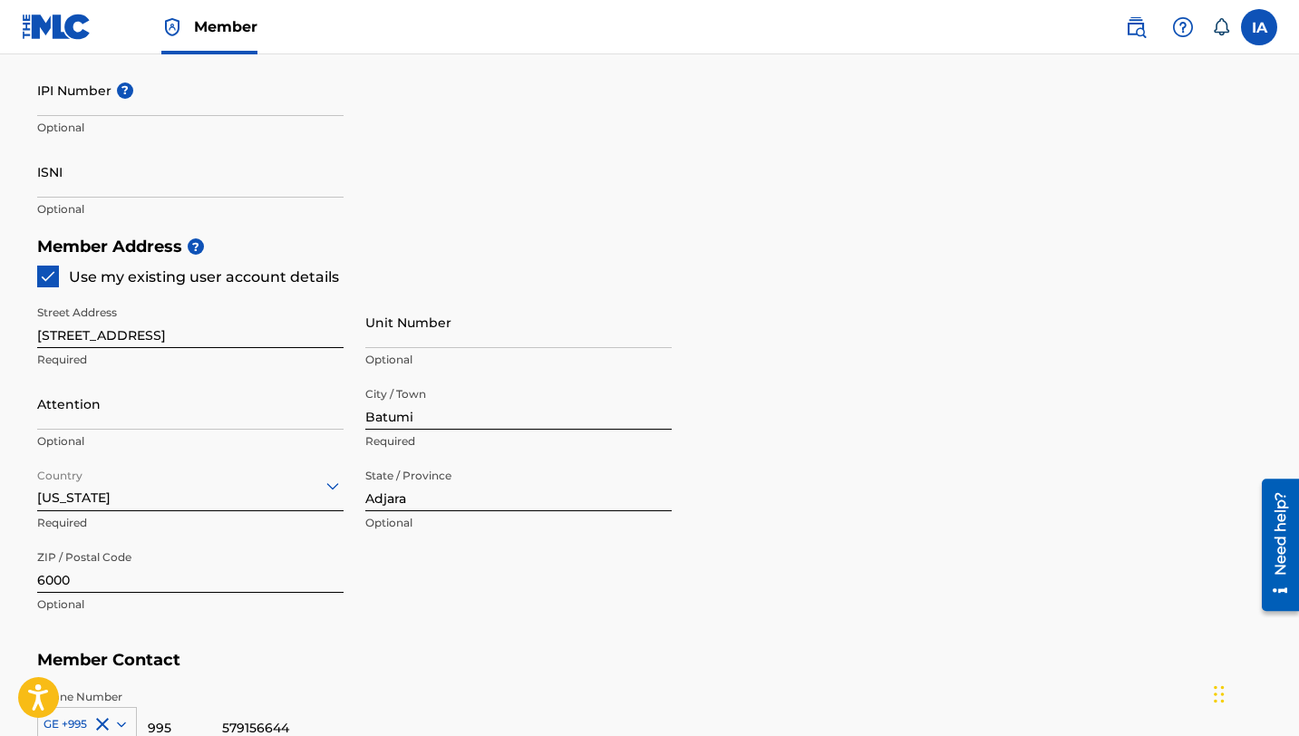
scroll to position [651, 0]
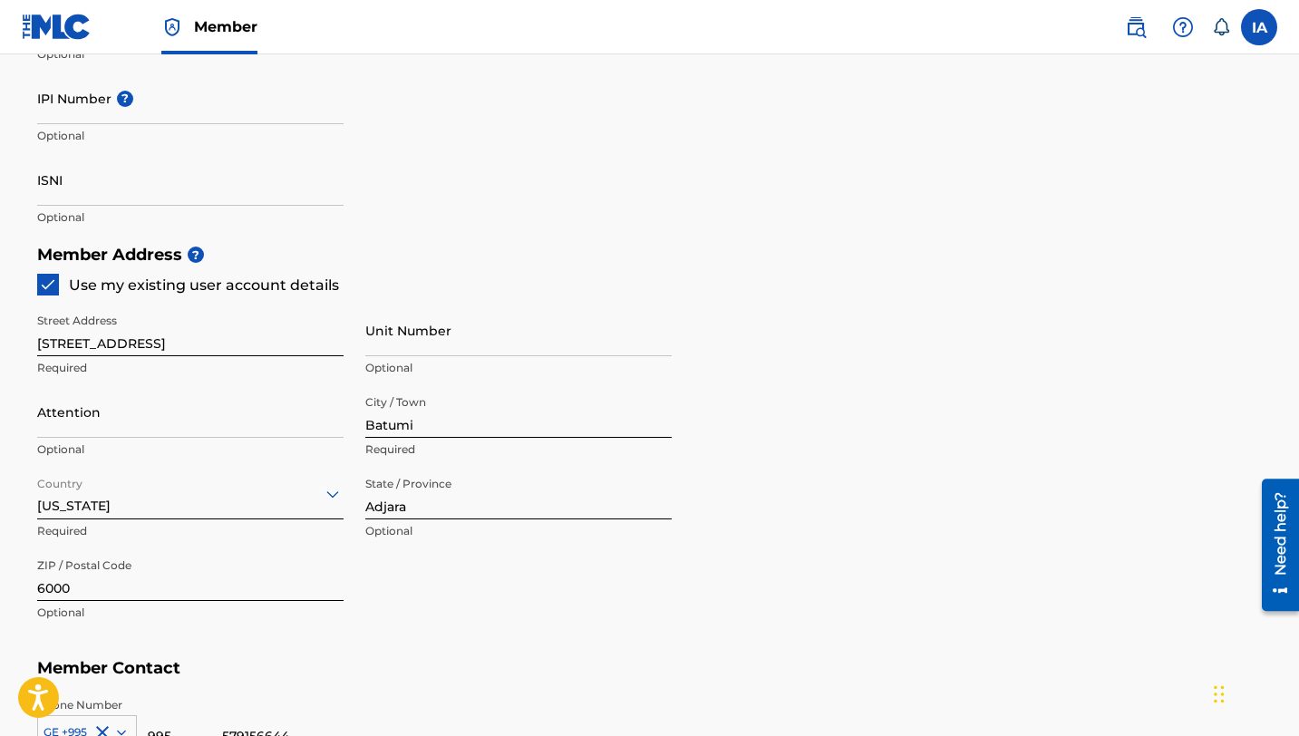
click at [172, 99] on input "IPI Number ?" at bounding box center [190, 99] width 306 height 52
paste input "01234651275"
click at [432, 168] on div "Identifiers ? Publisher Account Number ? Optional IPI Number ? 01234651275 IPI …" at bounding box center [649, 94] width 1225 height 284
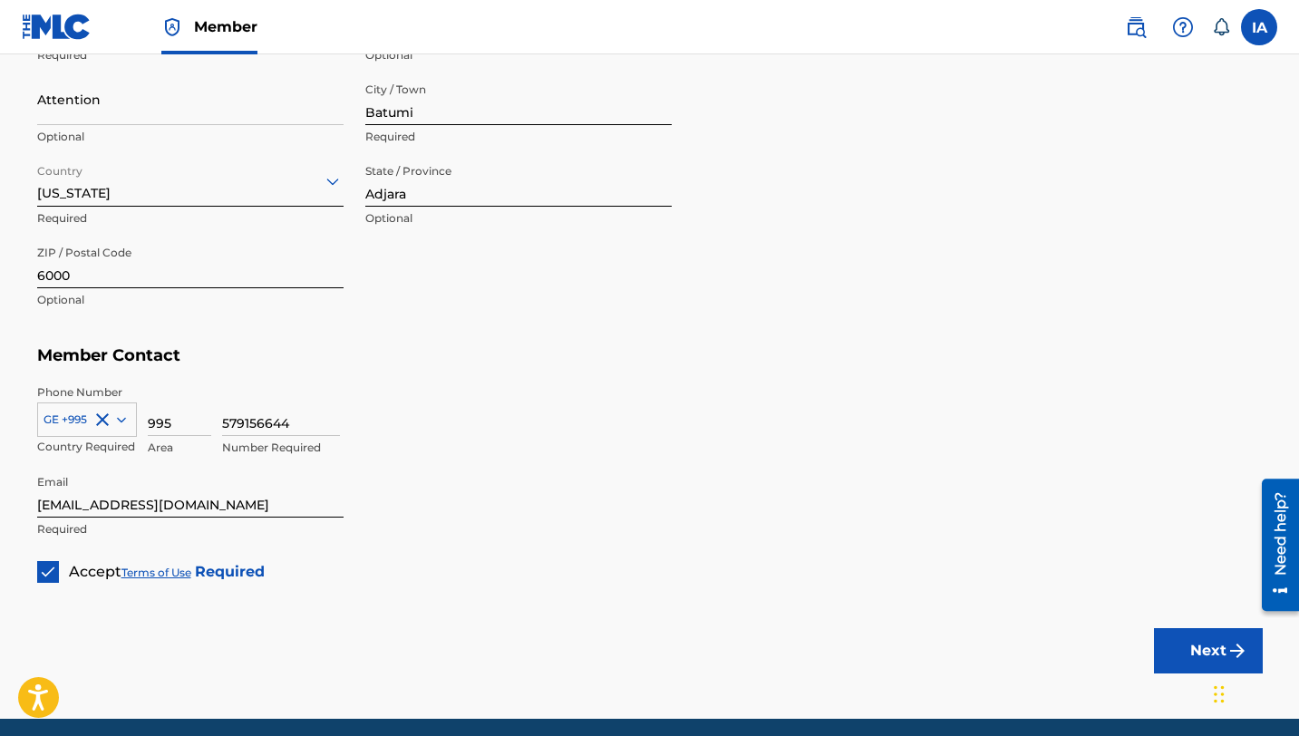
scroll to position [490, 0]
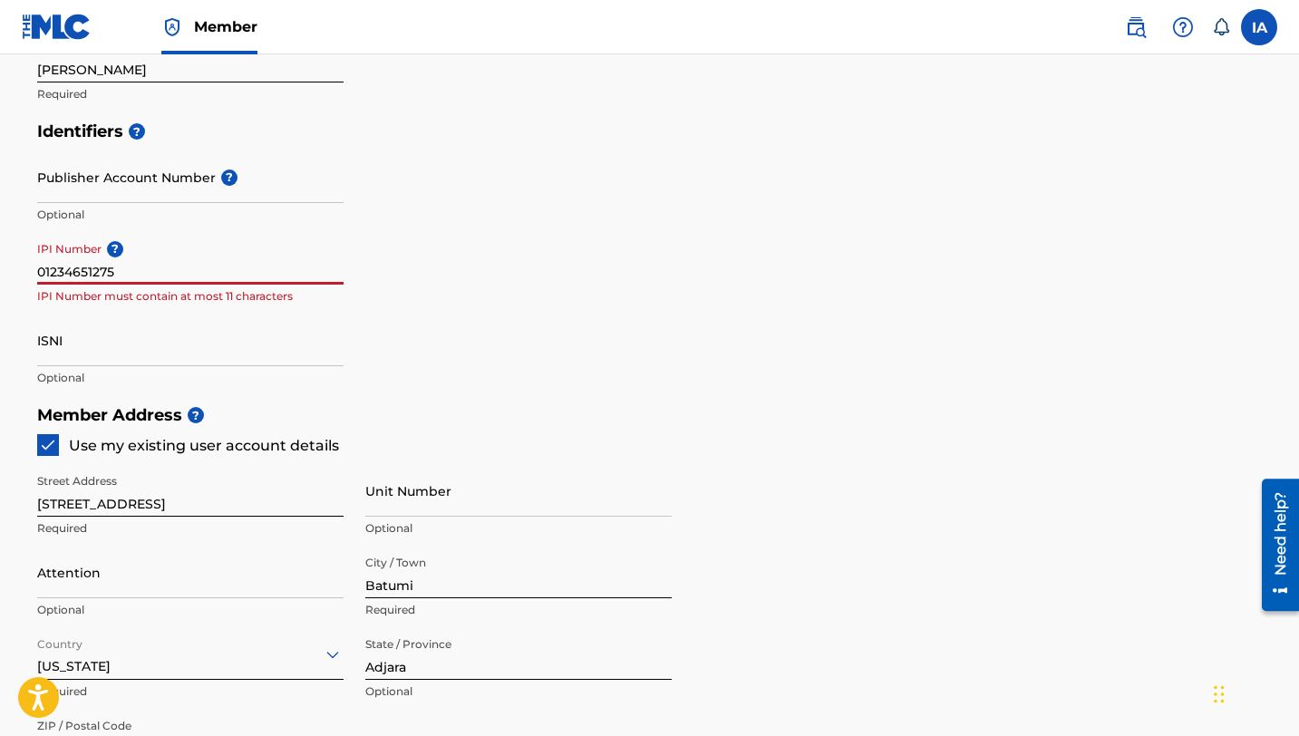
drag, startPoint x: 193, startPoint y: 269, endPoint x: 0, endPoint y: 280, distance: 193.4
click at [0, 280] on main "Create a Member If you are a self-administered songwriter without a publisher t…" at bounding box center [649, 378] width 1299 height 1628
click at [525, 338] on div "Identifiers ? Publisher Account Number ? Optional IPI Number ? 01234651275 Opti…" at bounding box center [649, 254] width 1225 height 284
click at [125, 273] on input "01234651275" at bounding box center [190, 259] width 306 height 52
drag, startPoint x: 118, startPoint y: 265, endPoint x: 0, endPoint y: 256, distance: 118.2
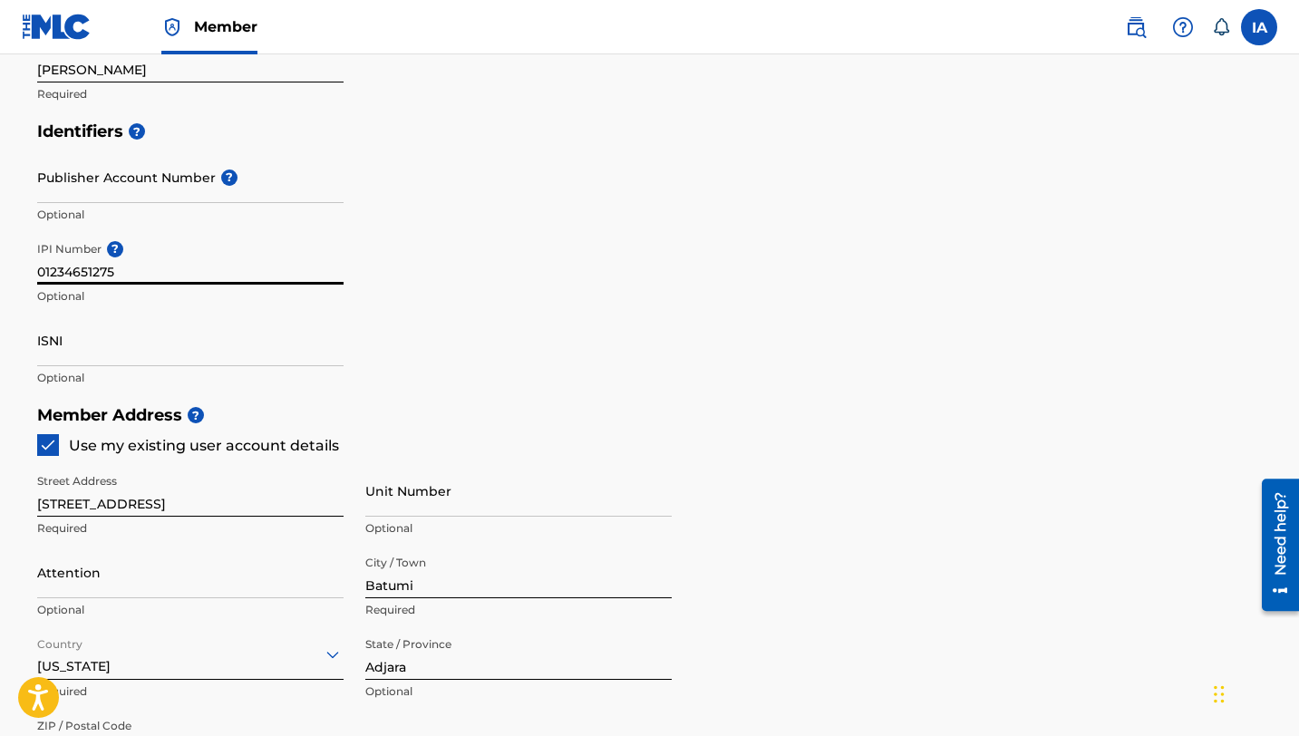
click at [0, 256] on main "Create a Member If you are a self-administered songwriter without a publisher t…" at bounding box center [649, 378] width 1299 height 1628
paste input
type input "01234651275"
click at [487, 290] on div "Identifiers ? Publisher Account Number ? Optional IPI Number ? 01234651275 Opti…" at bounding box center [649, 254] width 1225 height 284
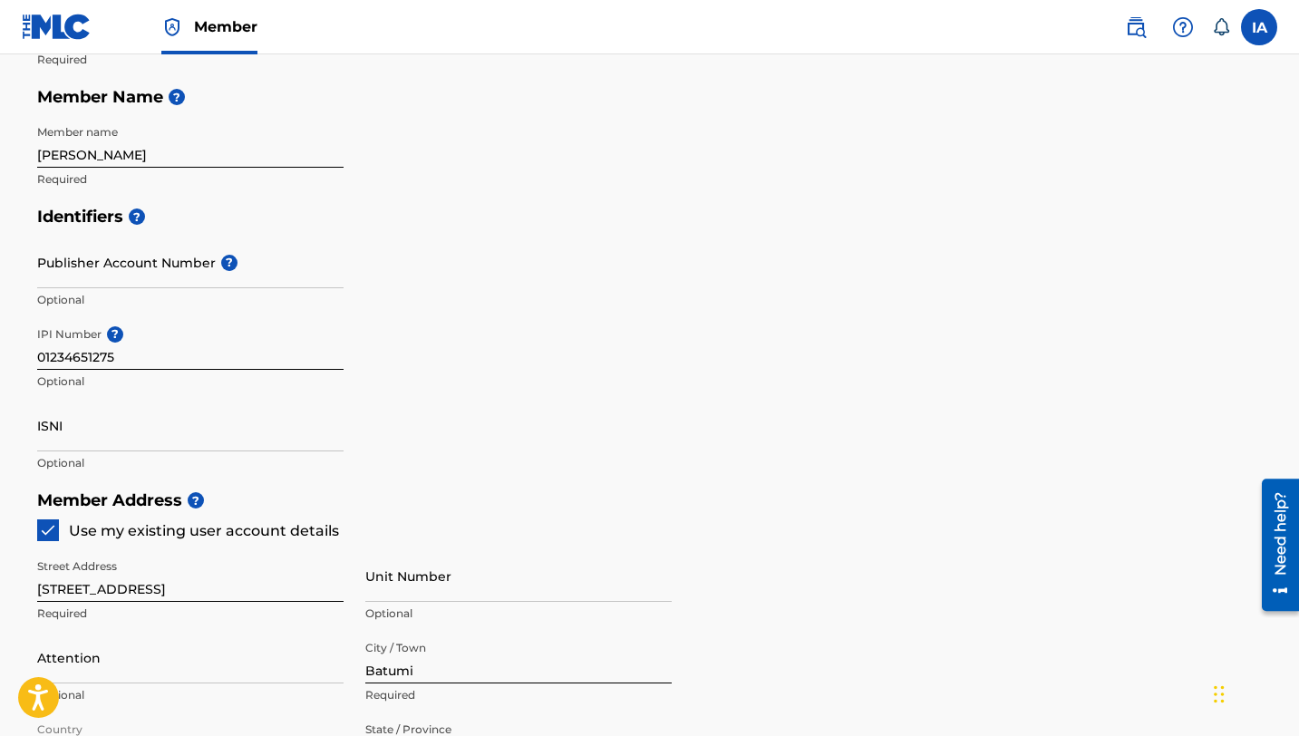
scroll to position [1032, 0]
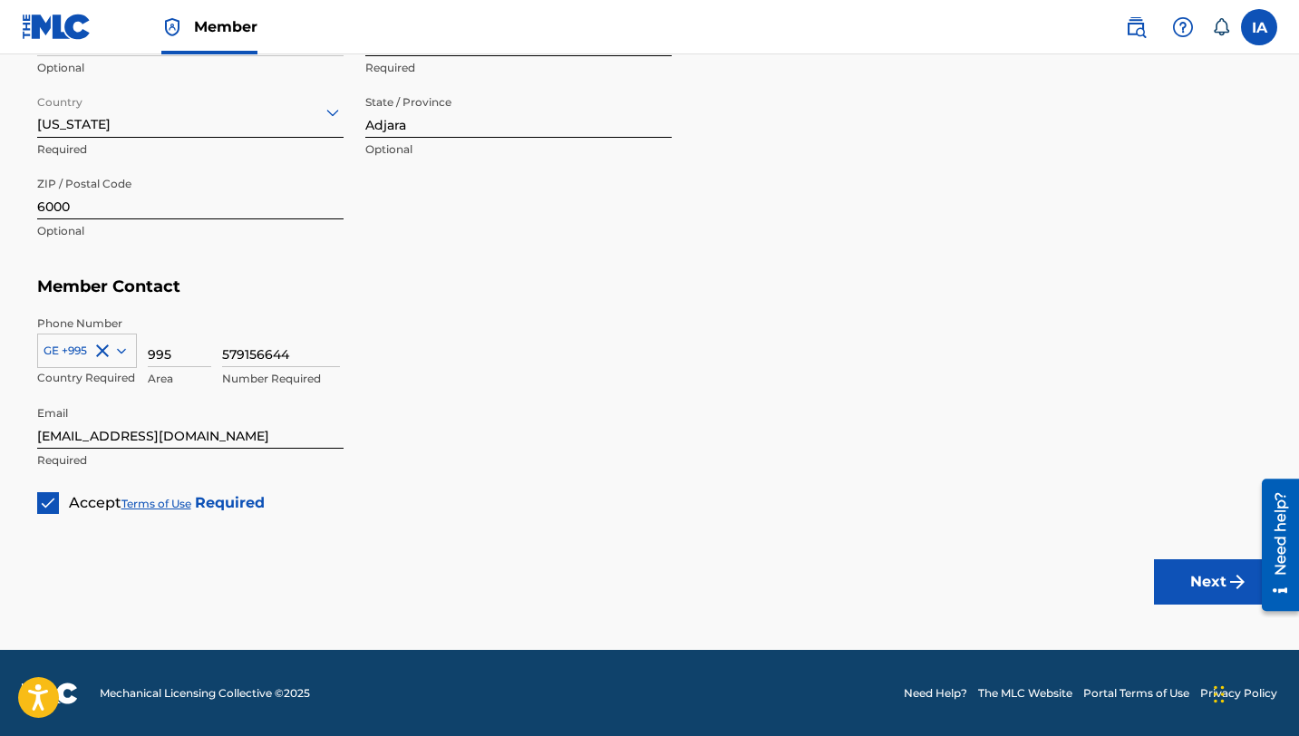
click at [1077, 589] on button "Next" at bounding box center [1208, 581] width 109 height 45
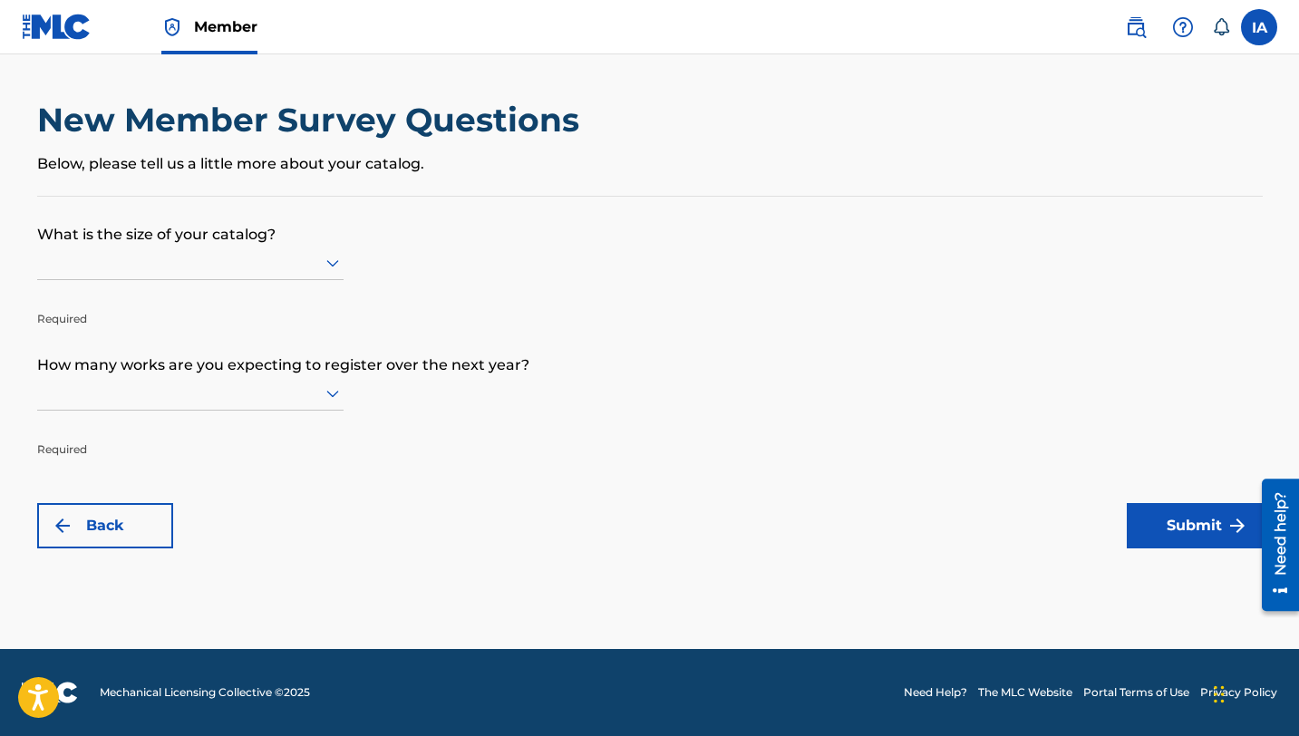
click at [243, 247] on div at bounding box center [190, 263] width 306 height 34
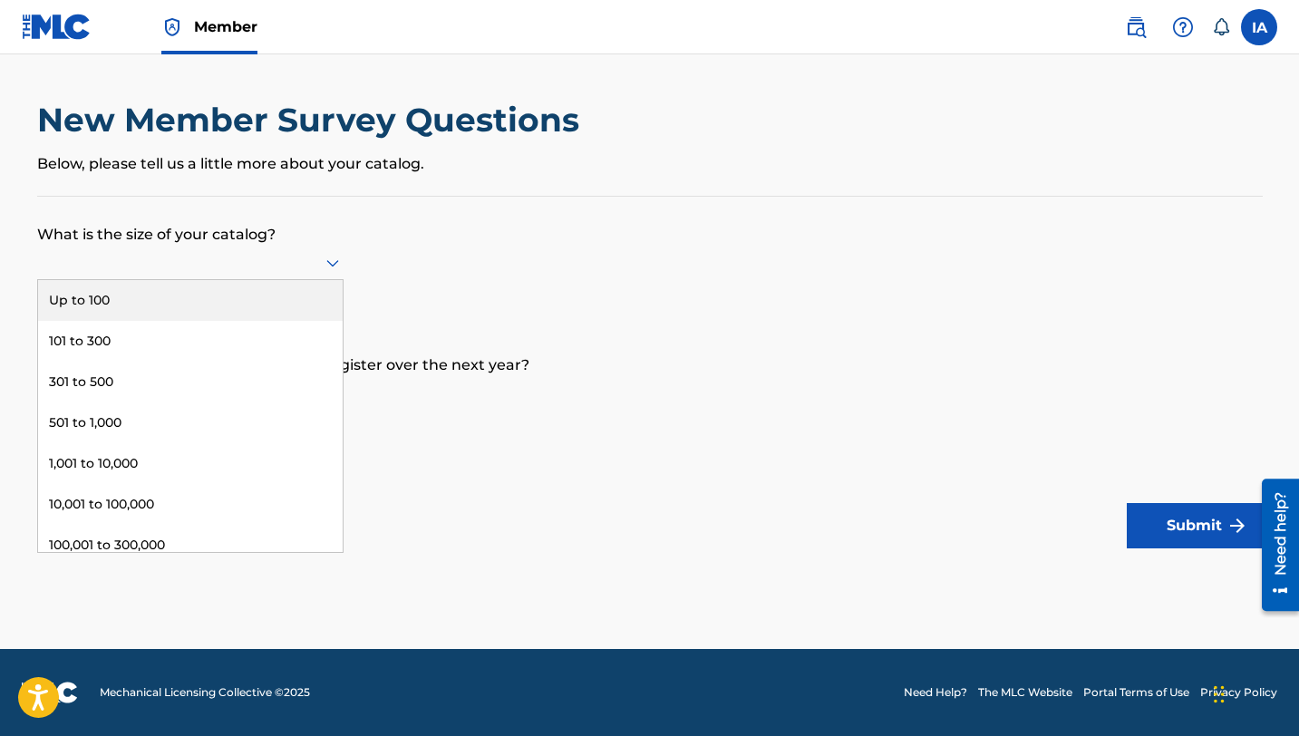
click at [228, 292] on div "Up to 100" at bounding box center [190, 300] width 305 height 41
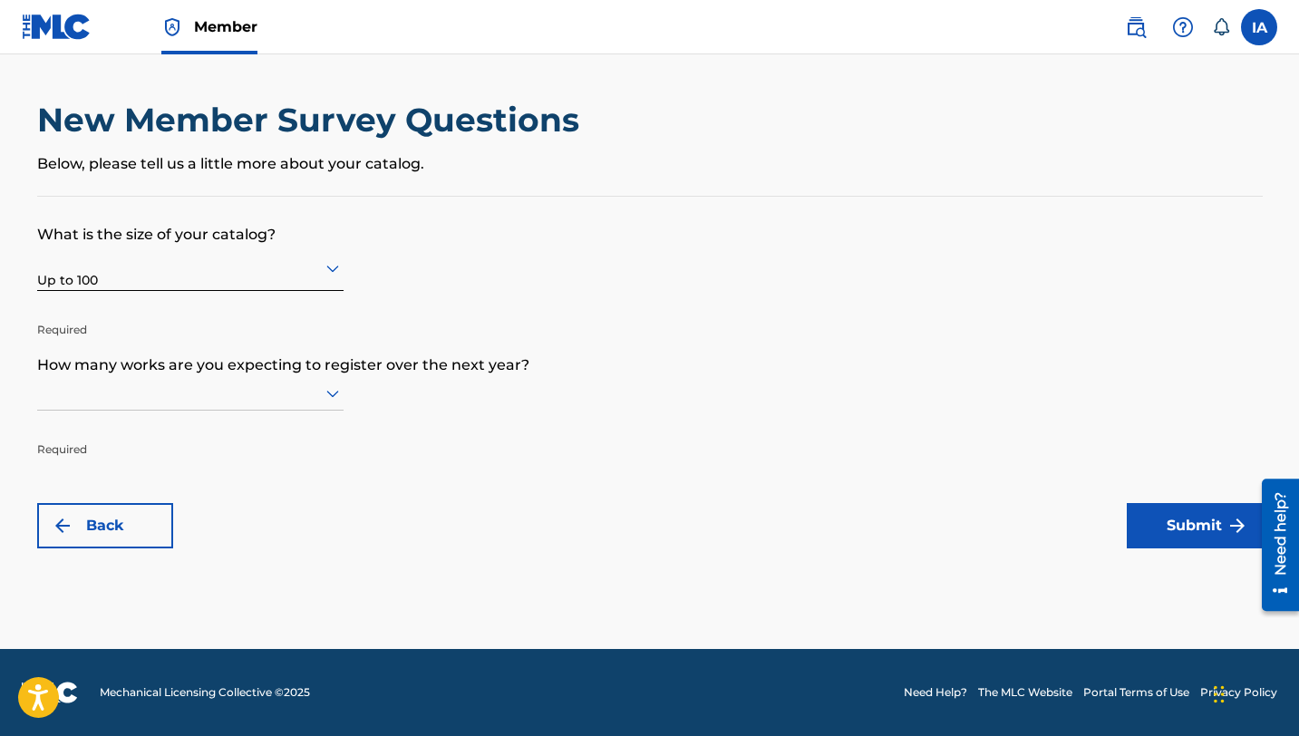
click at [189, 394] on div at bounding box center [190, 393] width 306 height 23
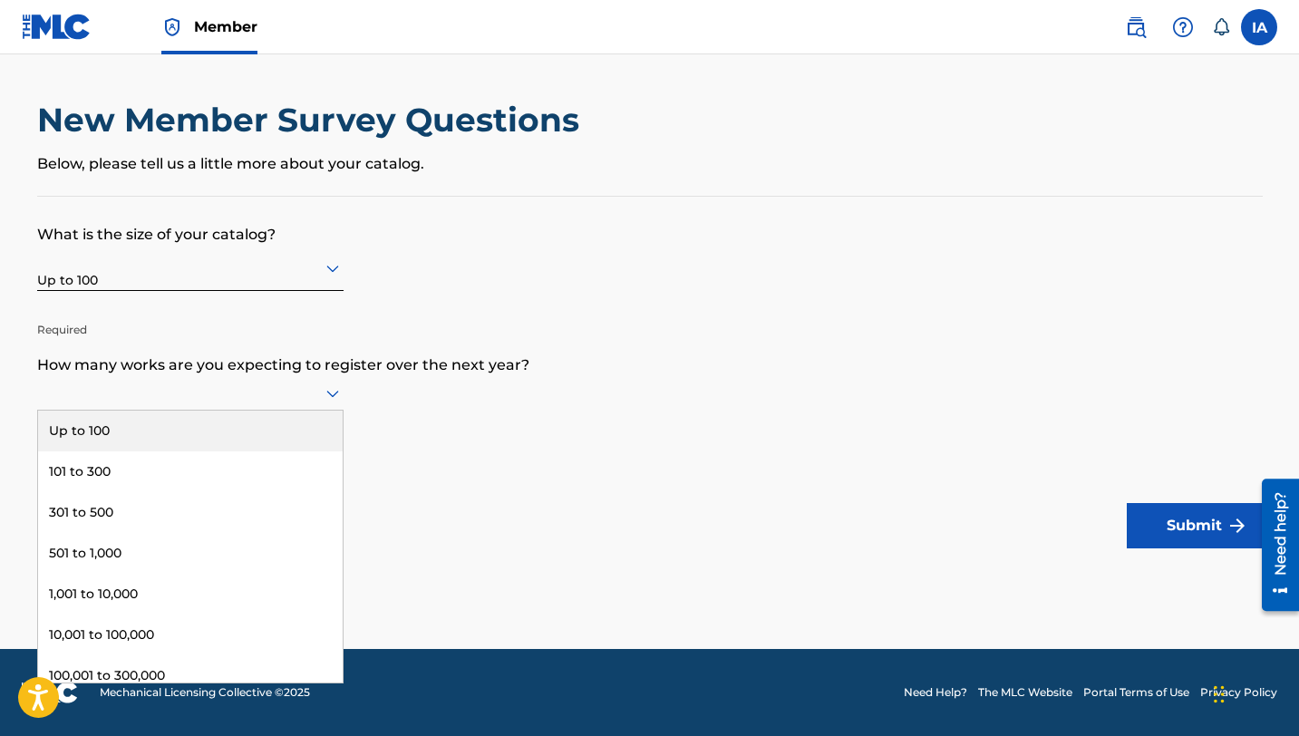
click at [177, 427] on div "Up to 100" at bounding box center [190, 431] width 305 height 41
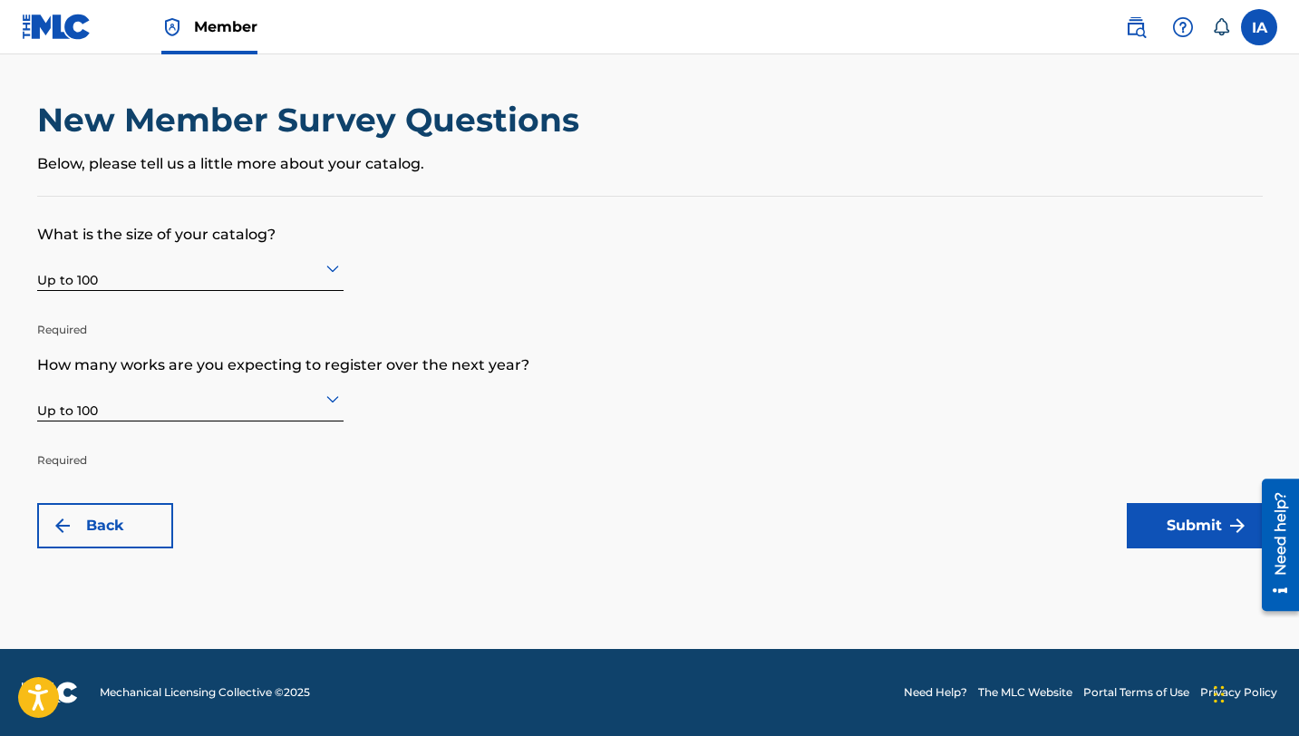
click at [1077, 528] on button "Submit" at bounding box center [1195, 525] width 136 height 45
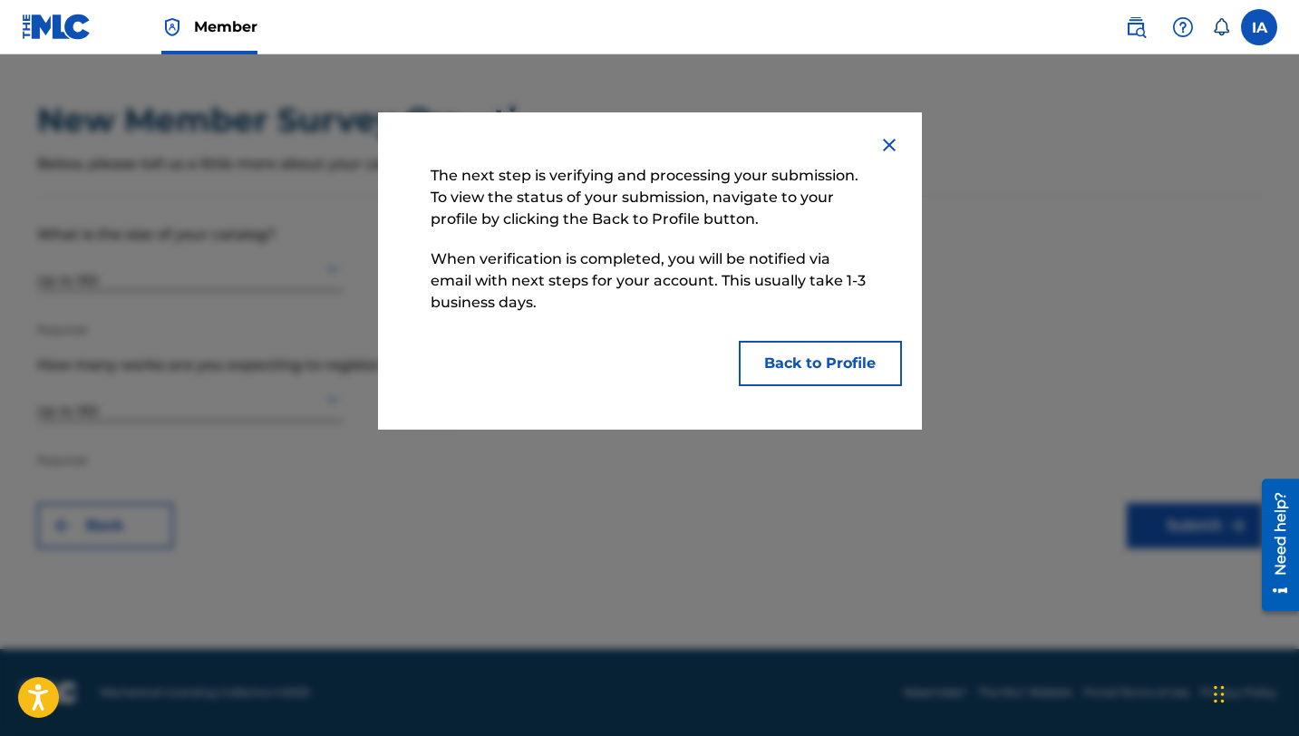
click at [842, 362] on button "Back to Profile" at bounding box center [820, 363] width 163 height 45
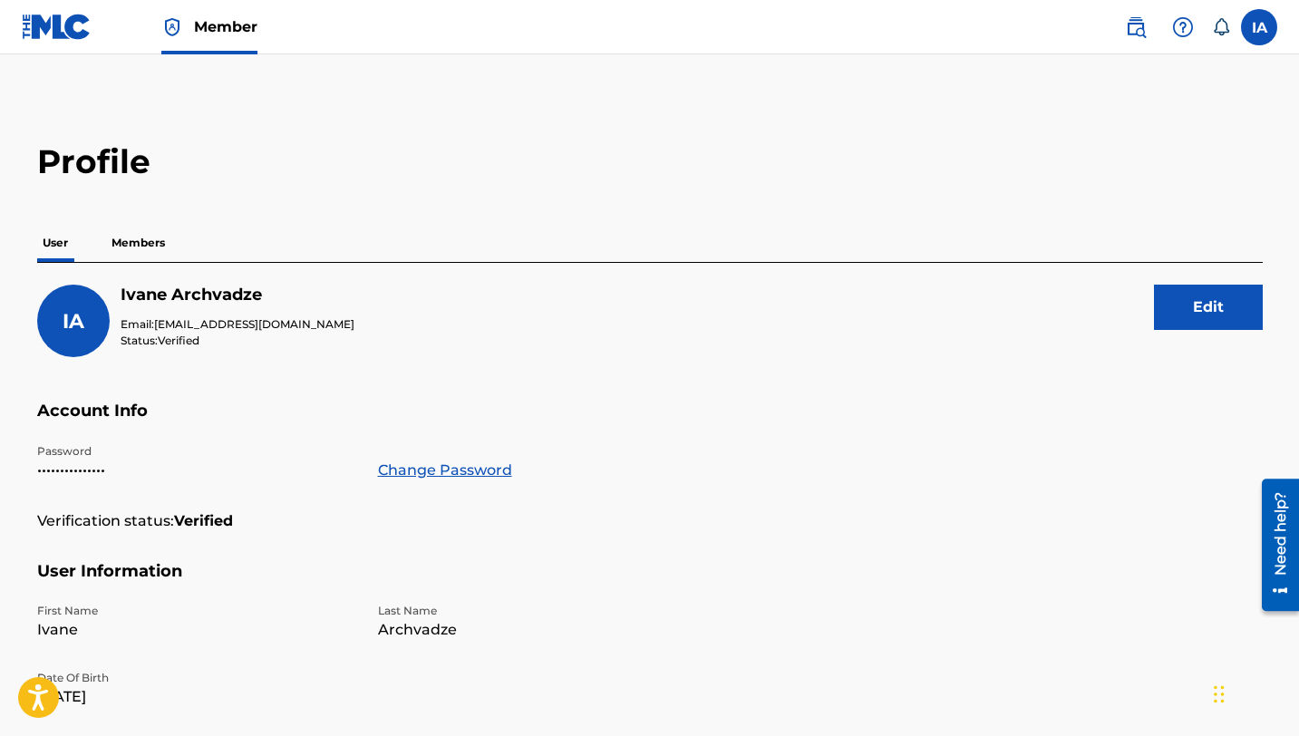
click at [142, 234] on p "Members" at bounding box center [138, 243] width 64 height 38
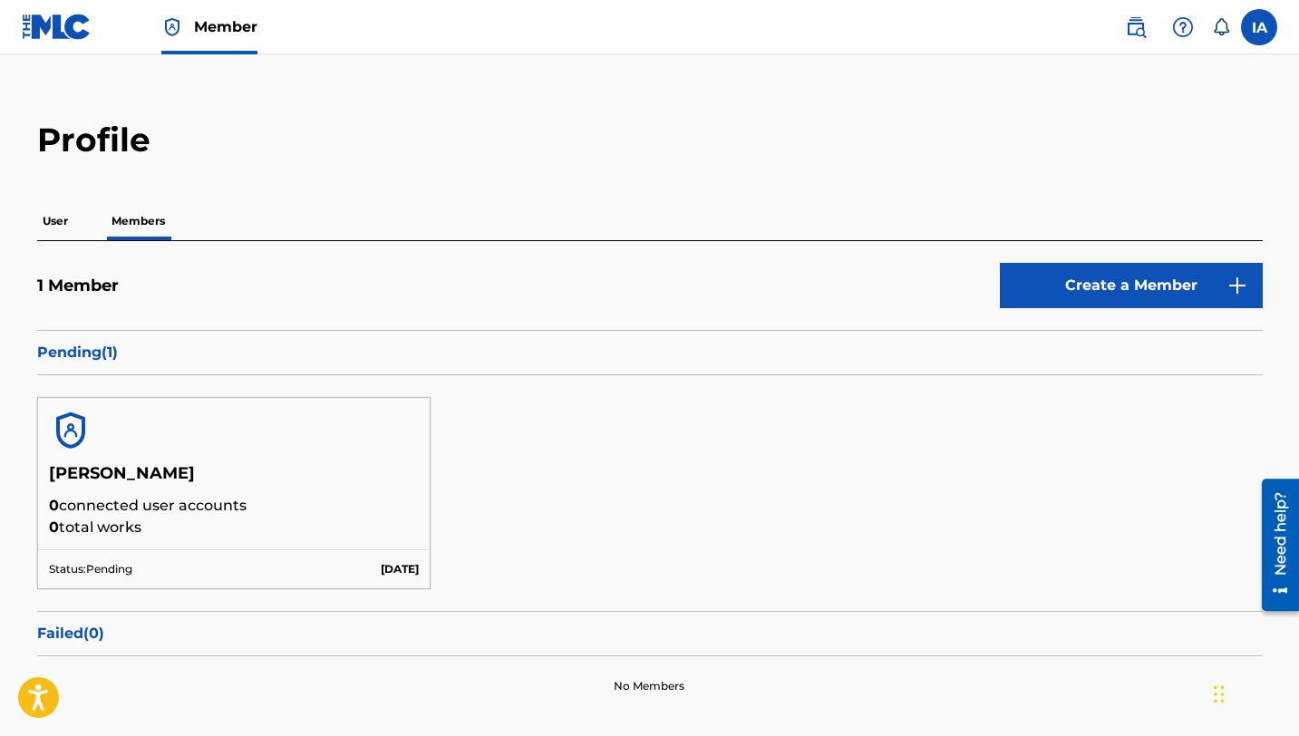
scroll to position [24, 0]
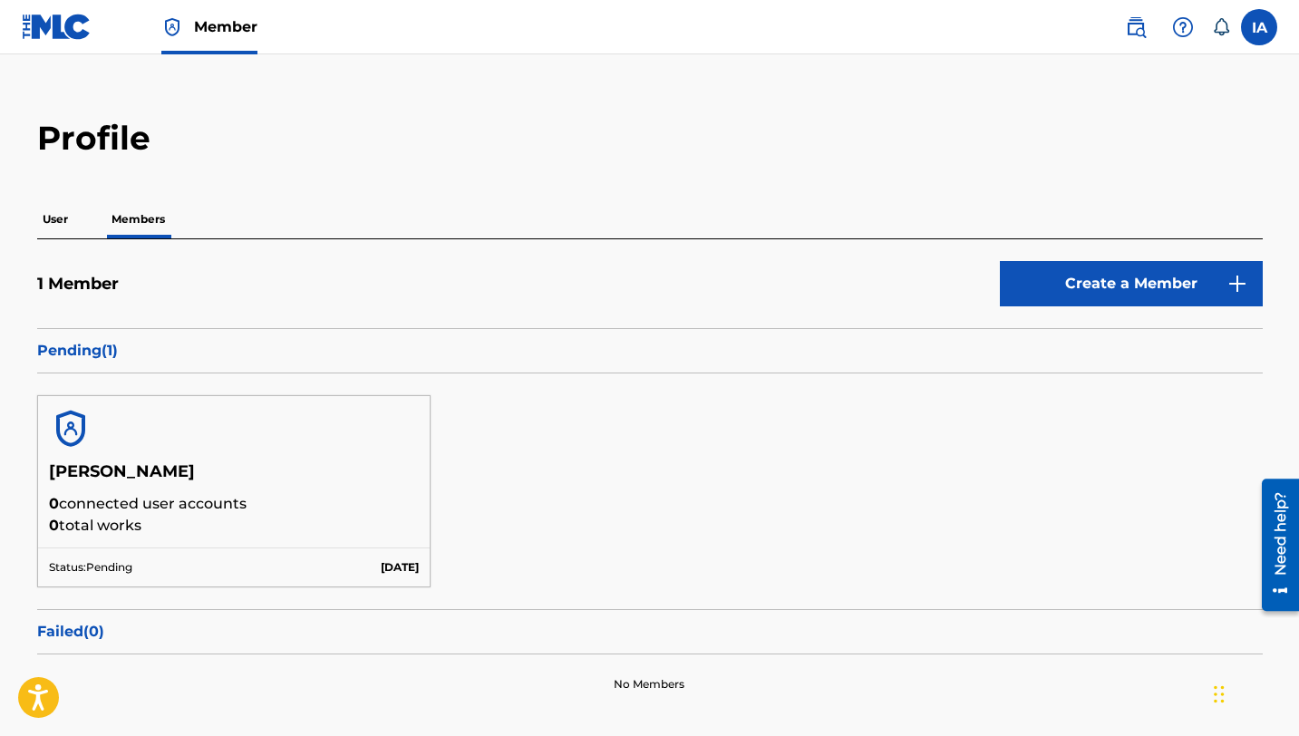
click at [69, 224] on p "User" at bounding box center [55, 219] width 36 height 38
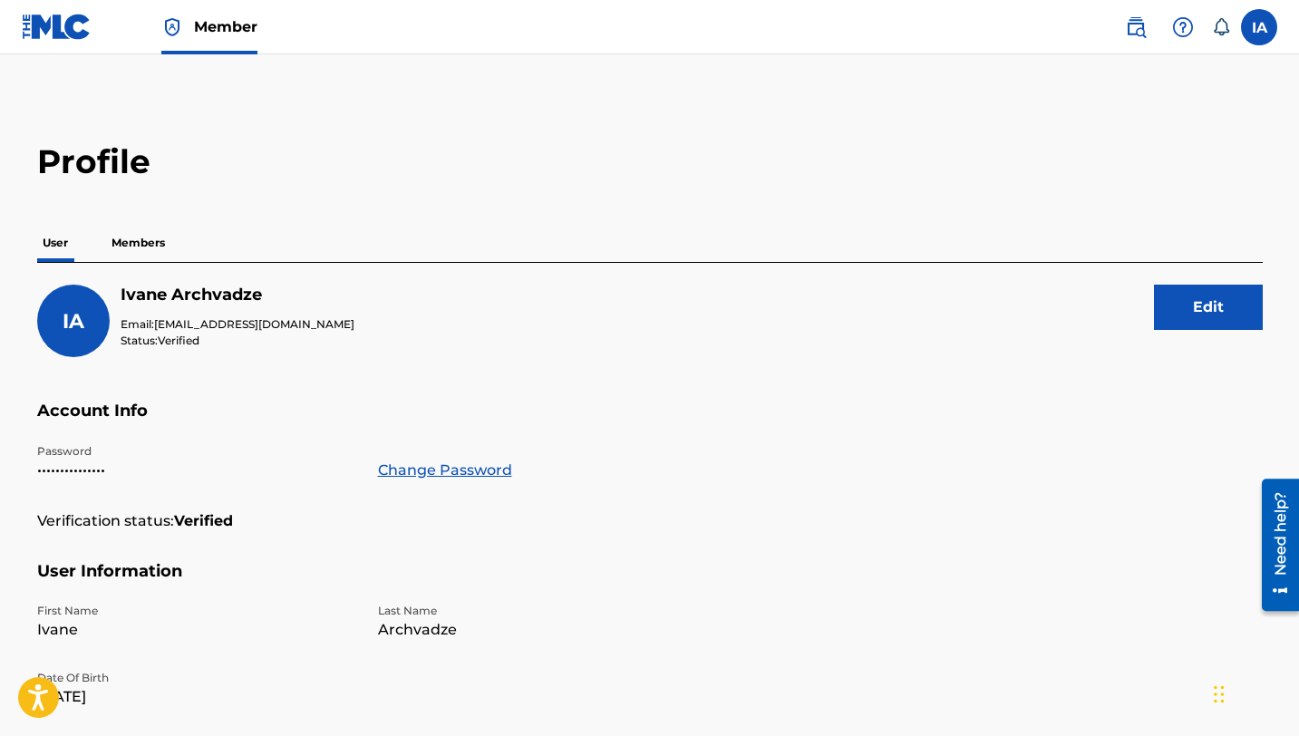
click at [141, 249] on p "Members" at bounding box center [138, 243] width 64 height 38
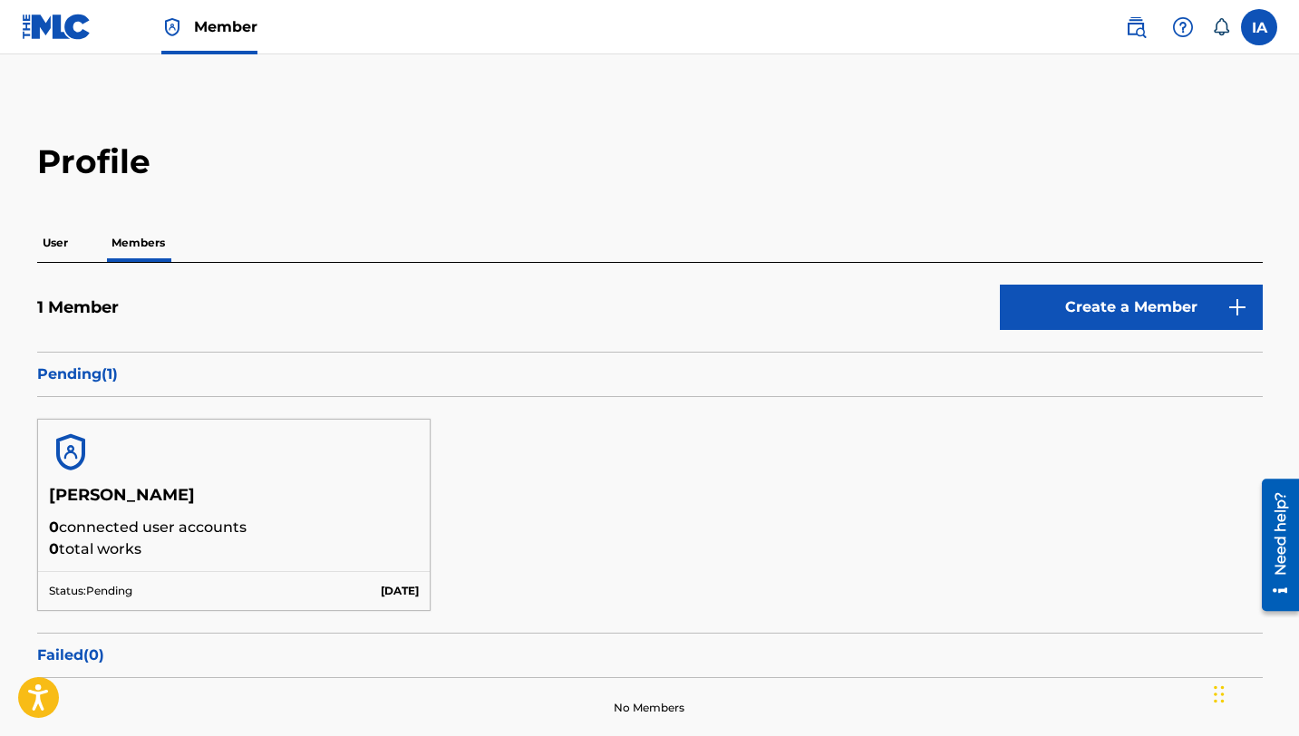
click at [49, 246] on p "User" at bounding box center [55, 243] width 36 height 38
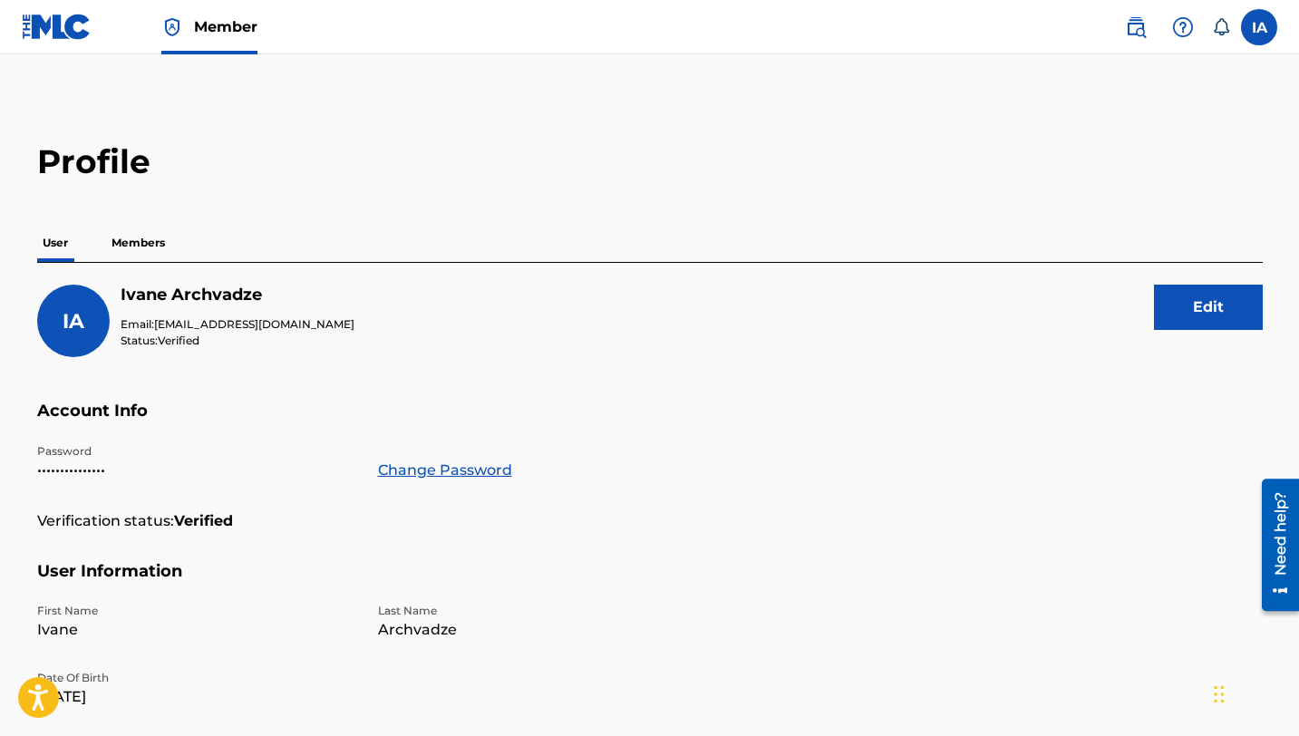
click at [112, 246] on p "Members" at bounding box center [138, 243] width 64 height 38
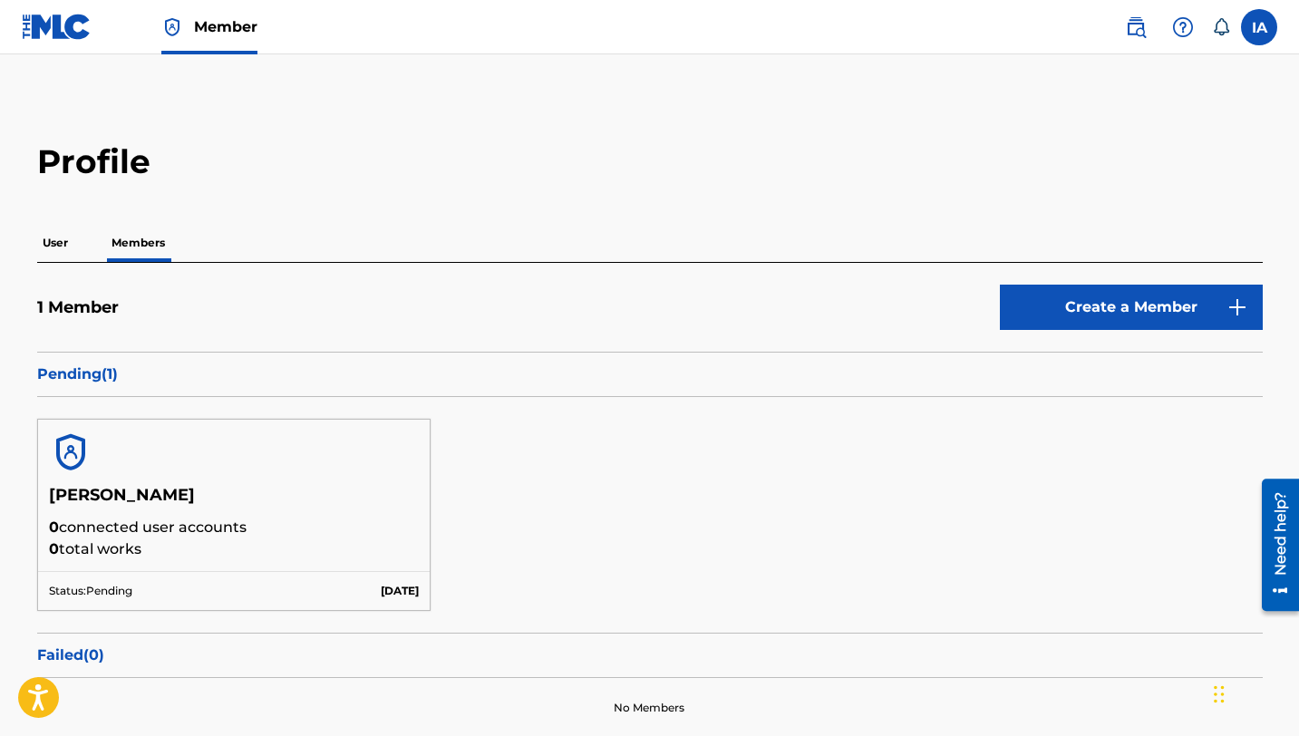
click at [69, 263] on div "1 Member Create a Member Pending ( 1 ) [PERSON_NAME] 0 connected user accounts …" at bounding box center [649, 500] width 1225 height 475
click at [69, 250] on p "User" at bounding box center [55, 243] width 36 height 38
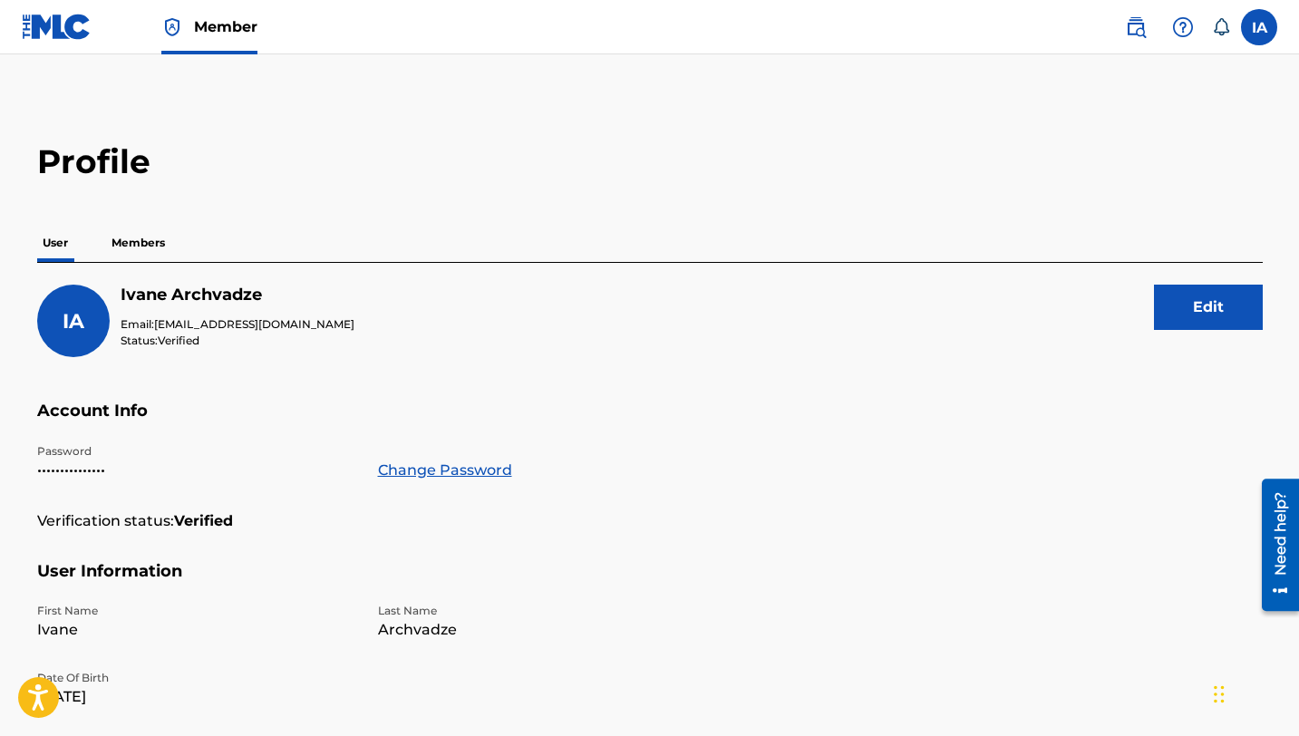
click at [36, 32] on img at bounding box center [57, 27] width 70 height 26
